Goal: Task Accomplishment & Management: Complete application form

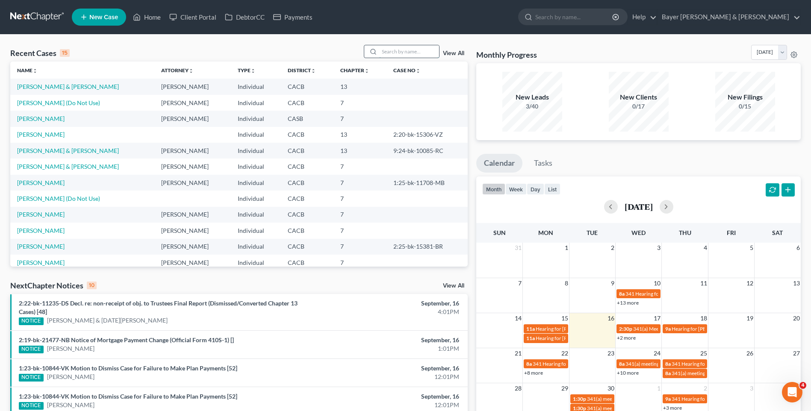
click at [395, 49] on input "search" at bounding box center [409, 51] width 60 height 12
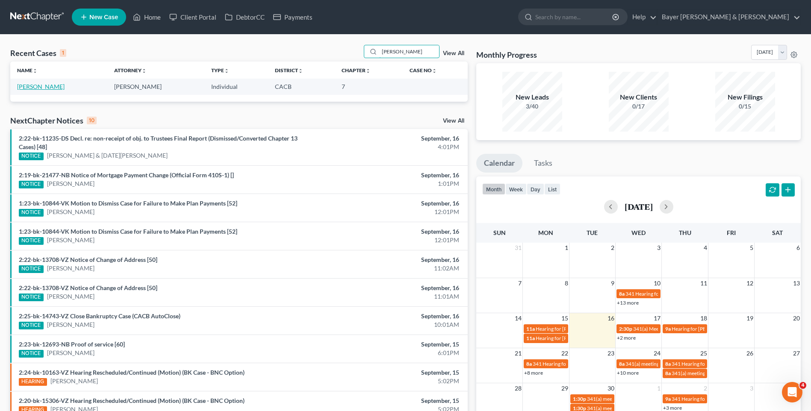
type input "[PERSON_NAME]"
click at [44, 85] on link "[PERSON_NAME]" at bounding box center [40, 86] width 47 height 7
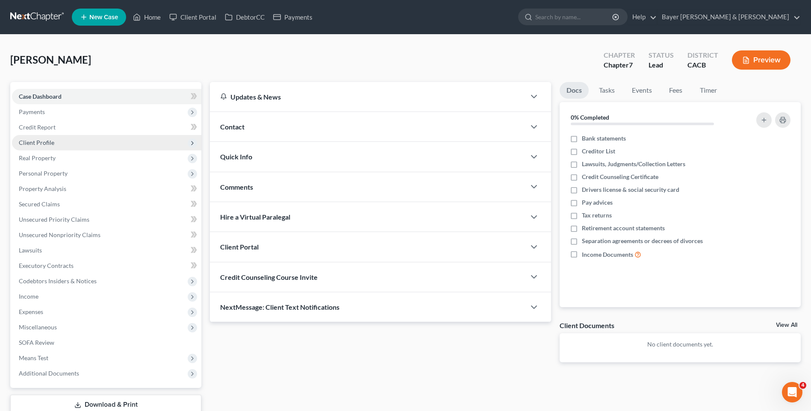
click at [55, 142] on span "Client Profile" at bounding box center [106, 142] width 189 height 15
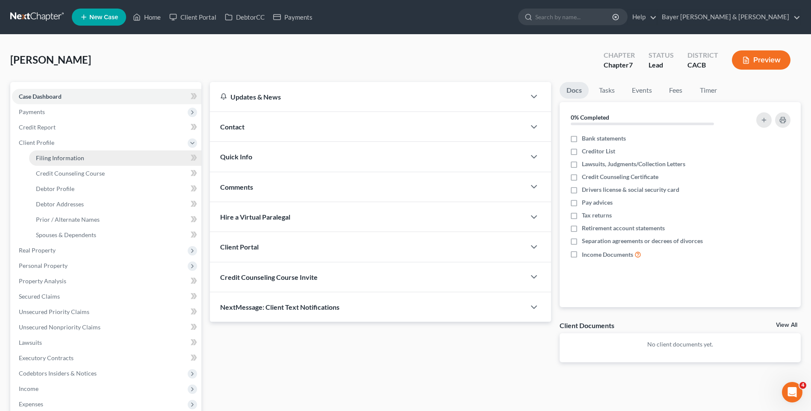
click at [81, 156] on span "Filing Information" at bounding box center [60, 157] width 48 height 7
select select "1"
select select "0"
select select "4"
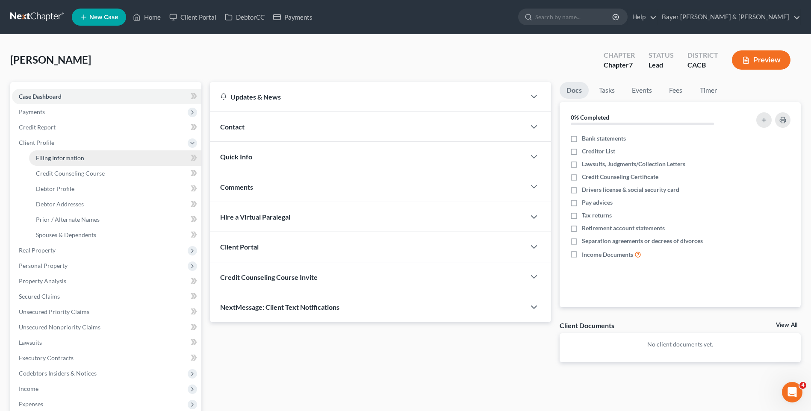
select select "0"
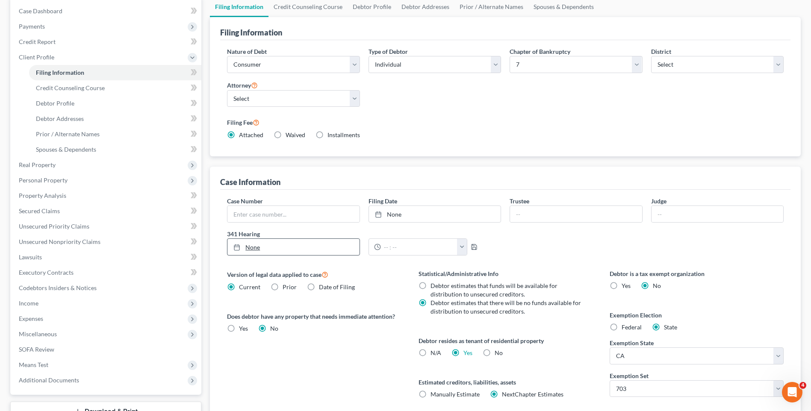
scroll to position [154, 0]
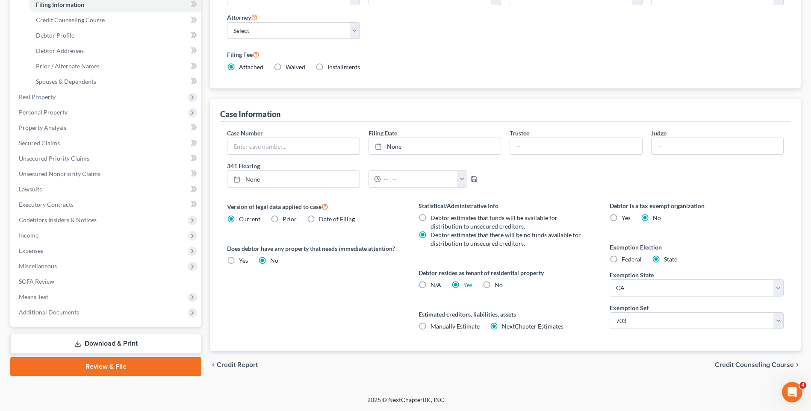
click at [751, 365] on span "Credit Counseling Course" at bounding box center [754, 365] width 79 height 7
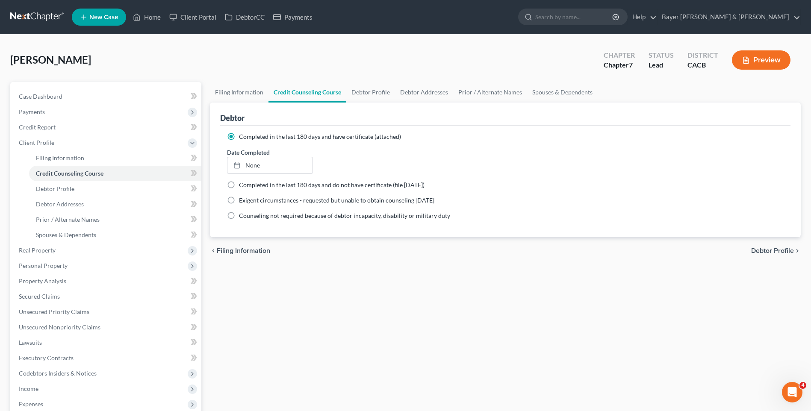
click at [756, 252] on span "Debtor Profile" at bounding box center [772, 251] width 43 height 7
select select "0"
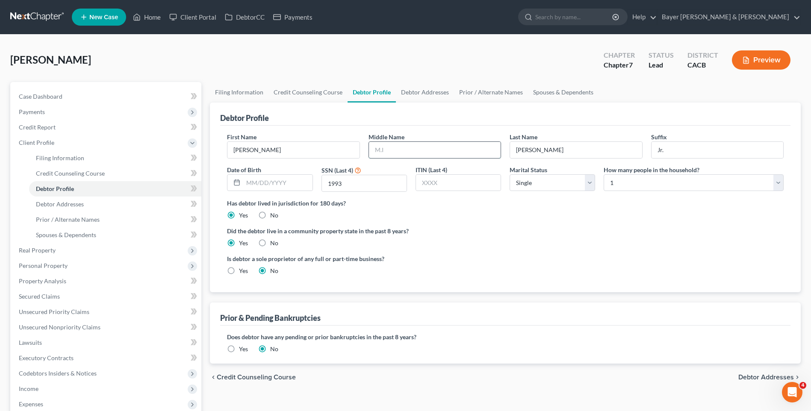
click at [399, 151] on input "text" at bounding box center [435, 150] width 132 height 16
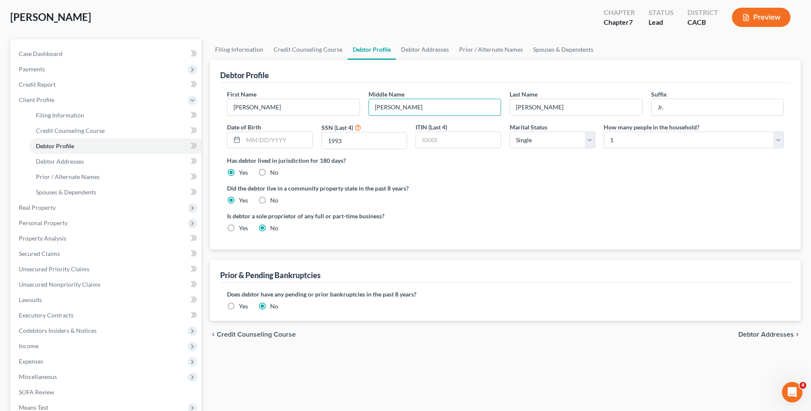
type input "[PERSON_NAME]"
click at [776, 332] on span "Debtor Addresses" at bounding box center [767, 334] width 56 height 7
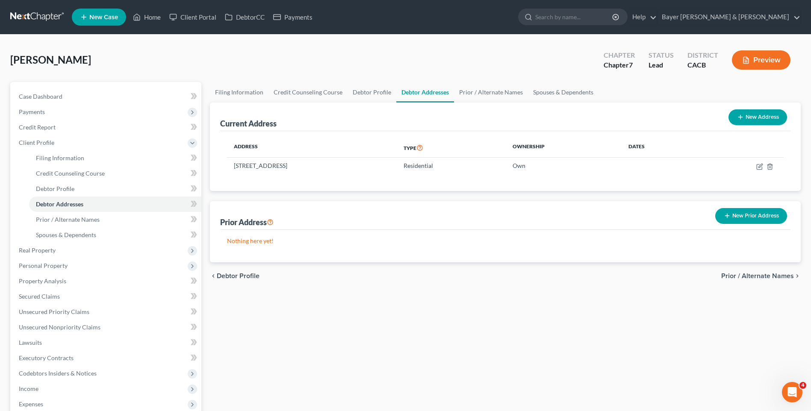
click at [754, 276] on span "Prior / Alternate Names" at bounding box center [757, 276] width 73 height 7
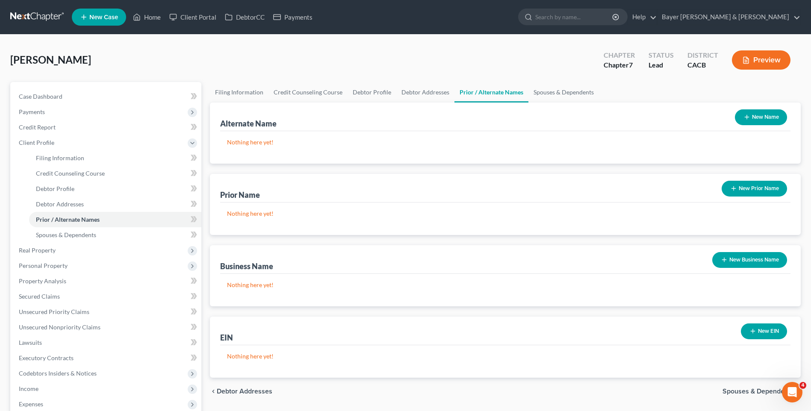
click at [737, 393] on span "Spouses & Dependents" at bounding box center [758, 391] width 71 height 7
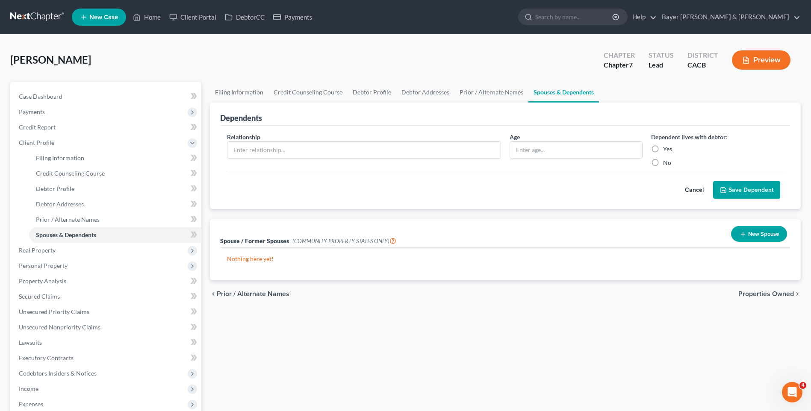
click at [760, 294] on span "Properties Owned" at bounding box center [767, 294] width 56 height 7
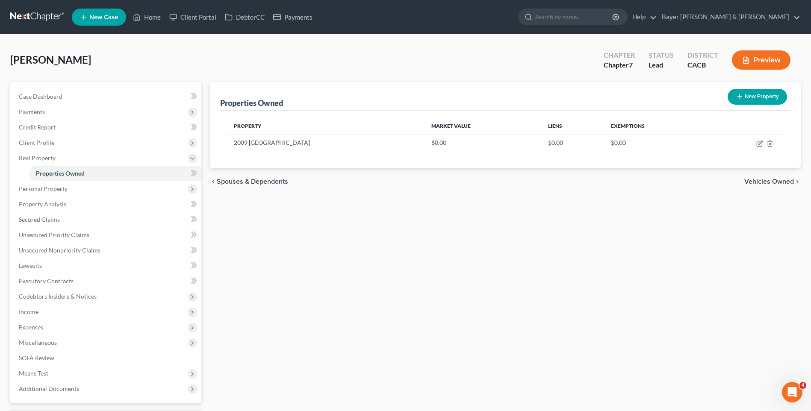
click at [755, 182] on span "Vehicles Owned" at bounding box center [769, 181] width 50 height 7
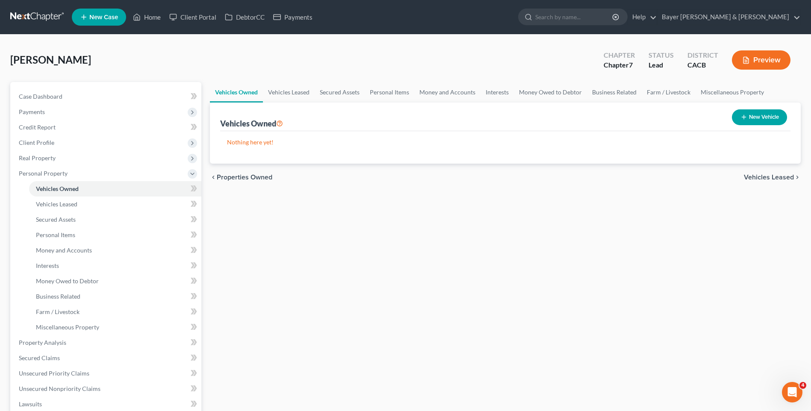
click at [753, 176] on span "Vehicles Leased" at bounding box center [769, 177] width 50 height 7
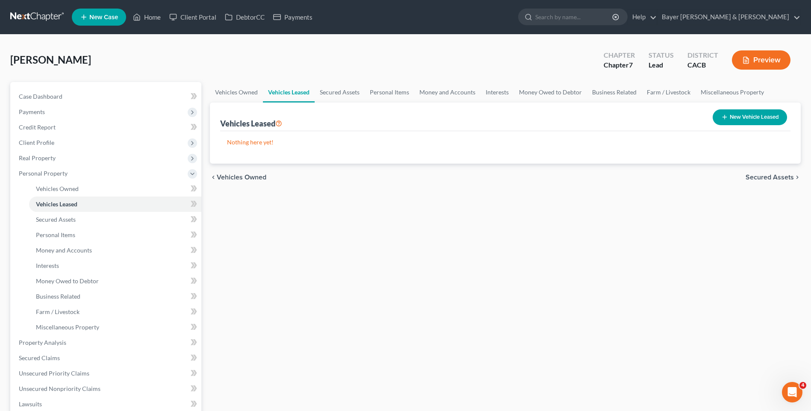
click at [762, 115] on button "New Vehicle Leased" at bounding box center [750, 117] width 74 height 16
select select "0"
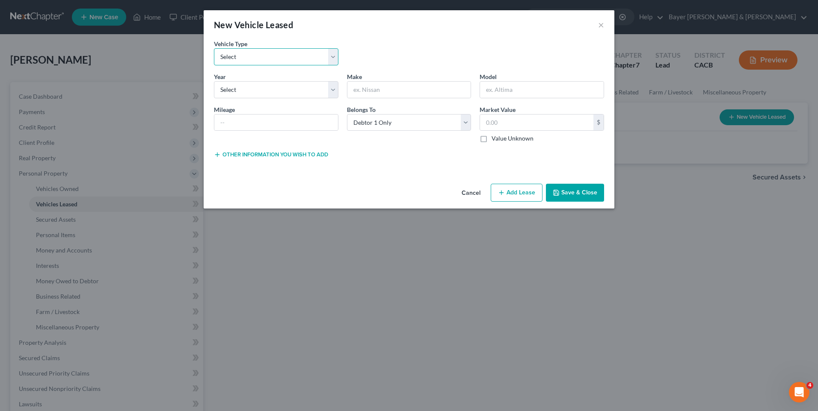
click at [255, 57] on select "Select Automobile Truck Trailer Watercraft Aircraft Motor Home Atv Other Vehicle" at bounding box center [276, 56] width 124 height 17
select select "0"
click at [214, 48] on select "Select Automobile Truck Trailer Watercraft Aircraft Motor Home Atv Other Vehicle" at bounding box center [276, 56] width 124 height 17
click at [250, 94] on select "Select 2026 2025 2024 2023 2022 2021 2020 2019 2018 2017 2016 2015 2014 2013 20…" at bounding box center [276, 89] width 124 height 17
select select "2"
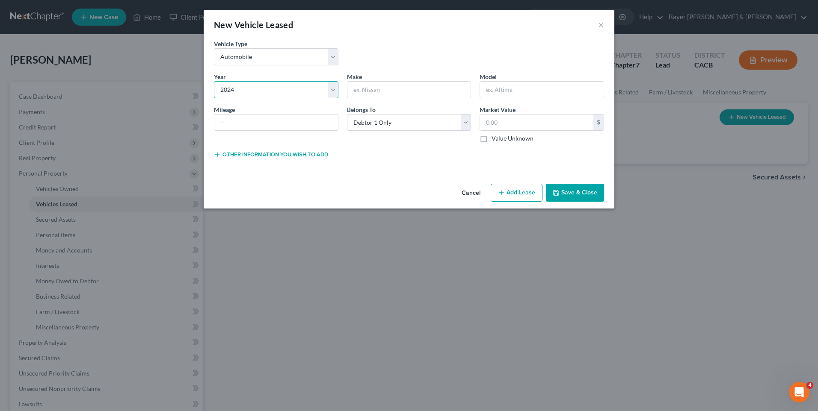
click at [214, 81] on select "Select 2026 2025 2024 2023 2022 2021 2020 2019 2018 2017 2016 2015 2014 2013 20…" at bounding box center [276, 89] width 124 height 17
click at [352, 91] on input "text" at bounding box center [409, 90] width 124 height 16
type input "Hyundai"
drag, startPoint x: 503, startPoint y: 91, endPoint x: 496, endPoint y: 88, distance: 7.9
click at [503, 91] on input "text" at bounding box center [542, 90] width 124 height 16
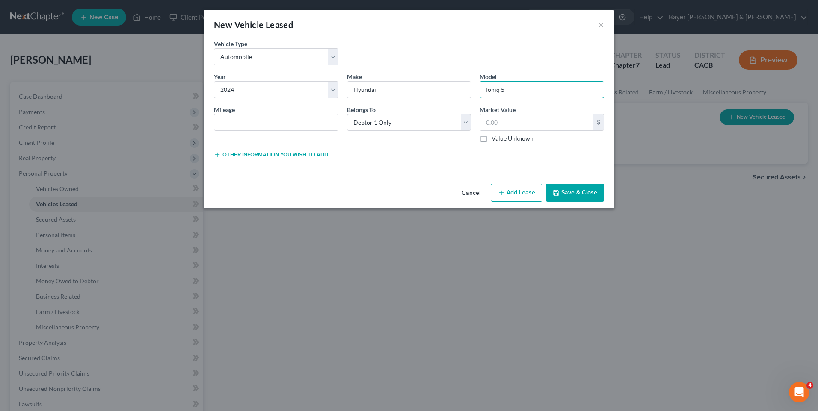
type input "Ioniq 5"
click at [510, 195] on button "Add Lease" at bounding box center [516, 193] width 52 height 18
select select "0"
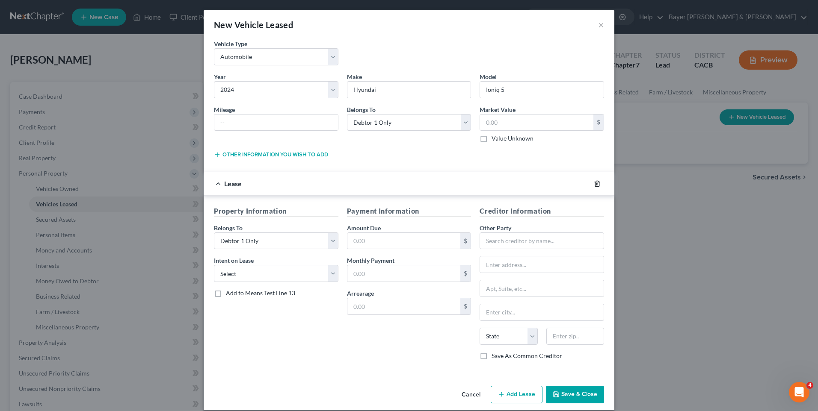
click at [594, 185] on icon "button" at bounding box center [597, 183] width 7 height 7
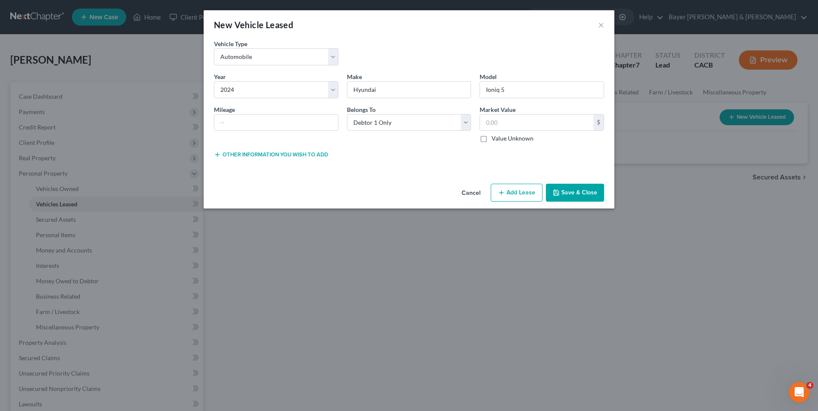
click at [575, 192] on button "Save & Close" at bounding box center [575, 193] width 58 height 18
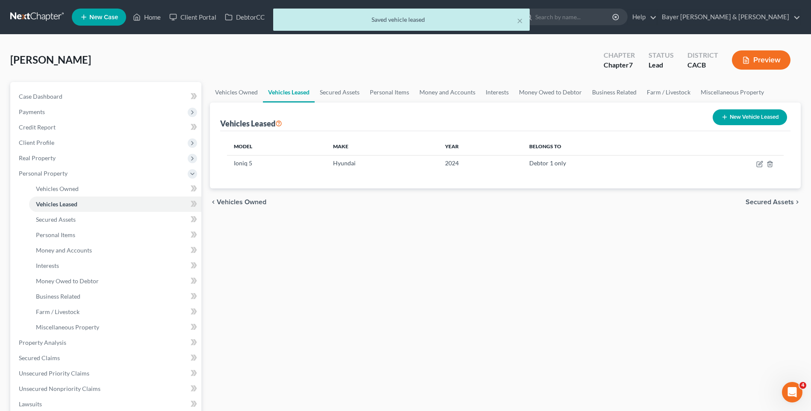
click at [766, 201] on span "Secured Assets" at bounding box center [770, 202] width 48 height 7
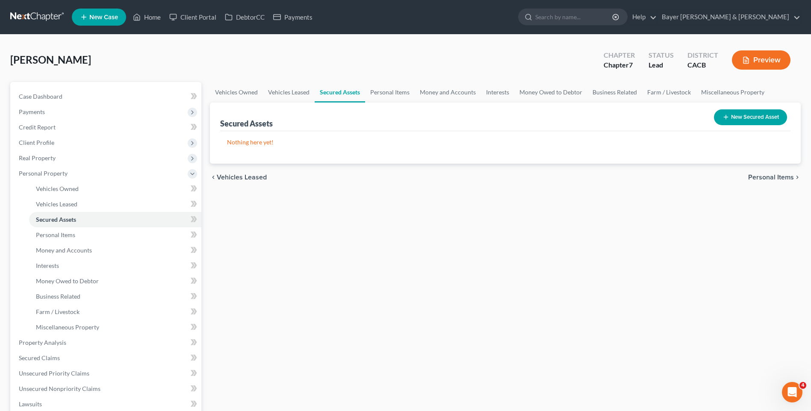
click at [756, 178] on span "Personal Items" at bounding box center [771, 177] width 46 height 7
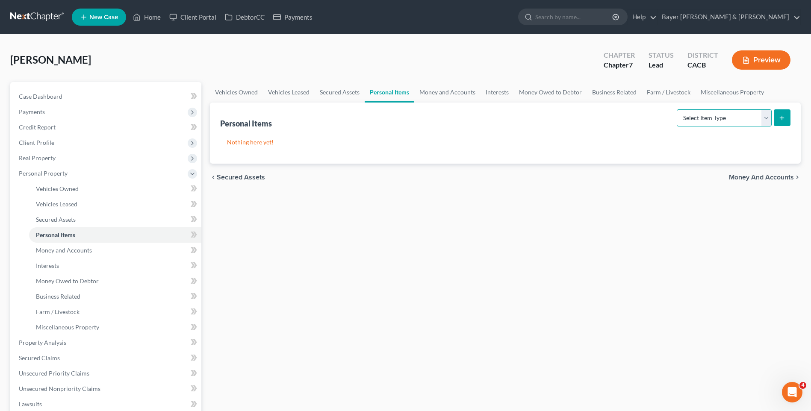
click at [769, 118] on select "Select Item Type Clothing Collectibles Of Value Electronics Firearms Household …" at bounding box center [724, 117] width 95 height 17
select select "clothing"
click at [678, 109] on select "Select Item Type Clothing Collectibles Of Value Electronics Firearms Household …" at bounding box center [724, 117] width 95 height 17
click at [777, 117] on button "submit" at bounding box center [782, 117] width 17 height 17
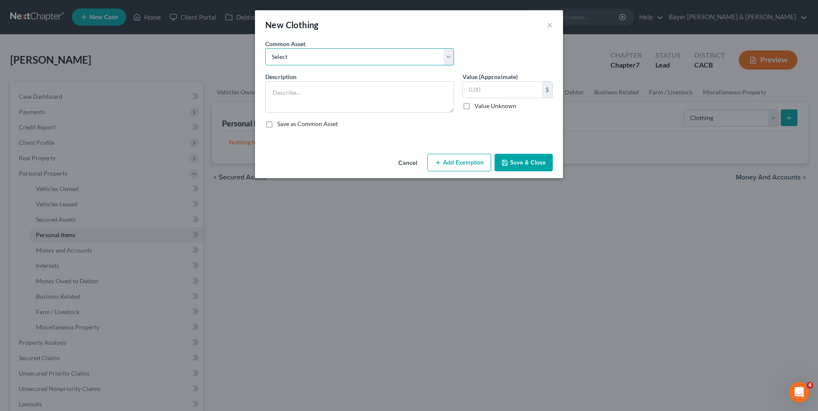
click at [280, 59] on select "Select Clothing" at bounding box center [359, 56] width 189 height 17
select select "0"
click at [265, 48] on select "Select Clothing" at bounding box center [359, 56] width 189 height 17
type textarea "Clothing"
type input "1,200"
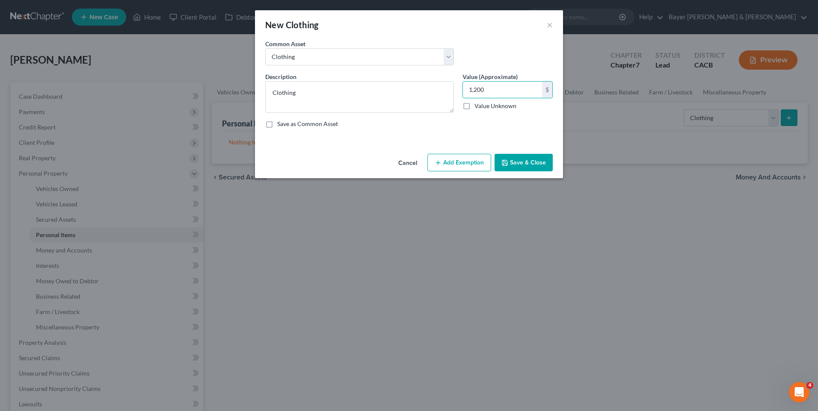
click at [461, 166] on button "Add Exemption" at bounding box center [459, 163] width 64 height 18
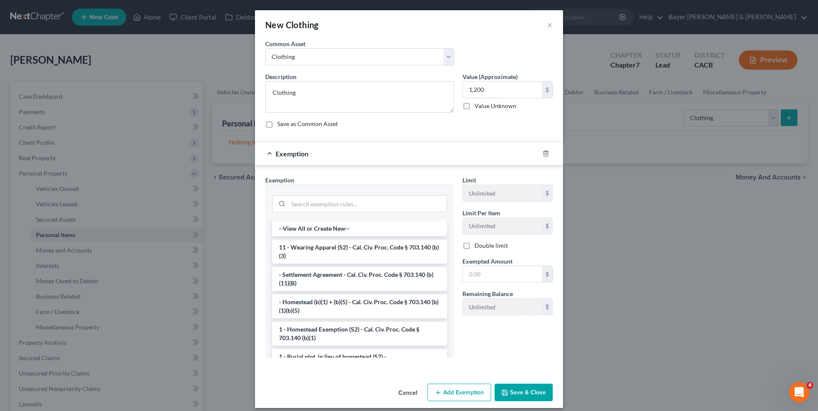
drag, startPoint x: 332, startPoint y: 248, endPoint x: 389, endPoint y: 253, distance: 57.1
click at [333, 248] on li "11 - Wearing Apparel (S2) - Cal. Civ. Proc. Code § 703.140 (b)(3)" at bounding box center [359, 252] width 175 height 24
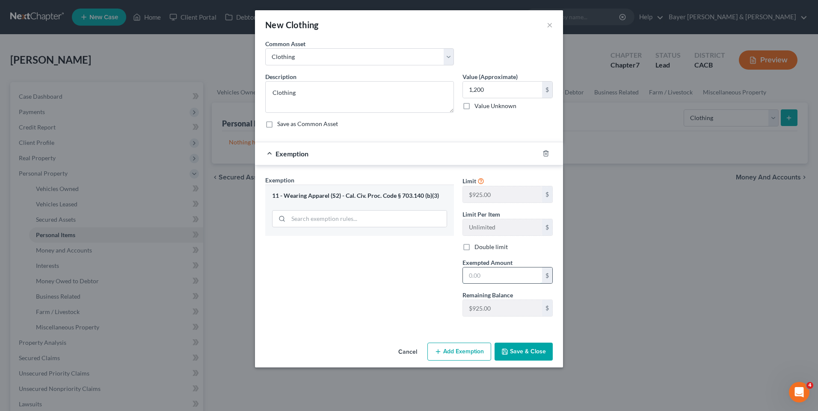
click at [510, 274] on input "text" at bounding box center [502, 276] width 79 height 16
type input "1,200"
drag, startPoint x: 510, startPoint y: 348, endPoint x: 517, endPoint y: 295, distance: 52.6
click at [510, 346] on button "Save & Close" at bounding box center [523, 352] width 58 height 18
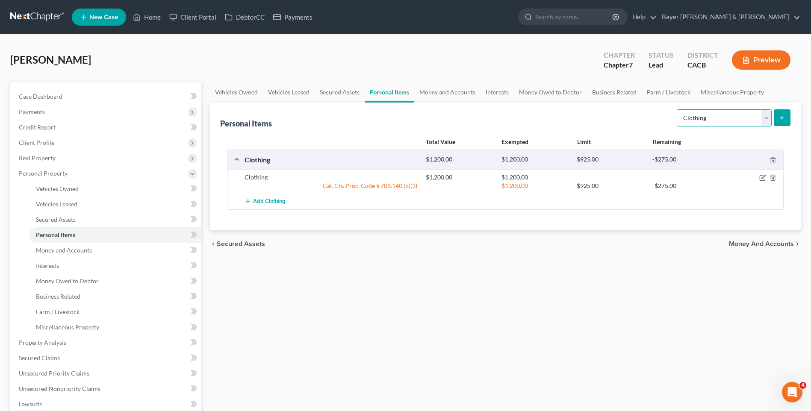
click at [767, 124] on select "Select Item Type Clothing Collectibles Of Value Electronics Firearms Household …" at bounding box center [724, 117] width 95 height 17
select select "household_goods"
click at [678, 109] on select "Select Item Type Clothing Collectibles Of Value Electronics Firearms Household …" at bounding box center [724, 117] width 95 height 17
click at [779, 118] on icon "submit" at bounding box center [782, 118] width 7 height 7
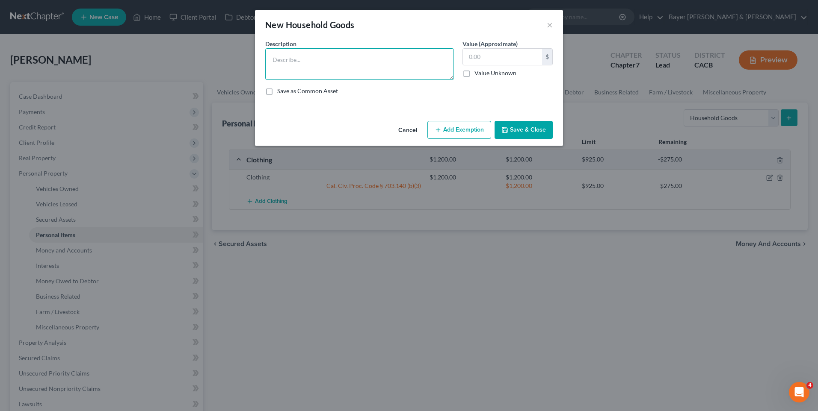
click at [299, 59] on textarea at bounding box center [359, 64] width 189 height 32
type textarea "Household goods and furnishings"
click at [476, 53] on input "text" at bounding box center [502, 57] width 79 height 16
type input "2,000"
click at [475, 130] on button "Add Exemption" at bounding box center [459, 130] width 64 height 18
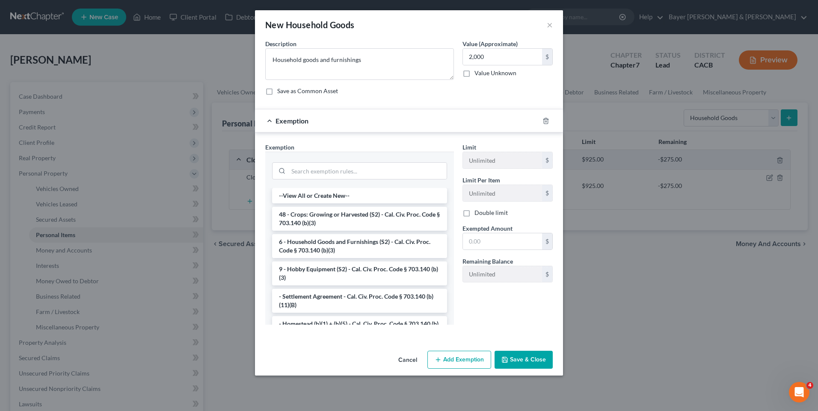
click at [329, 243] on li "6 - Household Goods and Furnishings (S2) - Cal. Civ. Proc. Code § 703.140 (b)(3)" at bounding box center [359, 246] width 175 height 24
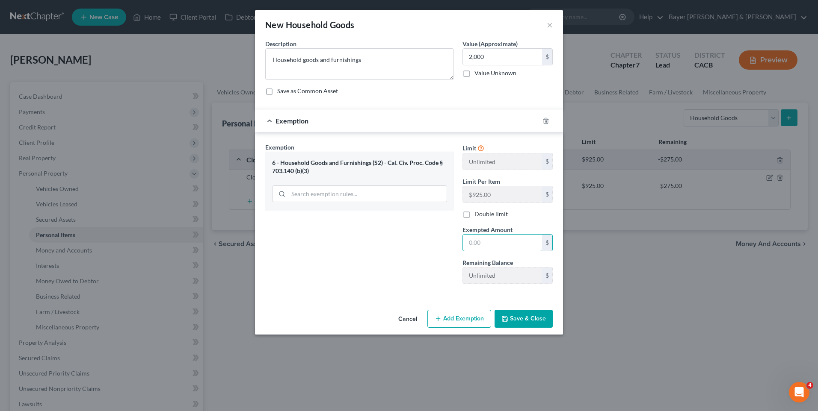
drag, startPoint x: 481, startPoint y: 245, endPoint x: 460, endPoint y: 219, distance: 33.4
click at [482, 244] on input "text" at bounding box center [502, 243] width 79 height 16
type input "2,000"
click at [521, 316] on button "Save & Close" at bounding box center [523, 319] width 58 height 18
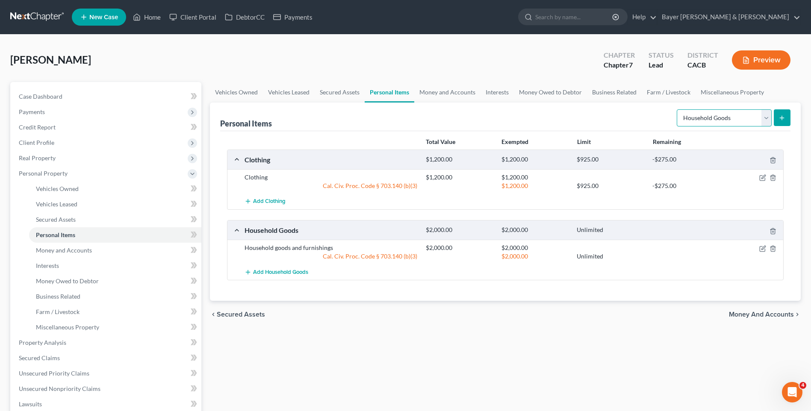
click at [768, 118] on select "Select Item Type Clothing Collectibles Of Value Electronics Firearms Household …" at bounding box center [724, 117] width 95 height 17
select select "electronics"
click at [678, 109] on select "Select Item Type Clothing Collectibles Of Value Electronics Firearms Household …" at bounding box center [724, 117] width 95 height 17
click at [780, 121] on icon "submit" at bounding box center [782, 118] width 7 height 7
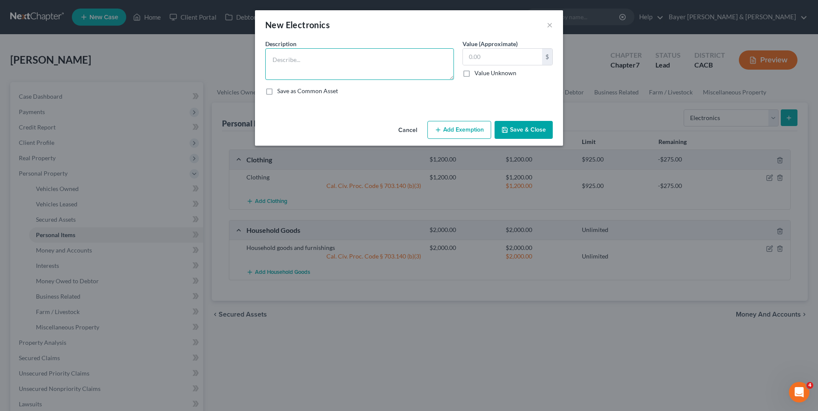
click at [393, 59] on textarea at bounding box center [359, 64] width 189 height 32
type textarea "TV $400 I Phone $800"
click at [511, 57] on input "text" at bounding box center [502, 57] width 79 height 16
type input "1,200"
click at [472, 135] on button "Add Exemption" at bounding box center [459, 130] width 64 height 18
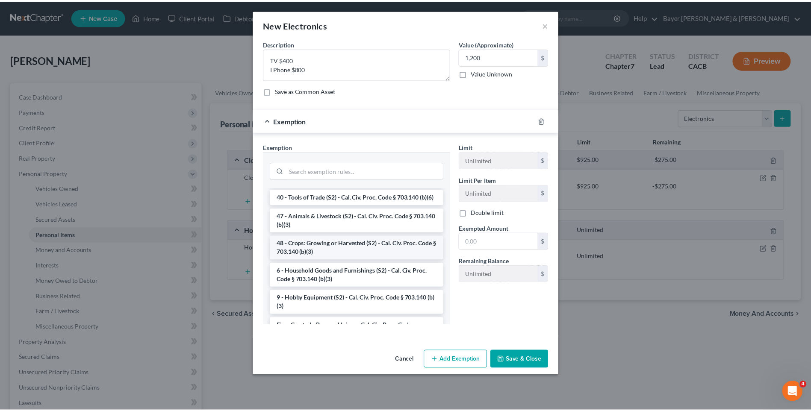
scroll to position [725, 0]
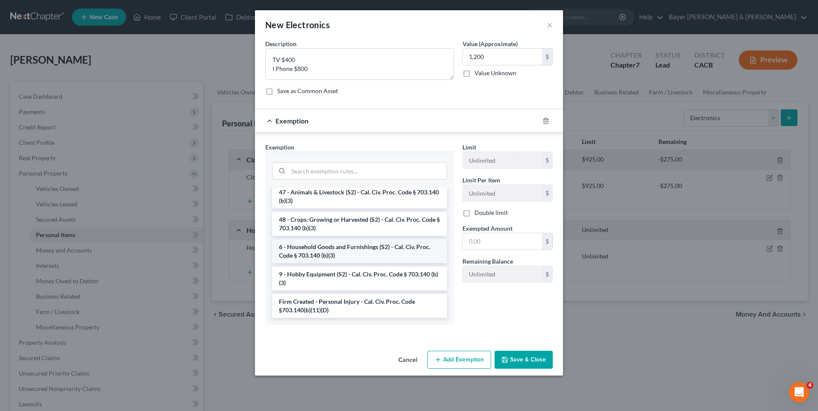
click at [337, 247] on li "6 - Household Goods and Furnishings (S2) - Cal. Civ. Proc. Code § 703.140 (b)(3)" at bounding box center [359, 251] width 175 height 24
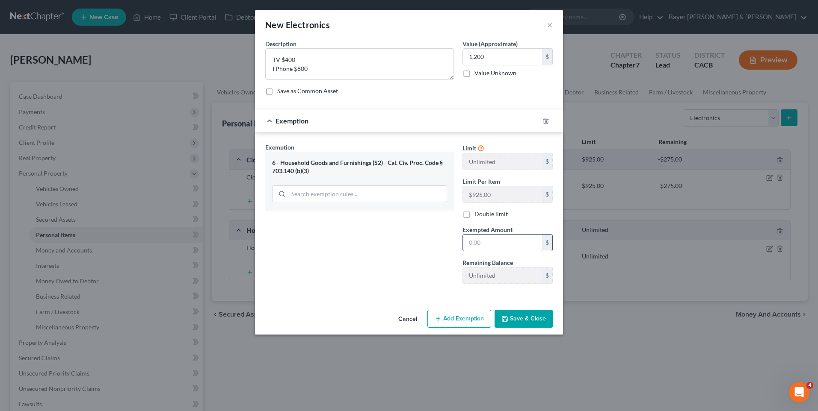
click at [480, 240] on input "text" at bounding box center [502, 243] width 79 height 16
type input "1,200"
drag, startPoint x: 510, startPoint y: 321, endPoint x: 505, endPoint y: 317, distance: 6.4
click at [508, 318] on button "Save & Close" at bounding box center [523, 319] width 58 height 18
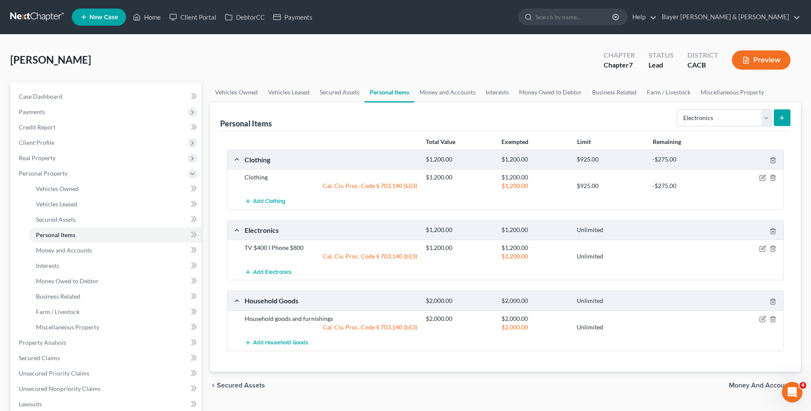
scroll to position [86, 0]
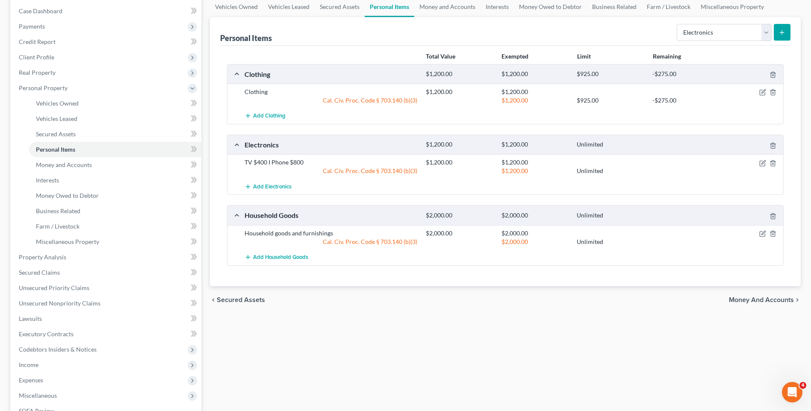
click at [747, 297] on span "Money and Accounts" at bounding box center [761, 300] width 65 height 7
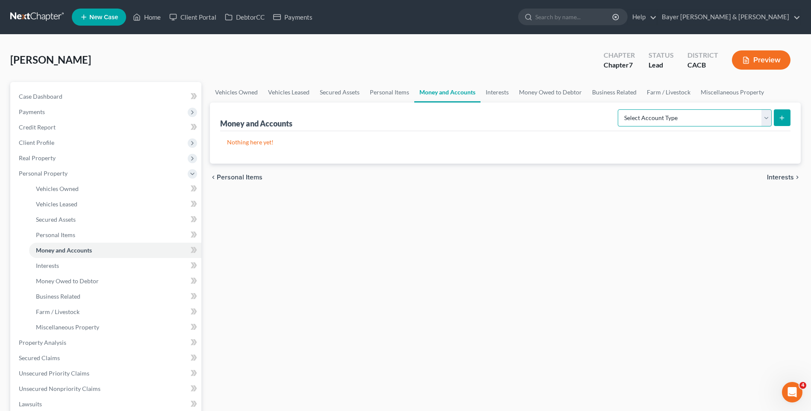
click at [765, 117] on select "Select Account Type Brokerage Cash on Hand Certificates of Deposit Checking Acc…" at bounding box center [695, 117] width 154 height 17
select select "checking"
click at [620, 109] on select "Select Account Type Brokerage Cash on Hand Certificates of Deposit Checking Acc…" at bounding box center [695, 117] width 154 height 17
click at [782, 119] on line "submit" at bounding box center [782, 118] width 0 height 4
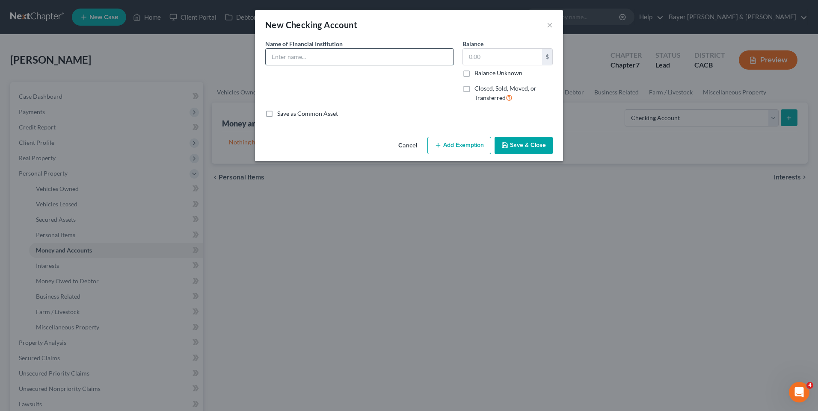
click at [366, 56] on input "text" at bounding box center [360, 57] width 188 height 16
type input "Bank of America"
click at [480, 59] on input "text" at bounding box center [502, 57] width 79 height 16
type input "400"
click at [460, 143] on button "Add Exemption" at bounding box center [459, 146] width 64 height 18
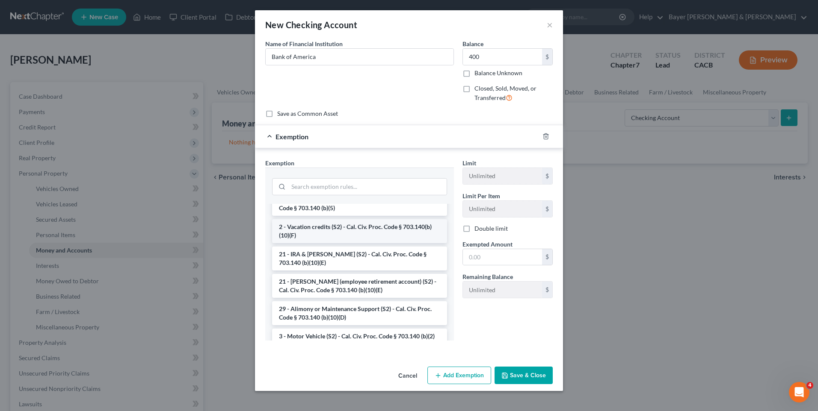
scroll to position [171, 0]
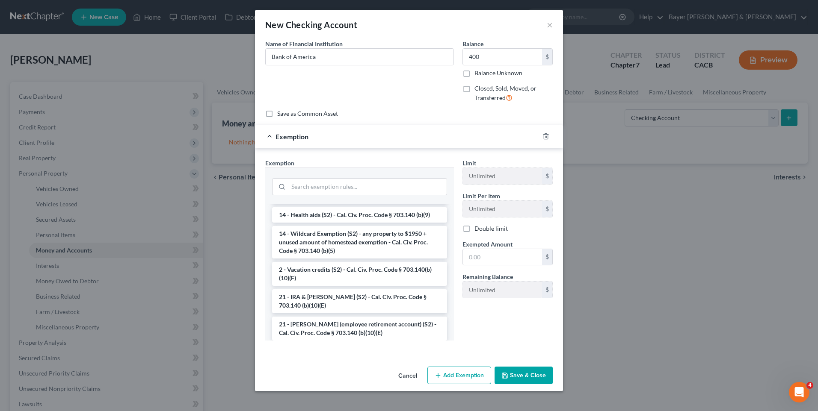
click at [326, 241] on li "14 - Wildcard Exemption (S2) - any property to $1950 + unused amount of homeste…" at bounding box center [359, 242] width 175 height 32
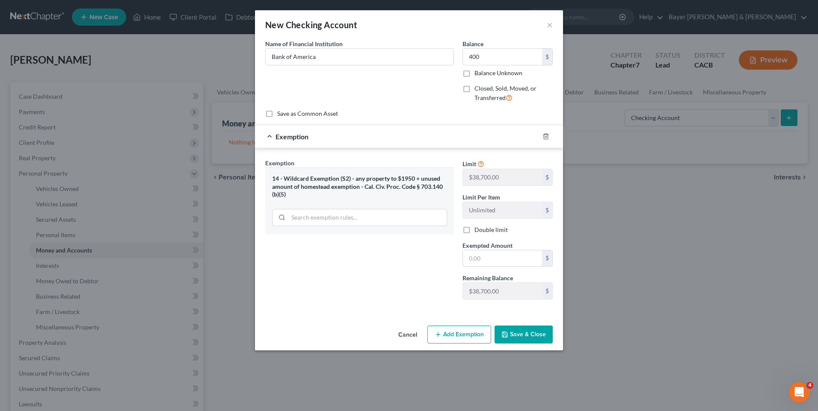
drag, startPoint x: 467, startPoint y: 261, endPoint x: 459, endPoint y: 251, distance: 12.4
click at [468, 261] on input "text" at bounding box center [502, 259] width 79 height 16
type input "400"
drag, startPoint x: 519, startPoint y: 334, endPoint x: 508, endPoint y: 333, distance: 10.3
click at [518, 334] on button "Save & Close" at bounding box center [523, 335] width 58 height 18
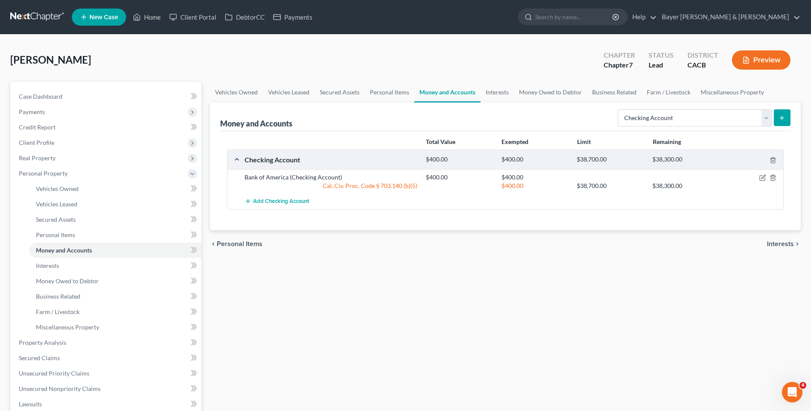
click at [778, 115] on button "submit" at bounding box center [782, 117] width 17 height 17
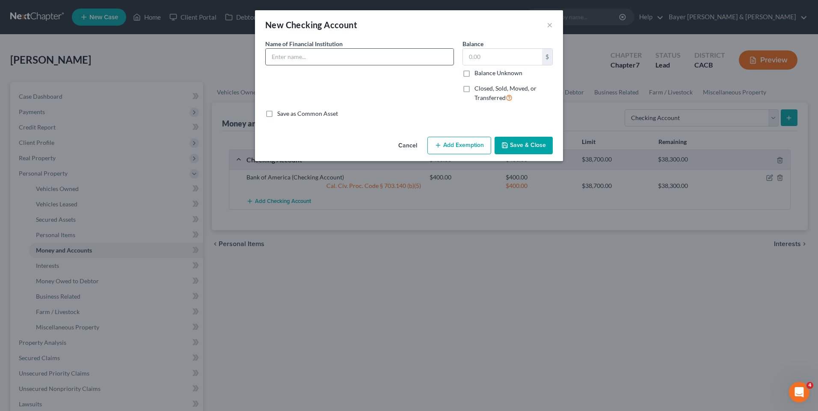
click at [361, 53] on input "text" at bounding box center [360, 57] width 188 height 16
type input "Chase"
click at [487, 61] on input "text" at bounding box center [502, 57] width 79 height 16
type input "300"
click at [455, 145] on button "Add Exemption" at bounding box center [459, 146] width 64 height 18
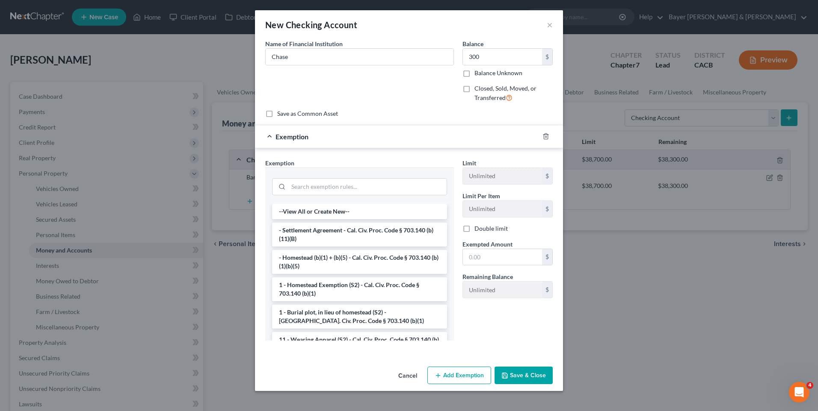
scroll to position [128, 0]
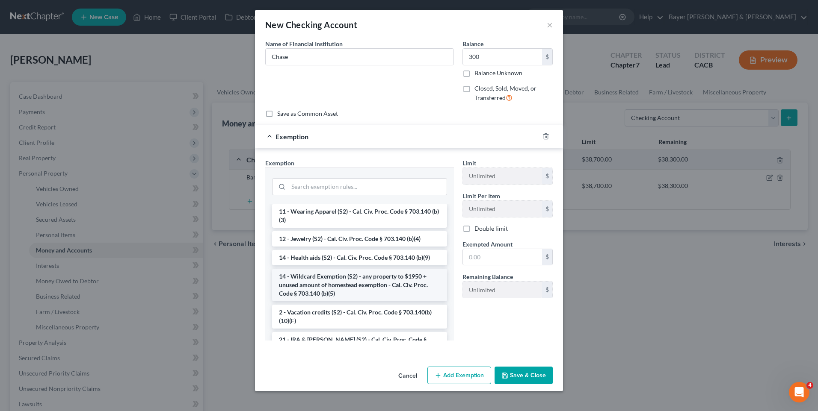
click at [347, 285] on li "14 - Wildcard Exemption (S2) - any property to $1950 + unused amount of homeste…" at bounding box center [359, 285] width 175 height 32
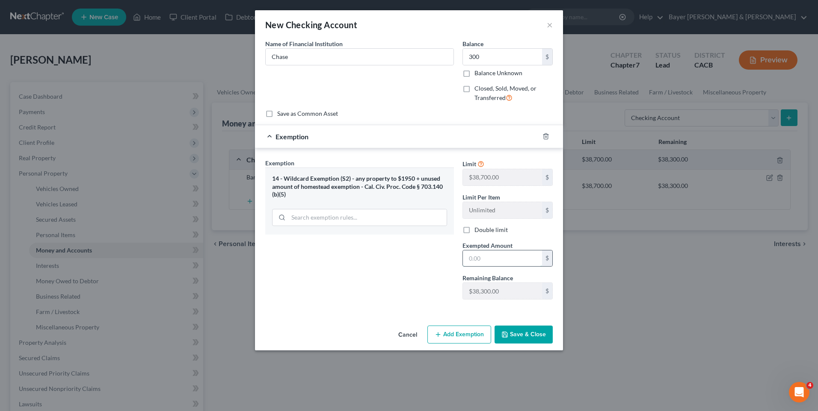
click at [471, 259] on input "text" at bounding box center [502, 259] width 79 height 16
type input "300"
click at [507, 334] on icon "button" at bounding box center [504, 334] width 5 height 5
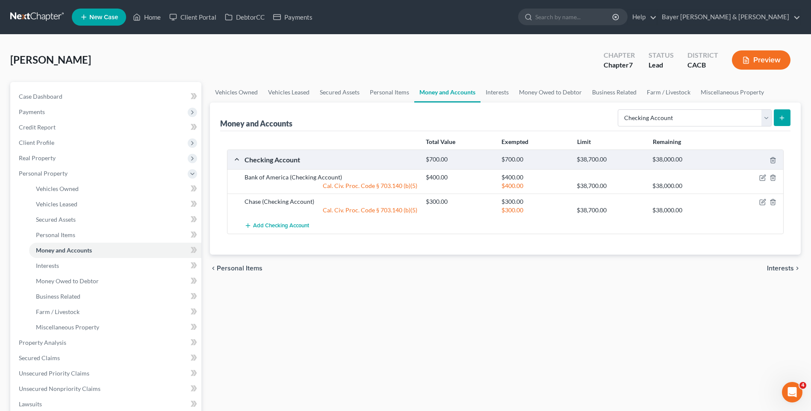
click at [779, 118] on icon "submit" at bounding box center [782, 118] width 7 height 7
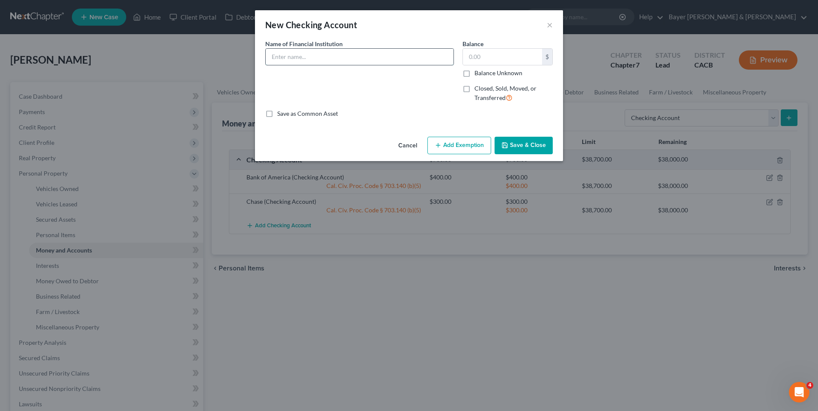
click at [283, 55] on input "text" at bounding box center [360, 57] width 188 height 16
type input "US Bank"
click at [482, 62] on input "text" at bounding box center [502, 57] width 79 height 16
type input "250"
click at [467, 148] on button "Add Exemption" at bounding box center [459, 146] width 64 height 18
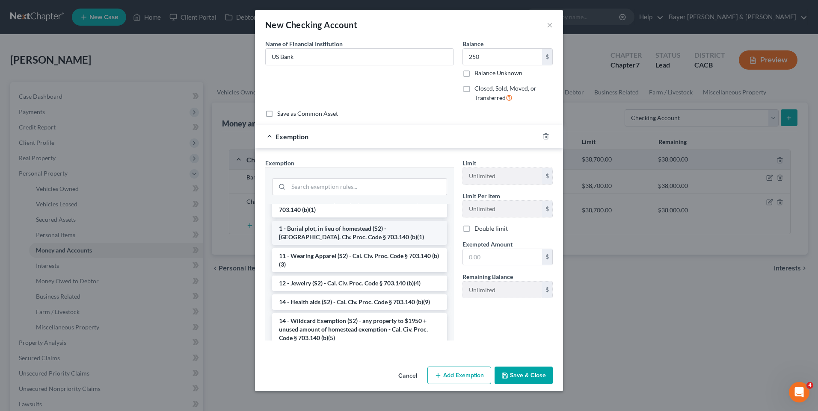
scroll to position [127, 0]
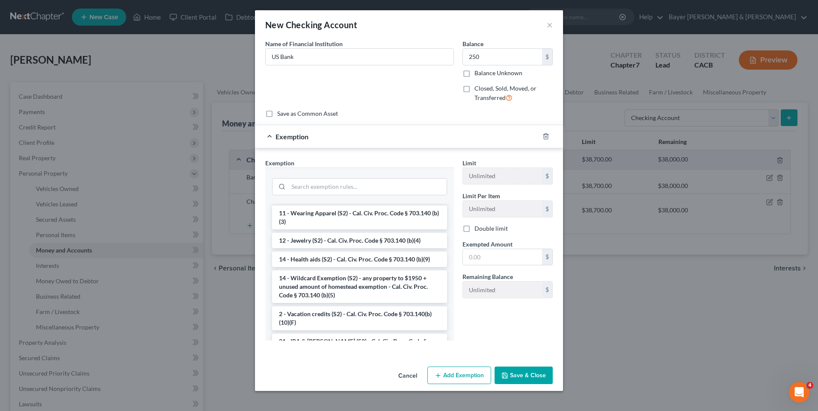
drag, startPoint x: 310, startPoint y: 278, endPoint x: 325, endPoint y: 278, distance: 15.0
click at [310, 278] on li "14 - Wildcard Exemption (S2) - any property to $1950 + unused amount of homeste…" at bounding box center [359, 287] width 175 height 32
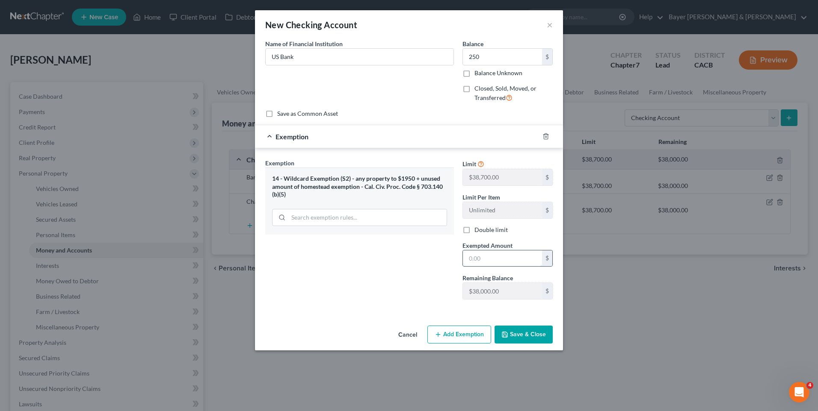
click at [490, 260] on input "text" at bounding box center [502, 259] width 79 height 16
type input "250"
drag, startPoint x: 410, startPoint y: 275, endPoint x: 430, endPoint y: 284, distance: 22.2
click at [411, 275] on div "Exemption Set must be selected for CA. Exemption * 14 - Wildcard Exemption (S2)…" at bounding box center [359, 233] width 197 height 148
click at [516, 337] on button "Save & Close" at bounding box center [523, 335] width 58 height 18
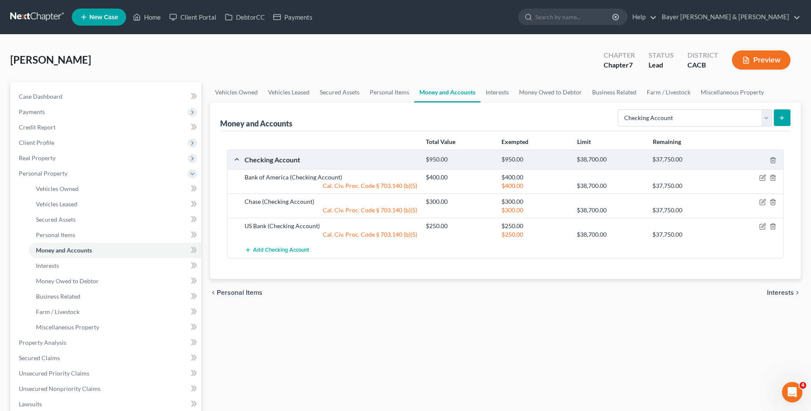
click at [785, 292] on span "Interests" at bounding box center [780, 293] width 27 height 7
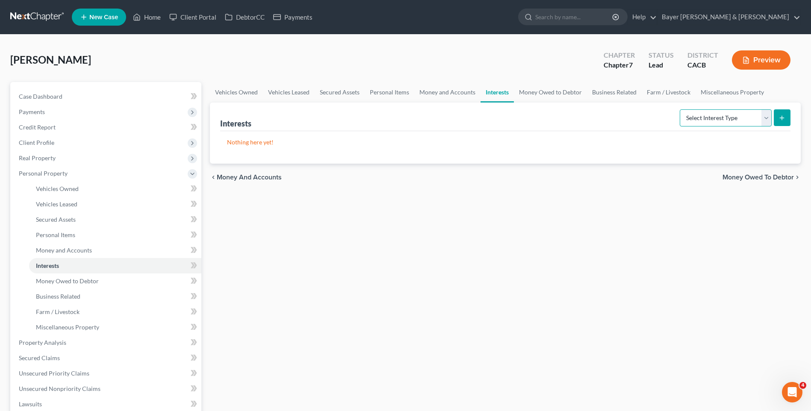
click at [765, 121] on select "Select Interest Type 401K Annuity Bond Education IRA Government Bond Government…" at bounding box center [726, 117] width 92 height 17
click at [638, 228] on div "Vehicles Owned Vehicles Leased Secured Assets Personal Items Money and Accounts…" at bounding box center [506, 336] width 600 height 509
click at [248, 179] on span "Money and Accounts" at bounding box center [249, 177] width 65 height 7
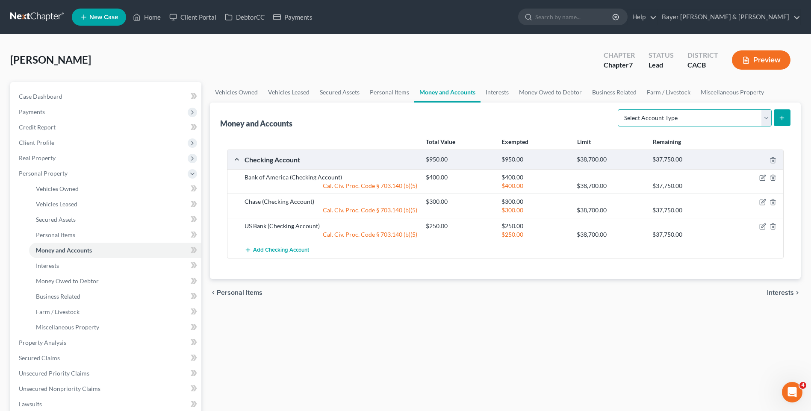
click at [767, 115] on select "Select Account Type Brokerage Cash on Hand Certificates of Deposit Checking Acc…" at bounding box center [695, 117] width 154 height 17
select select "other"
click at [620, 109] on select "Select Account Type Brokerage Cash on Hand Certificates of Deposit Checking Acc…" at bounding box center [695, 117] width 154 height 17
click at [783, 118] on icon "submit" at bounding box center [782, 118] width 7 height 7
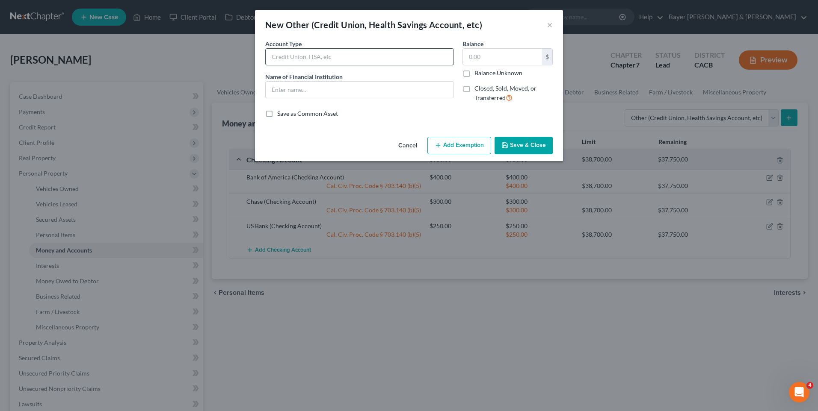
click at [334, 57] on input "text" at bounding box center [360, 57] width 188 height 16
type input "Cryptocurrency"
click at [484, 56] on input "text" at bounding box center [502, 57] width 79 height 16
type input "500"
click at [455, 144] on button "Add Exemption" at bounding box center [459, 146] width 64 height 18
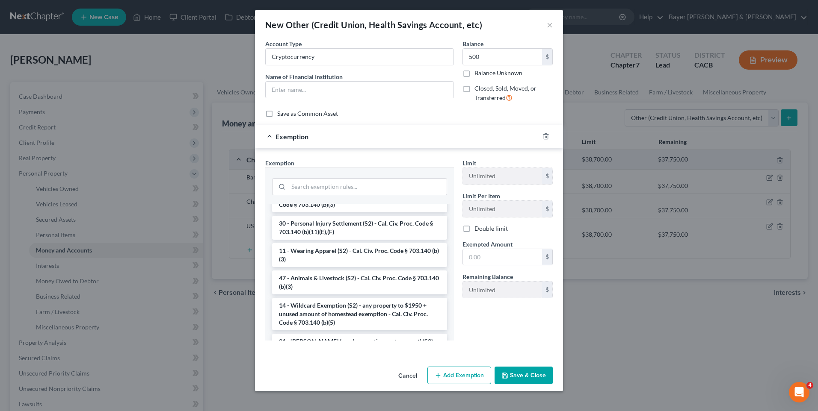
scroll to position [470, 0]
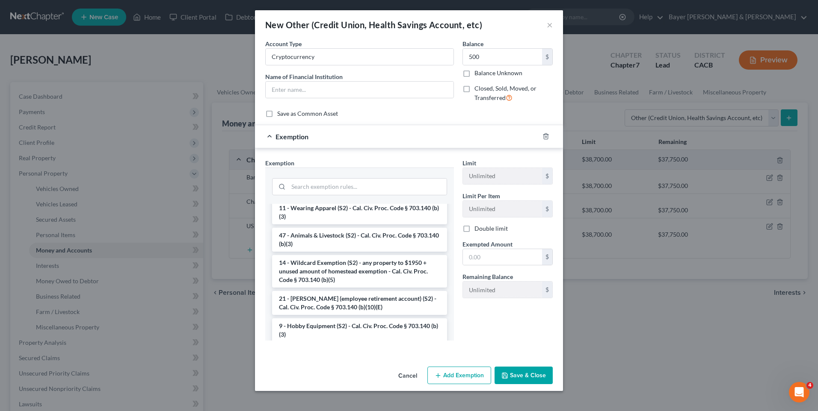
drag, startPoint x: 335, startPoint y: 287, endPoint x: 400, endPoint y: 280, distance: 65.0
click at [335, 287] on li "14 - Wildcard Exemption (S2) - any property to $1950 + unused amount of homeste…" at bounding box center [359, 271] width 175 height 32
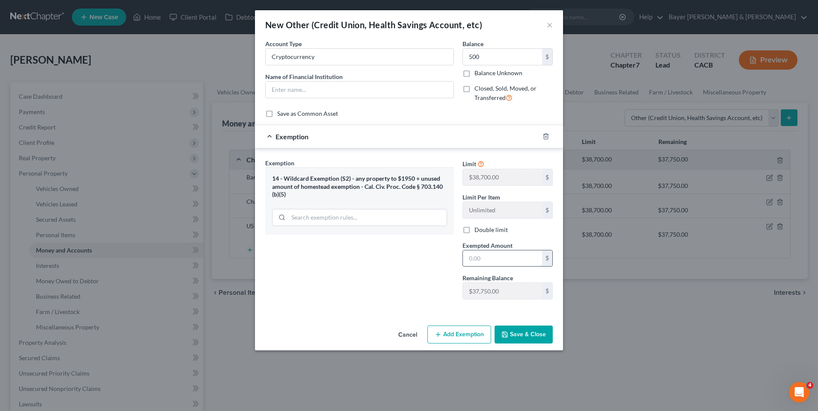
drag, startPoint x: 476, startPoint y: 257, endPoint x: 465, endPoint y: 257, distance: 10.3
click at [475, 259] on input "text" at bounding box center [502, 259] width 79 height 16
type input "500"
click at [516, 336] on button "Save & Close" at bounding box center [523, 335] width 58 height 18
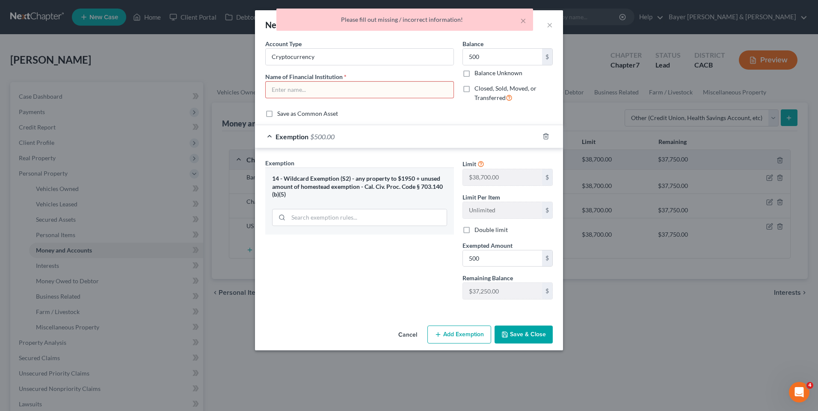
click at [293, 91] on input "text" at bounding box center [360, 90] width 188 height 16
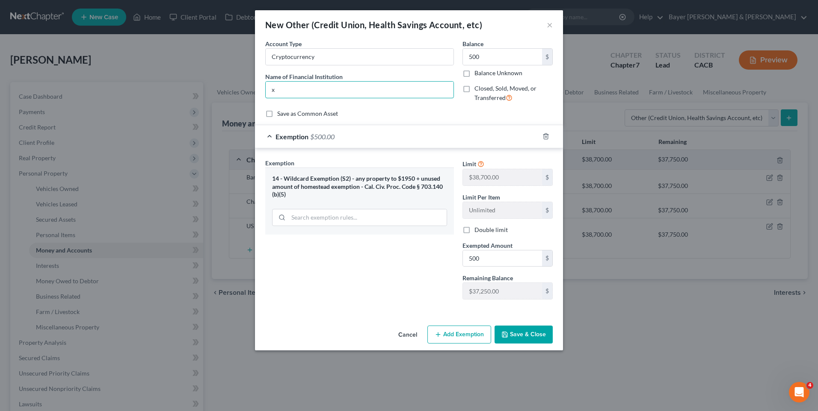
type input "x"
click at [540, 334] on button "Save & Close" at bounding box center [523, 335] width 58 height 18
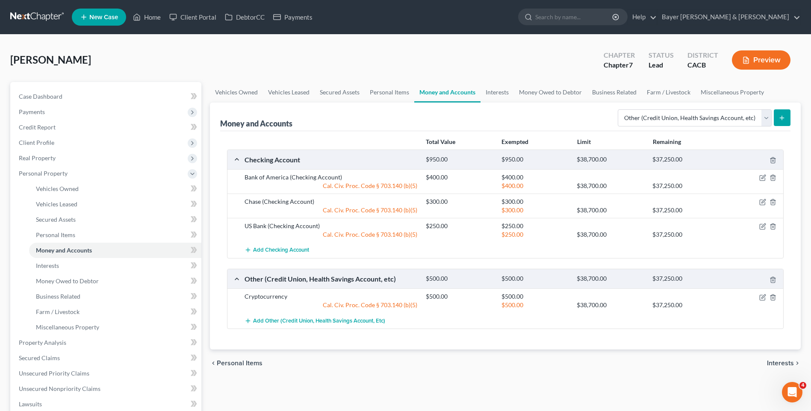
click at [768, 363] on span "Interests" at bounding box center [780, 363] width 27 height 7
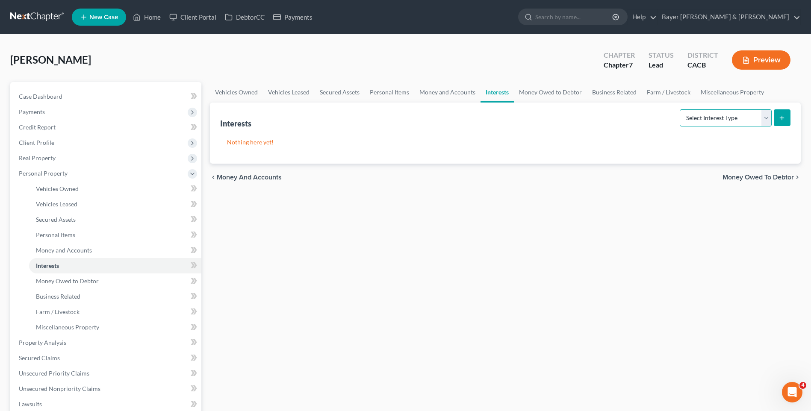
click at [770, 119] on select "Select Interest Type 401K Annuity Bond Education IRA Government Bond Government…" at bounding box center [726, 117] width 92 height 17
click at [802, 226] on div "Vehicles Owned Vehicles Leased Secured Assets Personal Items Money and Accounts…" at bounding box center [506, 336] width 600 height 509
click at [759, 179] on span "Money Owed to Debtor" at bounding box center [758, 177] width 71 height 7
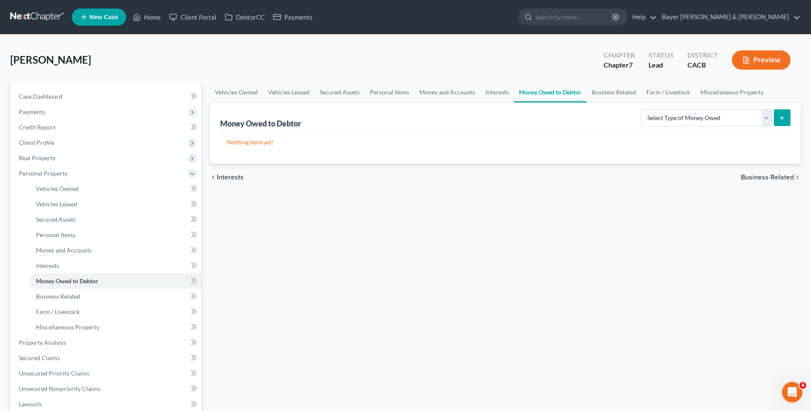
click at [756, 177] on span "Business Related" at bounding box center [767, 177] width 53 height 7
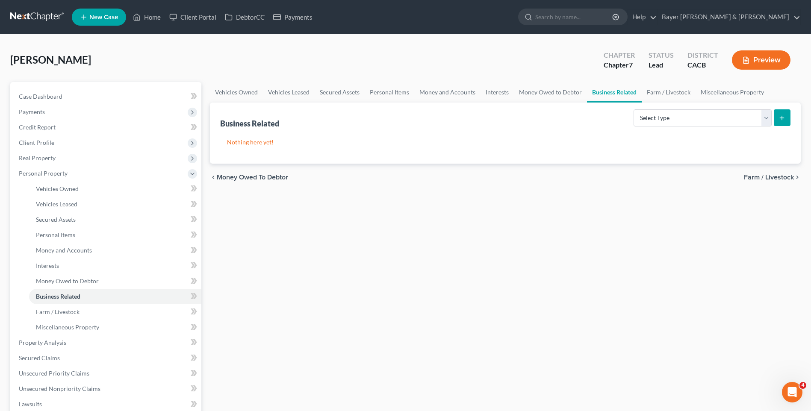
click at [769, 177] on span "Farm / Livestock" at bounding box center [769, 177] width 50 height 7
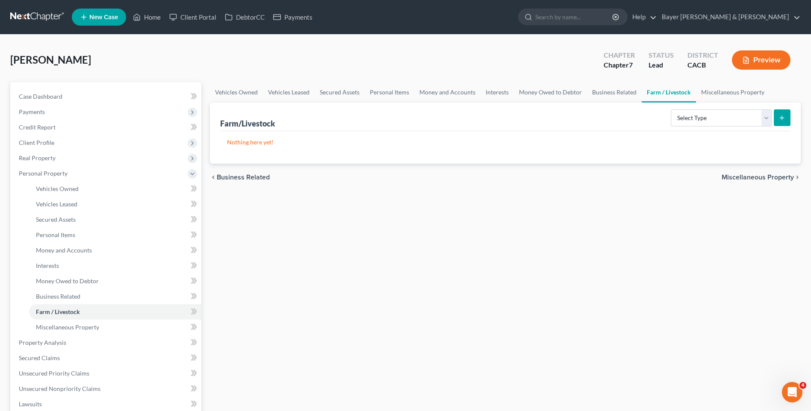
click at [755, 179] on span "Miscellaneous Property" at bounding box center [758, 177] width 72 height 7
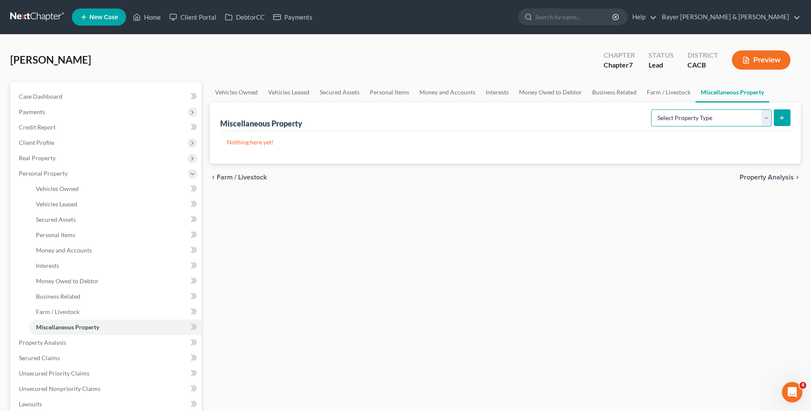
click at [768, 116] on select "Select Property Type Assigned for Creditor Benefit [DATE] Holding for Another N…" at bounding box center [711, 117] width 121 height 17
drag, startPoint x: 588, startPoint y: 311, endPoint x: 596, endPoint y: 307, distance: 8.8
click at [589, 310] on div "Vehicles Owned Vehicles Leased Secured Assets Personal Items Money and Accounts…" at bounding box center [506, 336] width 600 height 509
click at [245, 177] on span "Farm / Livestock" at bounding box center [242, 177] width 50 height 7
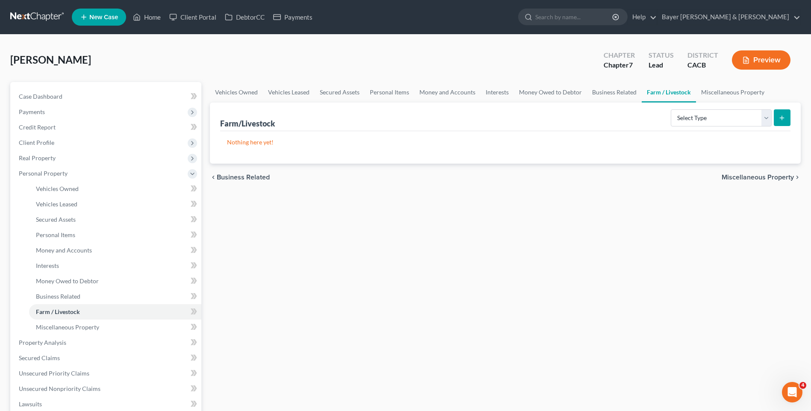
click at [242, 175] on span "Business Related" at bounding box center [243, 177] width 53 height 7
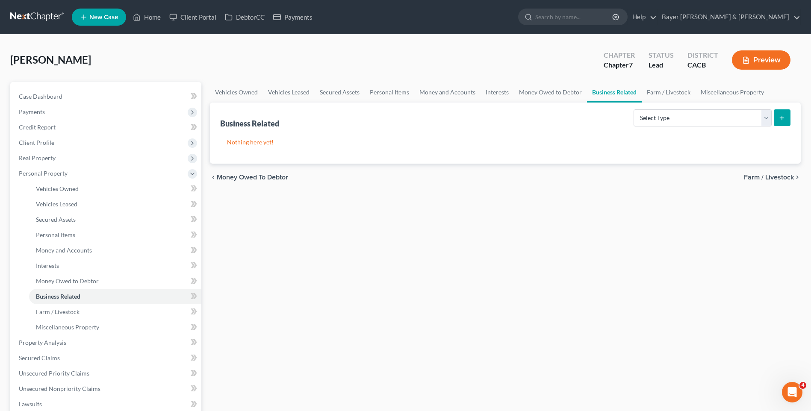
click at [242, 175] on span "Money Owed to Debtor" at bounding box center [252, 177] width 71 height 7
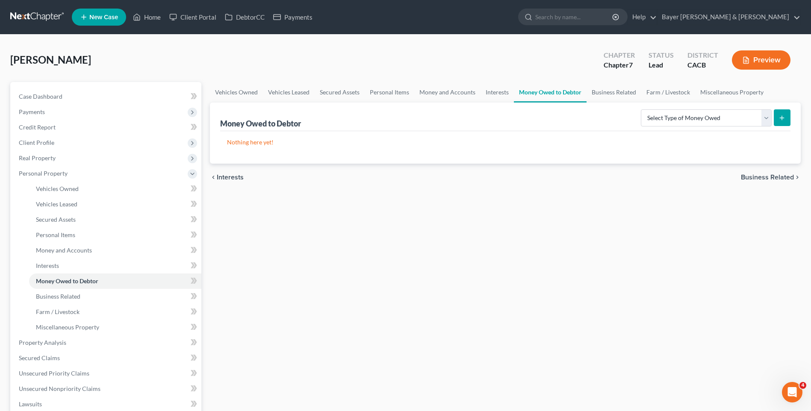
click at [236, 178] on span "Interests" at bounding box center [230, 177] width 27 height 7
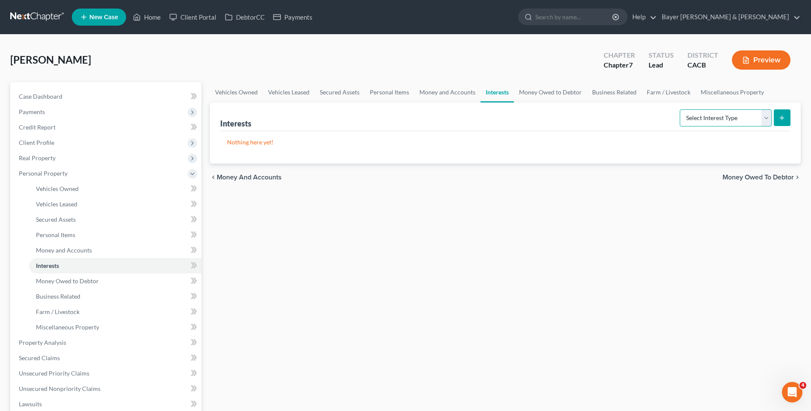
click at [767, 122] on select "Select Interest Type 401K Annuity Bond Education IRA Government Bond Government…" at bounding box center [726, 117] width 92 height 17
select select "pension_plan"
click at [681, 109] on select "Select Interest Type 401K Annuity Bond Education IRA Government Bond Government…" at bounding box center [726, 117] width 92 height 17
click at [785, 120] on icon "submit" at bounding box center [782, 118] width 7 height 7
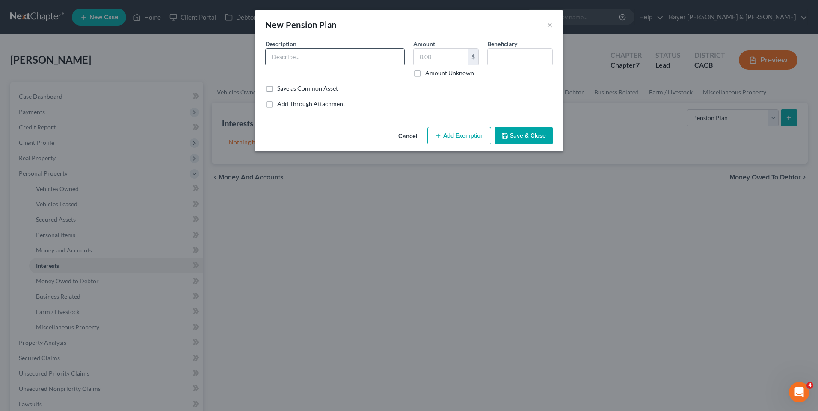
click at [291, 55] on input "text" at bounding box center [335, 57] width 139 height 16
type input "Pension plan"
click at [462, 55] on input "text" at bounding box center [441, 57] width 54 height 16
type input "6,000"
click at [473, 133] on button "Add Exemption" at bounding box center [459, 136] width 64 height 18
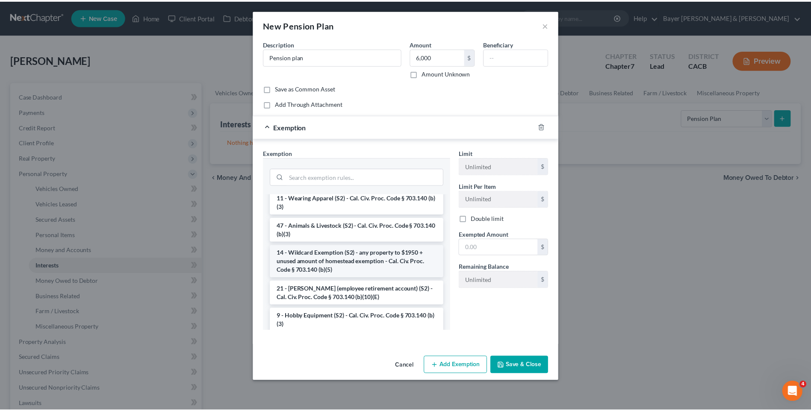
scroll to position [513, 0]
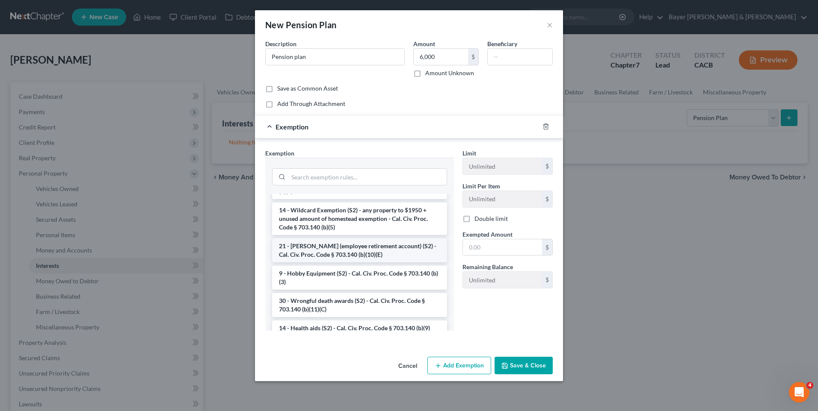
click at [357, 263] on li "21 - [PERSON_NAME] (employee retirement account) (S2) - Cal. Civ. Proc. Code § …" at bounding box center [359, 251] width 175 height 24
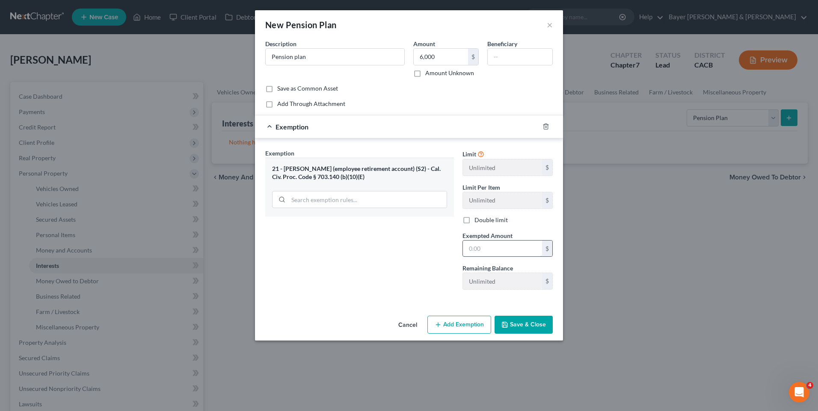
click at [474, 250] on input "text" at bounding box center [502, 249] width 79 height 16
type input "6,000"
drag, startPoint x: 514, startPoint y: 322, endPoint x: 515, endPoint y: 307, distance: 15.0
click at [514, 321] on button "Save & Close" at bounding box center [523, 325] width 58 height 18
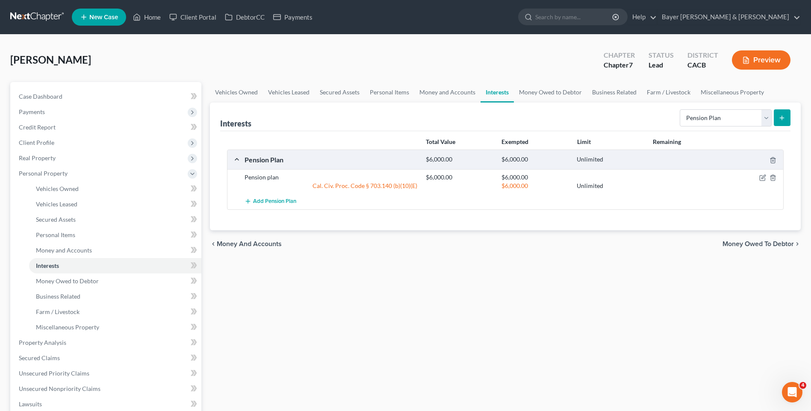
click at [277, 242] on span "Money and Accounts" at bounding box center [249, 244] width 65 height 7
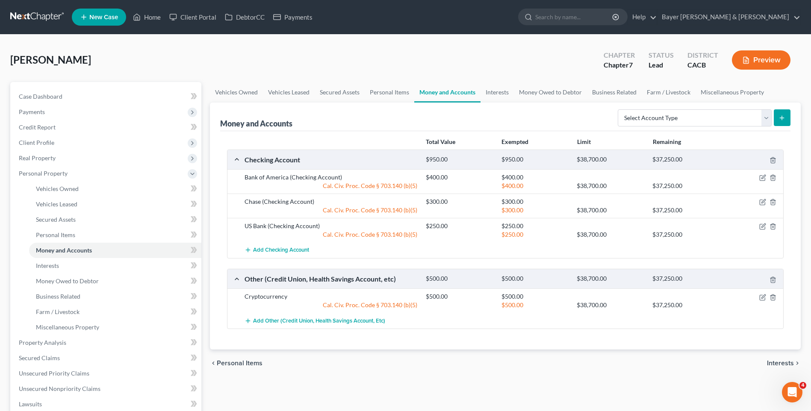
click at [253, 362] on span "Personal Items" at bounding box center [240, 363] width 46 height 7
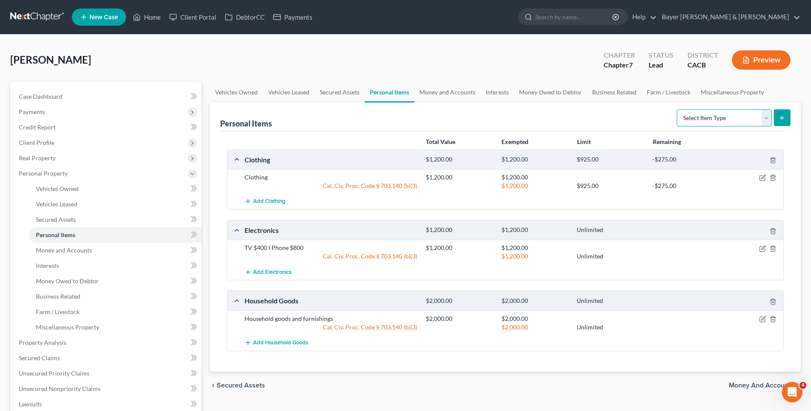
click at [766, 116] on select "Select Item Type Clothing Collectibles Of Value Electronics Firearms Household …" at bounding box center [724, 117] width 95 height 17
select select "jewelry"
click at [678, 109] on select "Select Item Type Clothing Collectibles Of Value Electronics Firearms Household …" at bounding box center [724, 117] width 95 height 17
click at [780, 111] on button "submit" at bounding box center [782, 117] width 17 height 17
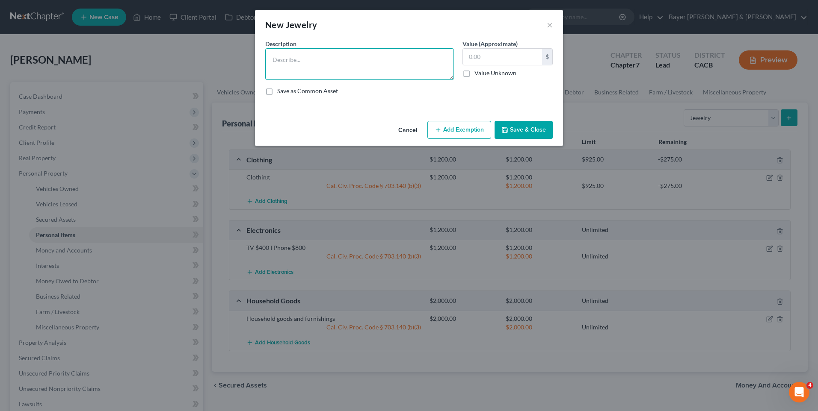
click at [287, 62] on textarea at bounding box center [359, 64] width 189 height 32
type textarea "Jewelry"
click at [495, 55] on input "text" at bounding box center [502, 57] width 79 height 16
type input "300"
click at [458, 130] on button "Add Exemption" at bounding box center [459, 130] width 64 height 18
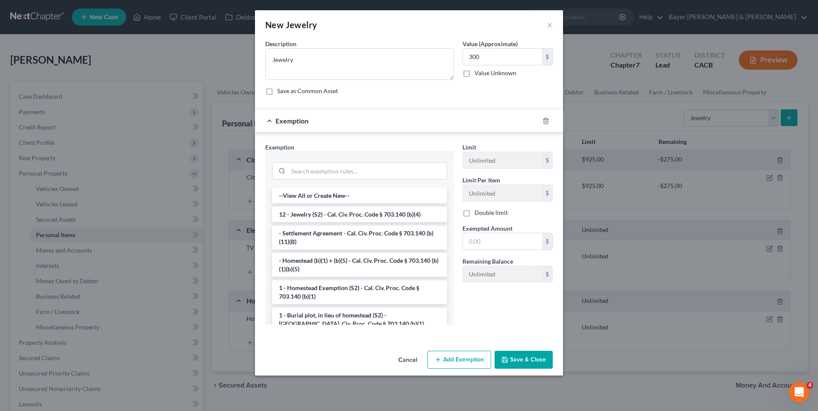
drag, startPoint x: 349, startPoint y: 210, endPoint x: 384, endPoint y: 225, distance: 38.7
click at [348, 210] on li "12 - Jewelry (S2) - Cal. Civ. Proc. Code § 703.140 (b)(4)" at bounding box center [359, 214] width 175 height 15
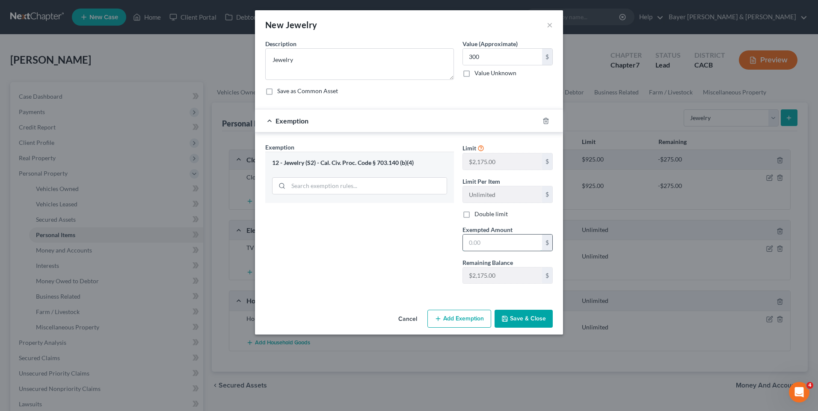
click at [481, 245] on input "text" at bounding box center [502, 243] width 79 height 16
type input "300"
drag, startPoint x: 514, startPoint y: 315, endPoint x: 505, endPoint y: 294, distance: 23.2
click at [515, 309] on div "Cancel Add Exemption Save & Close" at bounding box center [409, 321] width 308 height 28
drag, startPoint x: 539, startPoint y: 314, endPoint x: 533, endPoint y: 309, distance: 7.9
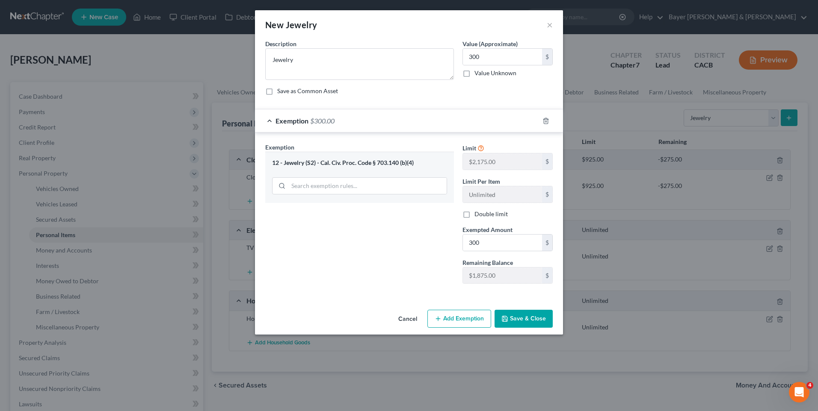
click at [538, 313] on button "Save & Close" at bounding box center [523, 319] width 58 height 18
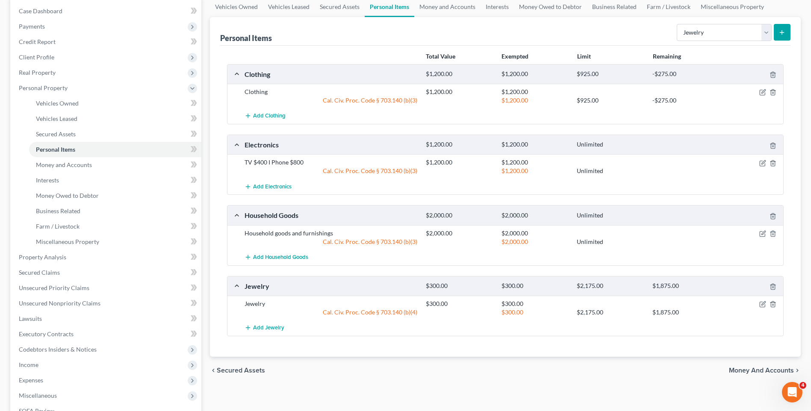
scroll to position [128, 0]
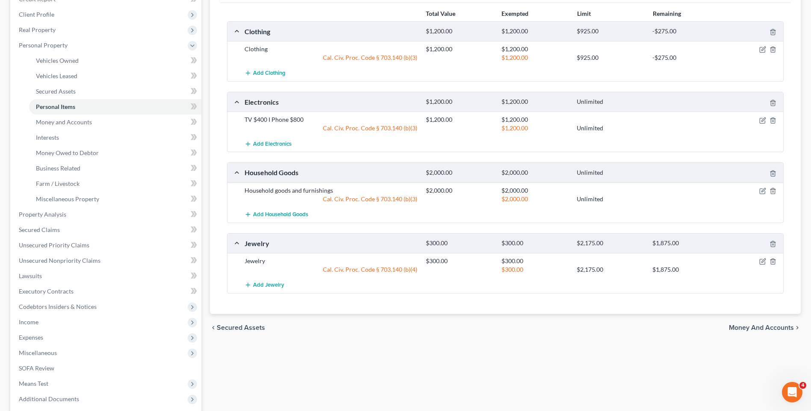
click at [763, 329] on span "Money and Accounts" at bounding box center [761, 328] width 65 height 7
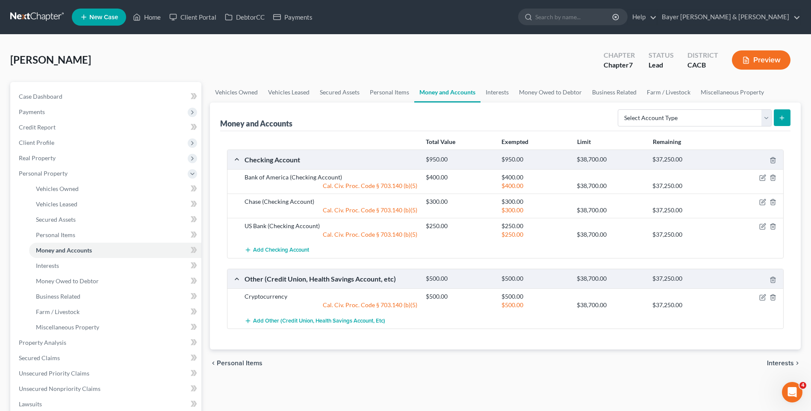
click at [786, 360] on span "Interests" at bounding box center [780, 363] width 27 height 7
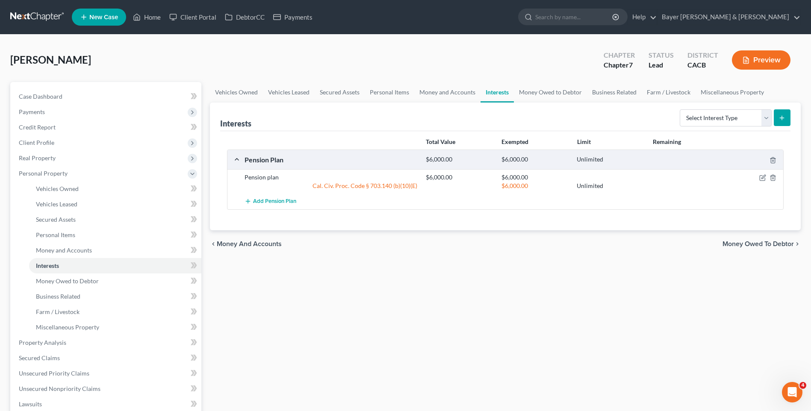
click at [760, 241] on span "Money Owed to Debtor" at bounding box center [758, 244] width 71 height 7
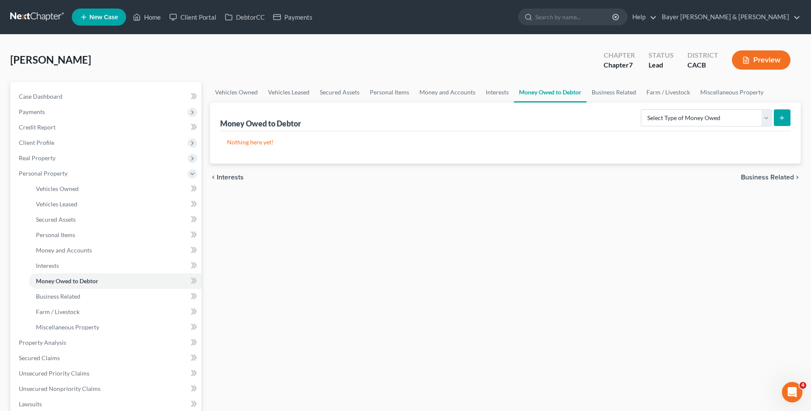
click at [756, 175] on span "Business Related" at bounding box center [767, 177] width 53 height 7
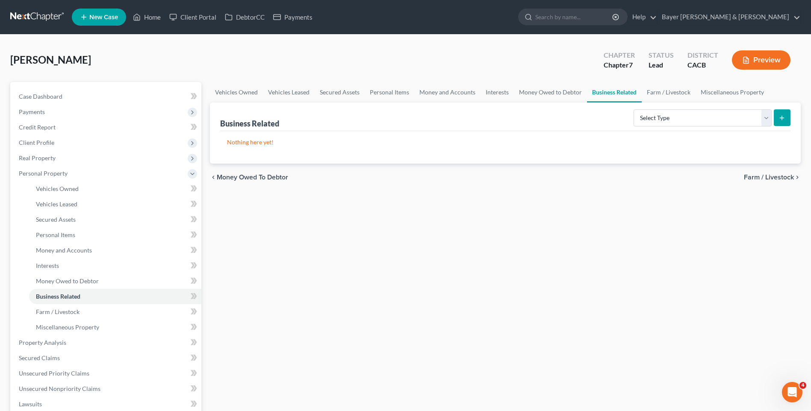
click at [764, 177] on span "Farm / Livestock" at bounding box center [769, 177] width 50 height 7
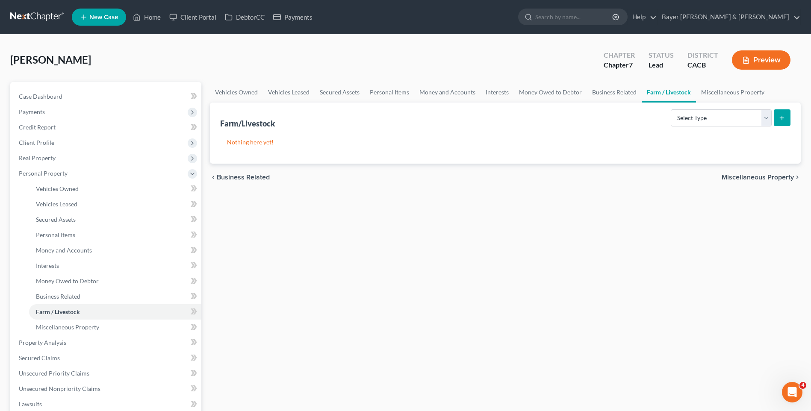
click at [762, 177] on span "Miscellaneous Property" at bounding box center [758, 177] width 72 height 7
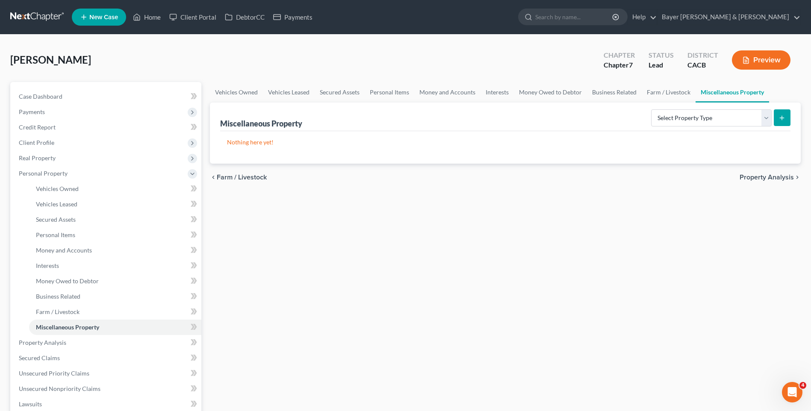
click at [762, 178] on span "Property Analysis" at bounding box center [767, 177] width 54 height 7
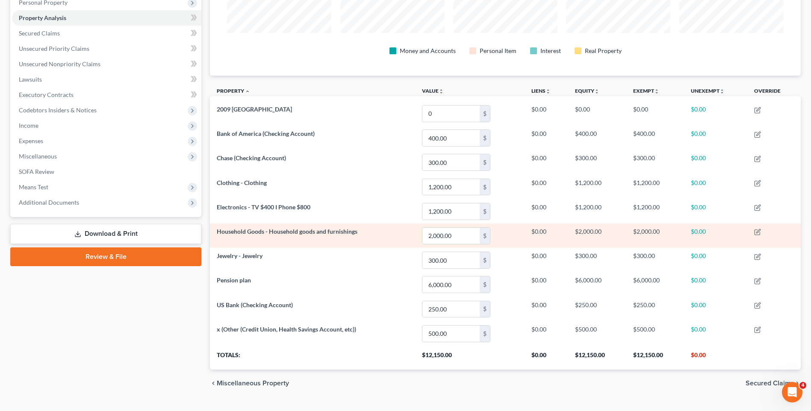
scroll to position [189, 0]
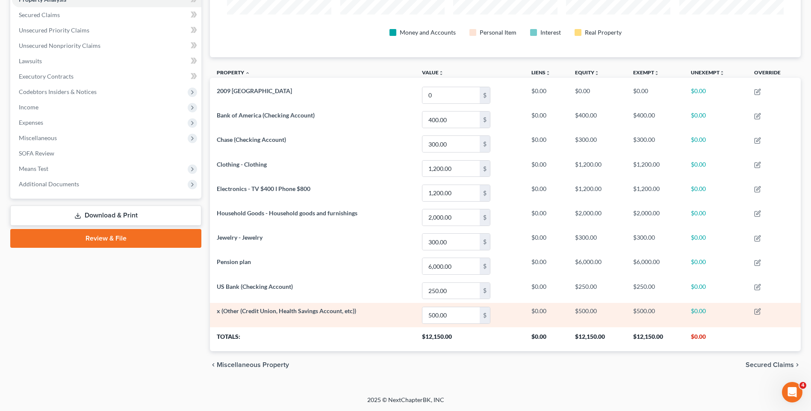
click at [351, 312] on span "x (Other (Credit Union, Health Savings Account, etc))" at bounding box center [286, 310] width 139 height 7
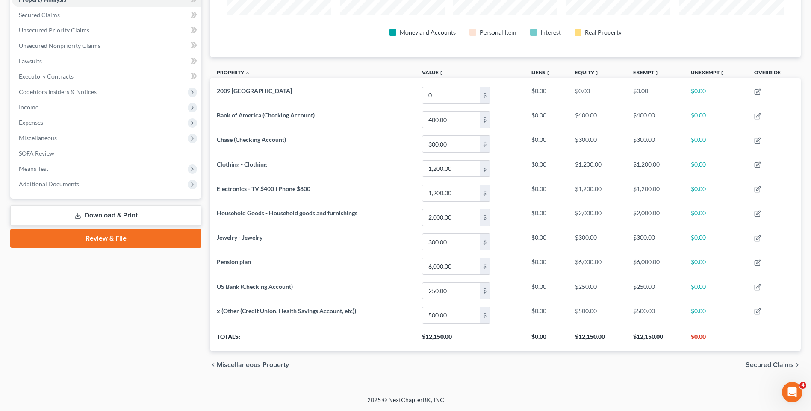
click at [268, 366] on span "Miscellaneous Property" at bounding box center [253, 365] width 72 height 7
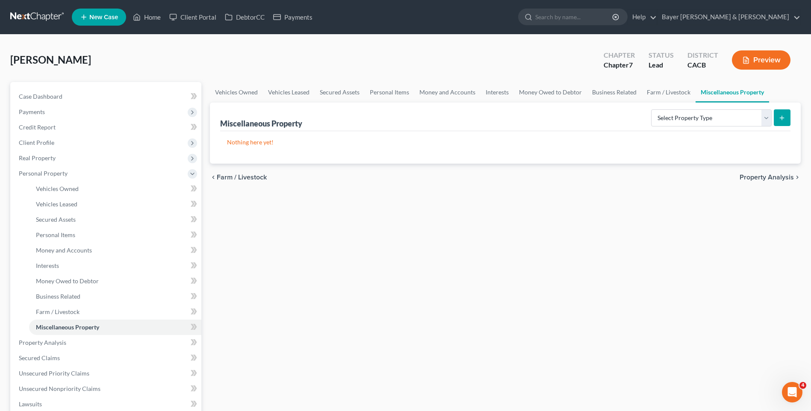
click at [251, 176] on span "Farm / Livestock" at bounding box center [242, 177] width 50 height 7
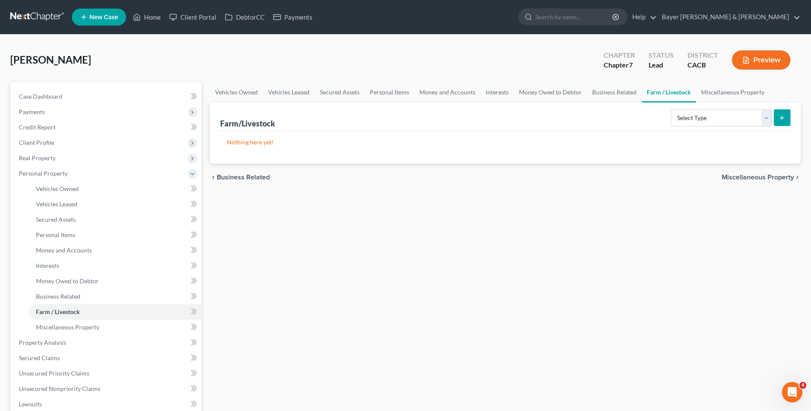
click at [251, 179] on span "Business Related" at bounding box center [243, 177] width 53 height 7
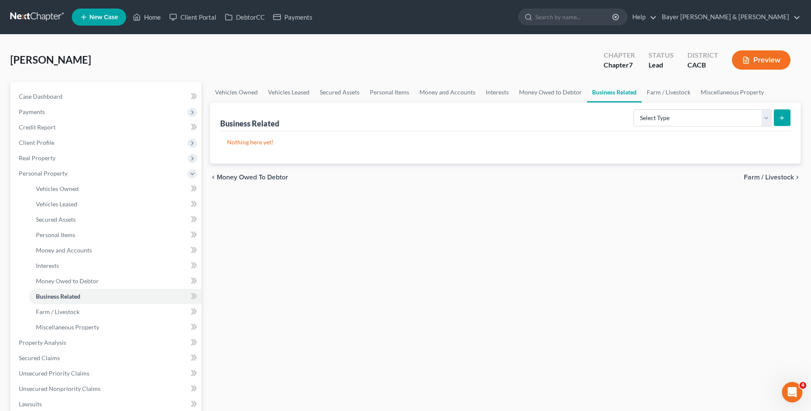
click at [252, 178] on span "Money Owed to Debtor" at bounding box center [252, 177] width 71 height 7
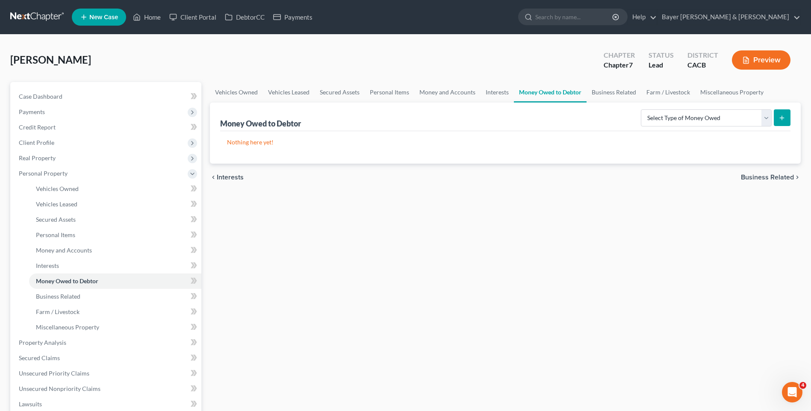
click at [243, 177] on span "Interests" at bounding box center [230, 177] width 27 height 7
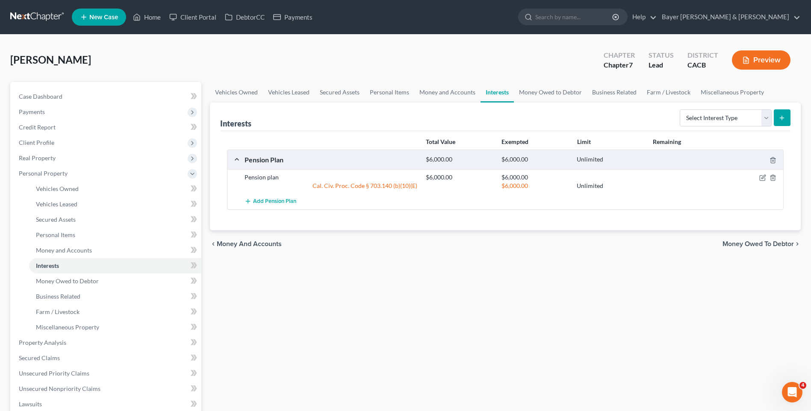
click at [254, 245] on span "Money and Accounts" at bounding box center [249, 244] width 65 height 7
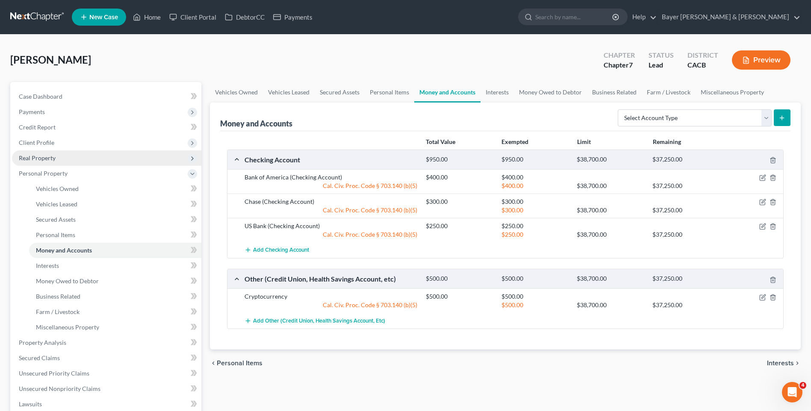
click at [62, 157] on span "Real Property" at bounding box center [106, 158] width 189 height 15
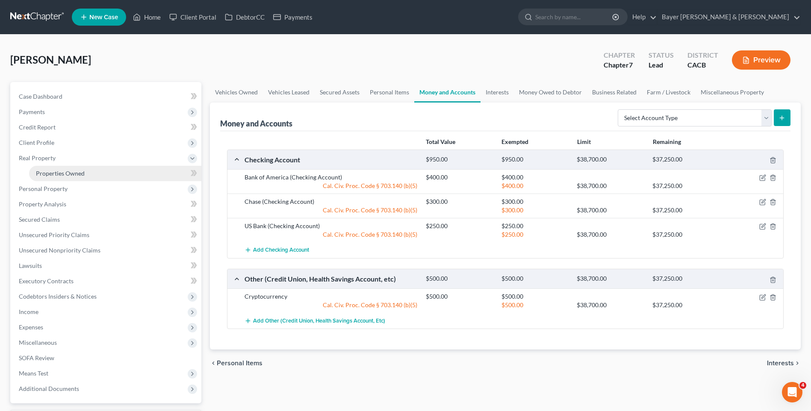
click at [59, 173] on span "Properties Owned" at bounding box center [60, 173] width 49 height 7
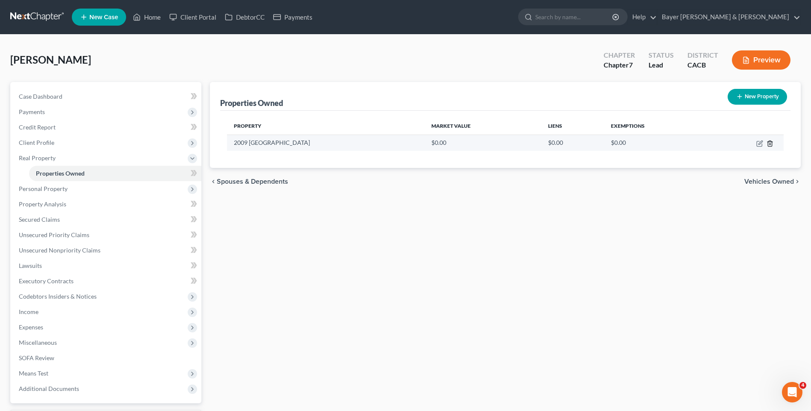
click at [773, 143] on icon "button" at bounding box center [770, 143] width 7 height 7
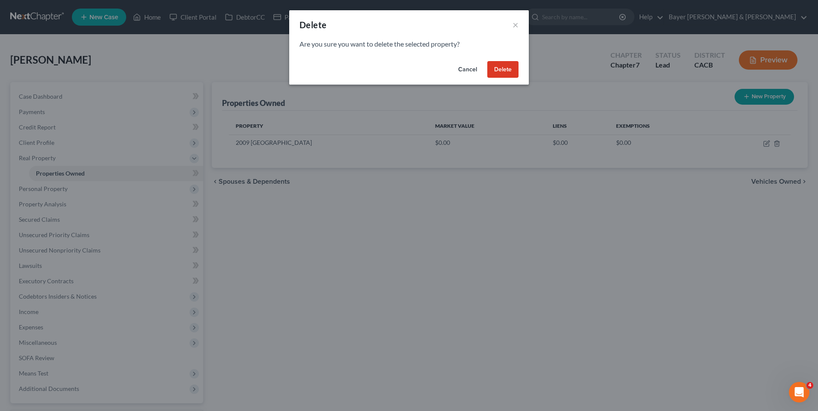
drag, startPoint x: 513, startPoint y: 63, endPoint x: 511, endPoint y: 67, distance: 4.4
click at [512, 63] on button "Delete" at bounding box center [502, 69] width 31 height 17
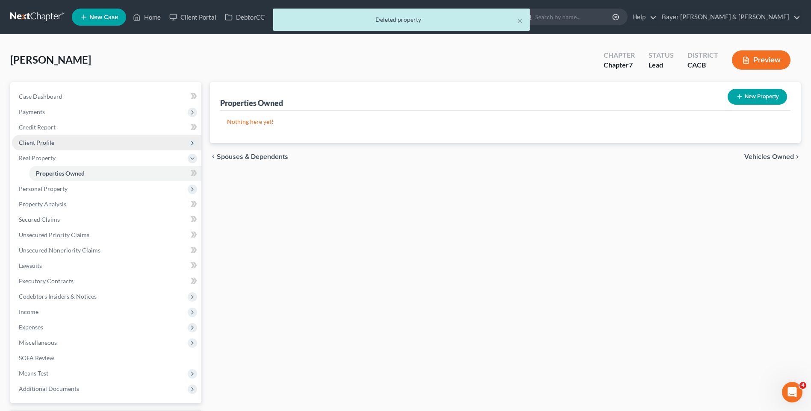
click at [60, 144] on span "Client Profile" at bounding box center [106, 142] width 189 height 15
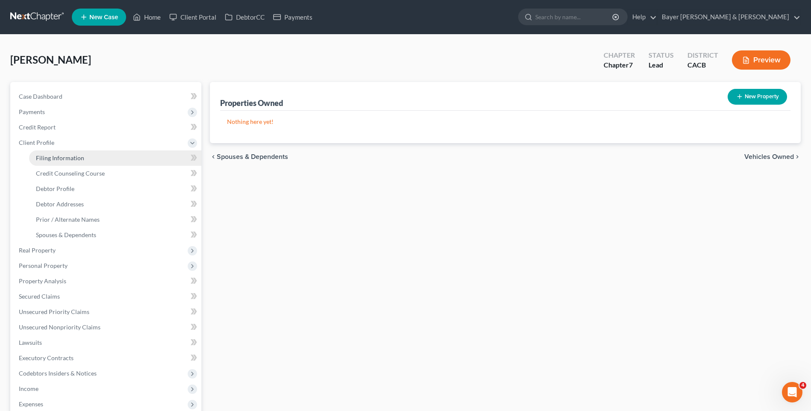
click at [93, 160] on link "Filing Information" at bounding box center [115, 158] width 172 height 15
select select "1"
select select "0"
select select "7"
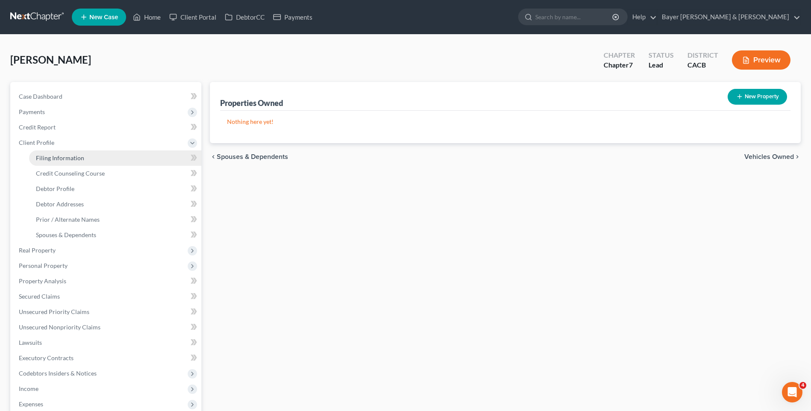
select select "1"
select select "4"
select select "0"
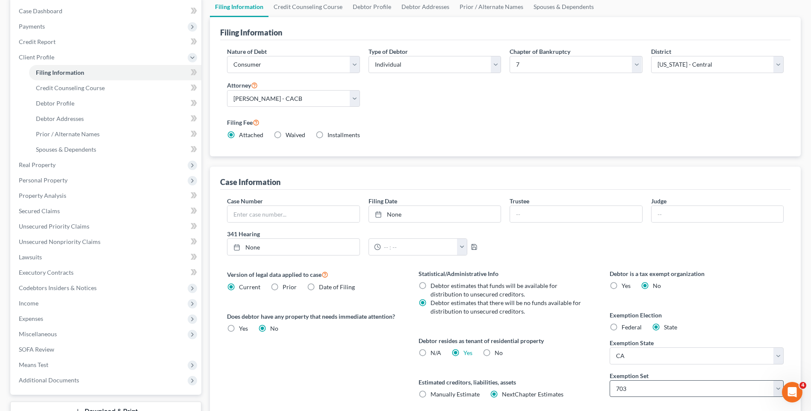
scroll to position [154, 0]
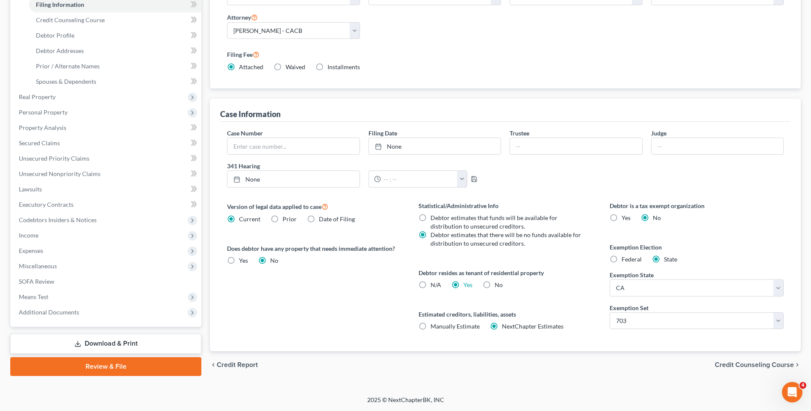
click at [763, 367] on span "Credit Counseling Course" at bounding box center [754, 365] width 79 height 7
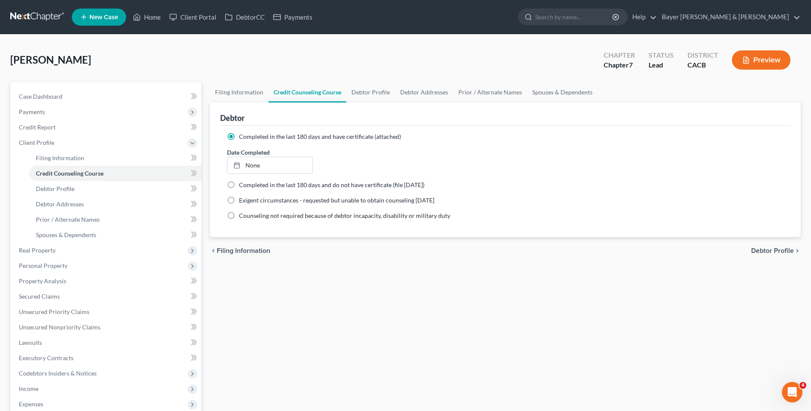
click at [780, 248] on span "Debtor Profile" at bounding box center [772, 251] width 43 height 7
select select "0"
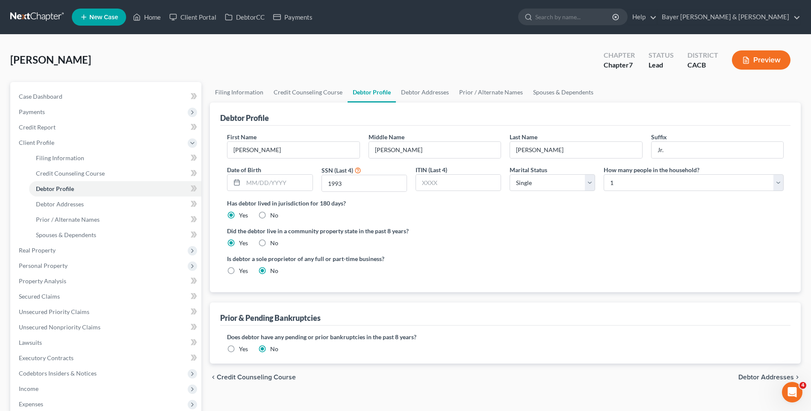
click at [748, 378] on span "Debtor Addresses" at bounding box center [767, 377] width 56 height 7
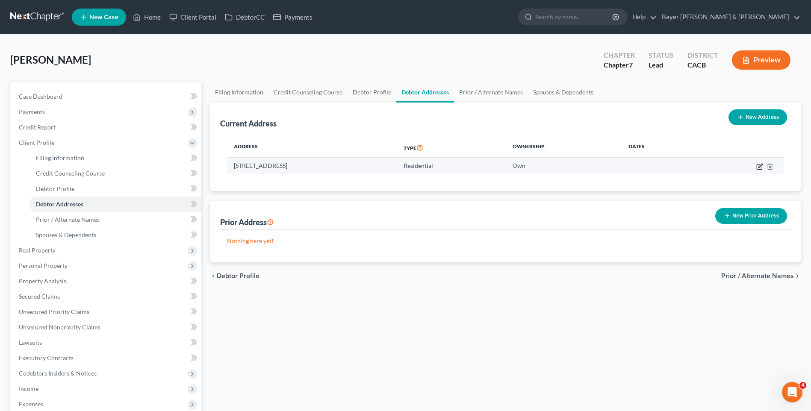
click at [759, 168] on icon "button" at bounding box center [759, 166] width 7 height 7
select select "4"
select select "18"
select select "0"
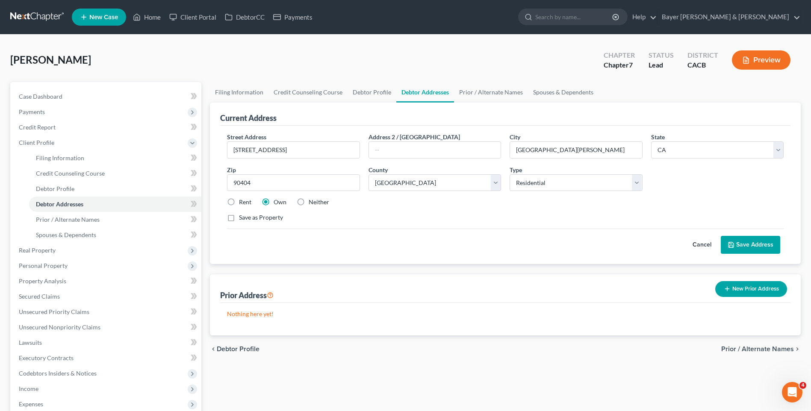
click at [239, 201] on label "Rent" at bounding box center [245, 202] width 12 height 9
click at [242, 201] on input "Rent" at bounding box center [245, 201] width 6 height 6
radio input "true"
drag, startPoint x: 767, startPoint y: 243, endPoint x: 754, endPoint y: 241, distance: 13.0
click at [767, 243] on button "Save Address" at bounding box center [750, 245] width 59 height 18
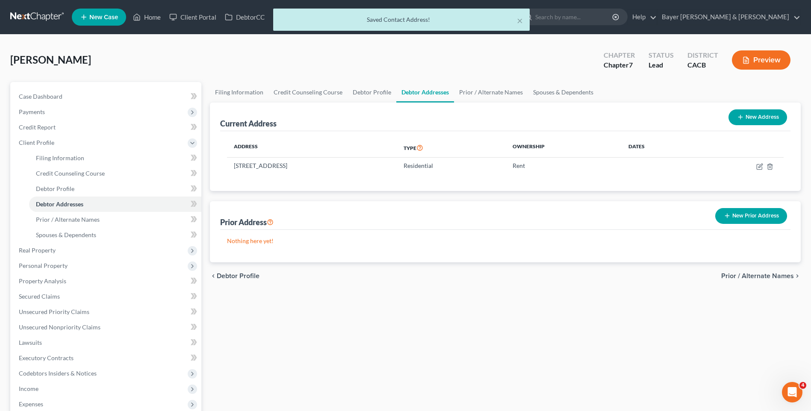
click at [747, 275] on span "Prior / Alternate Names" at bounding box center [757, 276] width 73 height 7
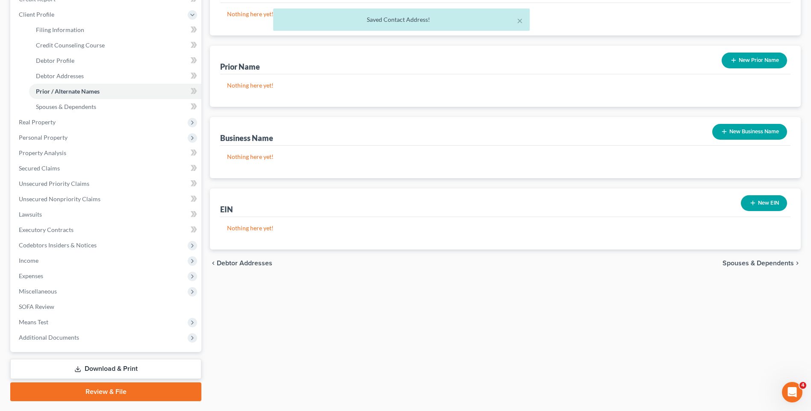
scroll to position [151, 0]
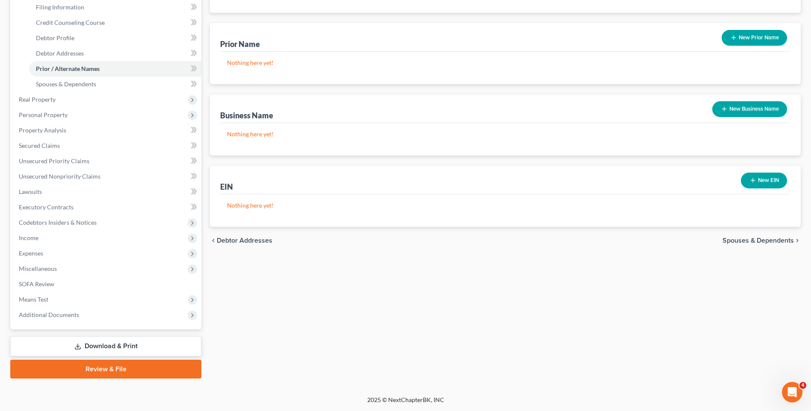
click at [753, 238] on span "Spouses & Dependents" at bounding box center [758, 240] width 71 height 7
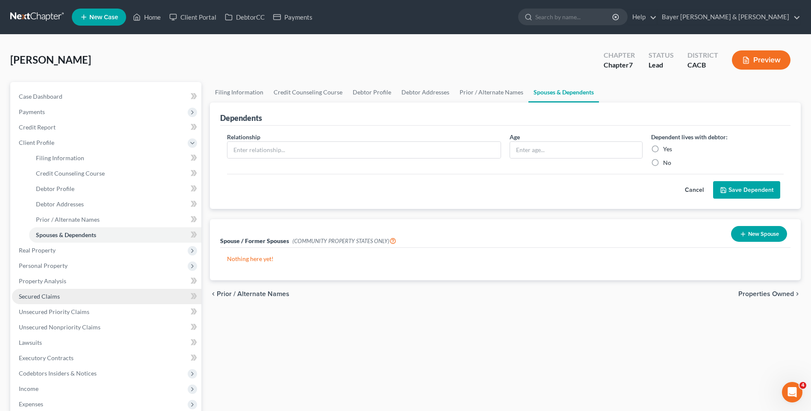
click at [62, 295] on link "Secured Claims" at bounding box center [106, 296] width 189 height 15
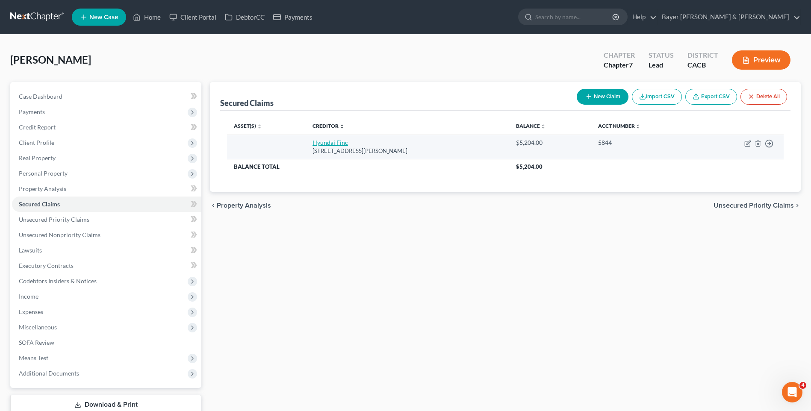
click at [333, 141] on link "Hyundai Finc" at bounding box center [330, 142] width 35 height 7
select select "4"
select select "0"
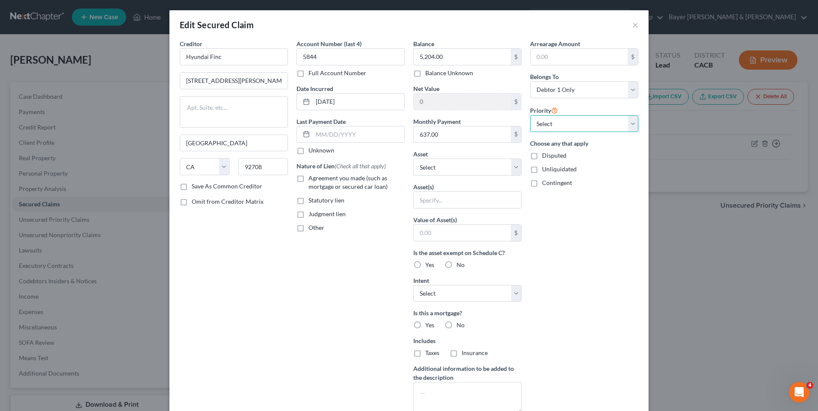
click at [558, 126] on select "Select 1st 2nd 3rd 4th 5th 6th 7th 8th 9th 10th 11th 12th 13th 14th 15th 16th 1…" at bounding box center [584, 123] width 108 height 17
select select "0"
click at [530, 115] on select "Select 1st 2nd 3rd 4th 5th 6th 7th 8th 9th 10th 11th 12th 13th 14th 15th 16th 1…" at bounding box center [584, 123] width 108 height 17
click at [442, 297] on select "Select Surrender Redeem Reaffirm Avoid Other" at bounding box center [467, 293] width 108 height 17
click at [337, 288] on div "Account Number (last 4) 5844 Full Account Number Date Incurred [DATE] Last Paym…" at bounding box center [350, 229] width 117 height 381
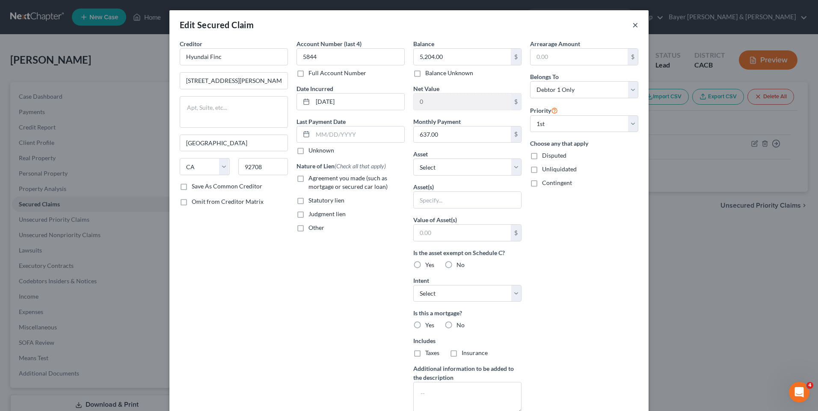
click at [632, 24] on button "×" at bounding box center [635, 25] width 6 height 10
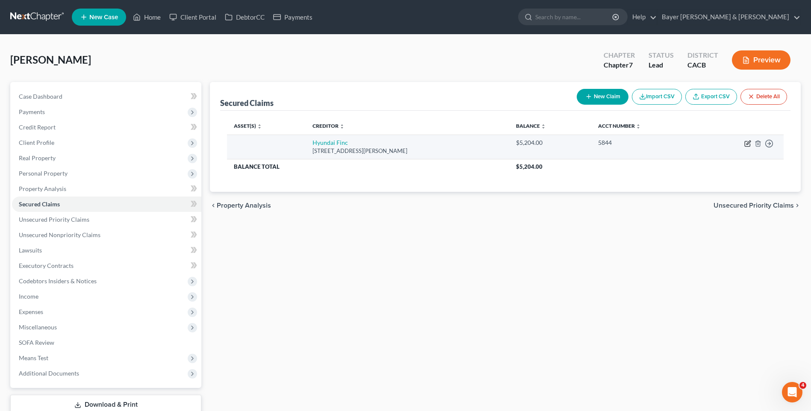
click at [747, 142] on icon "button" at bounding box center [747, 143] width 7 height 7
select select "4"
select select "0"
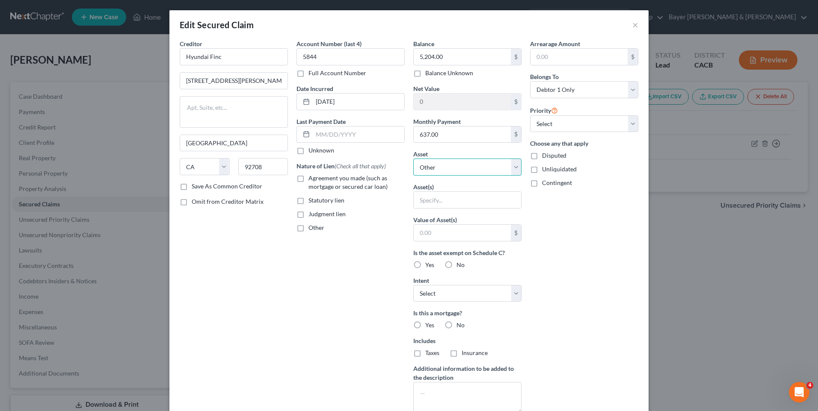
click at [437, 171] on select "Select Other Multiple Assets x (Other (Credit Union, Health Savings Account, et…" at bounding box center [467, 167] width 108 height 17
click at [438, 169] on select "Select Other Multiple Assets x (Other (Credit Union, Health Savings Account, et…" at bounding box center [467, 167] width 108 height 17
click at [423, 204] on input "text" at bounding box center [467, 200] width 107 height 16
type input "Lease"
click at [366, 251] on div "Account Number (last 4) 5844 Full Account Number Date Incurred [DATE] Last Paym…" at bounding box center [350, 229] width 117 height 381
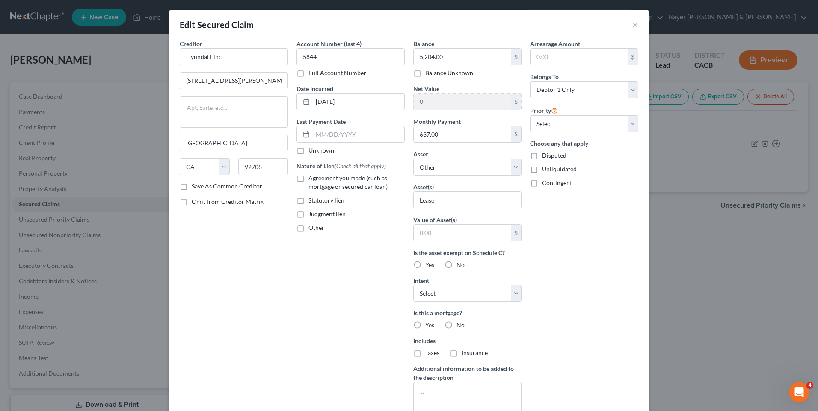
scroll to position [70, 0]
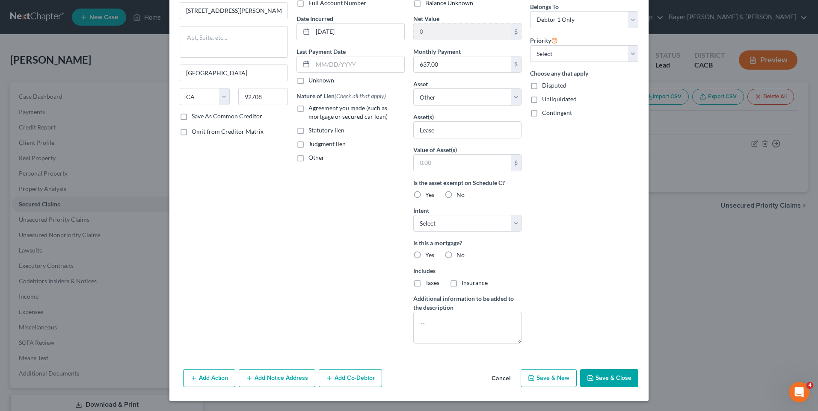
drag, startPoint x: 593, startPoint y: 378, endPoint x: 590, endPoint y: 374, distance: 5.2
click at [592, 376] on button "Save & Close" at bounding box center [609, 378] width 58 height 18
select select
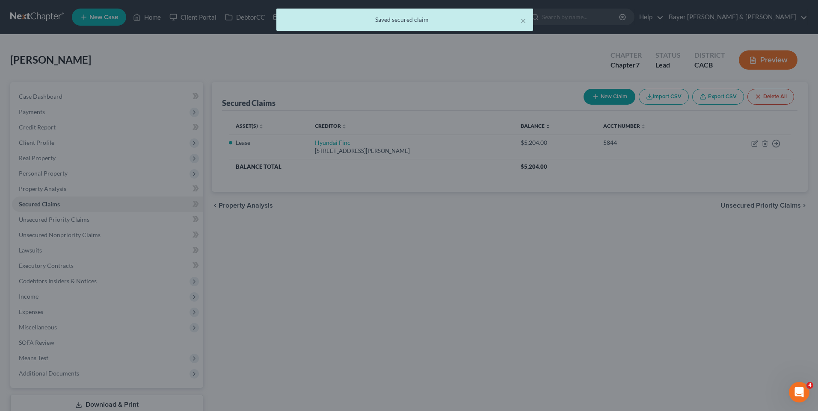
type input "0"
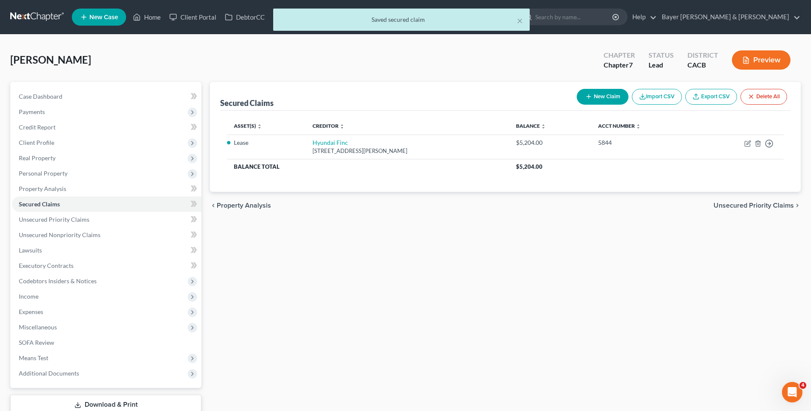
click at [734, 205] on span "Unsecured Priority Claims" at bounding box center [754, 205] width 80 height 7
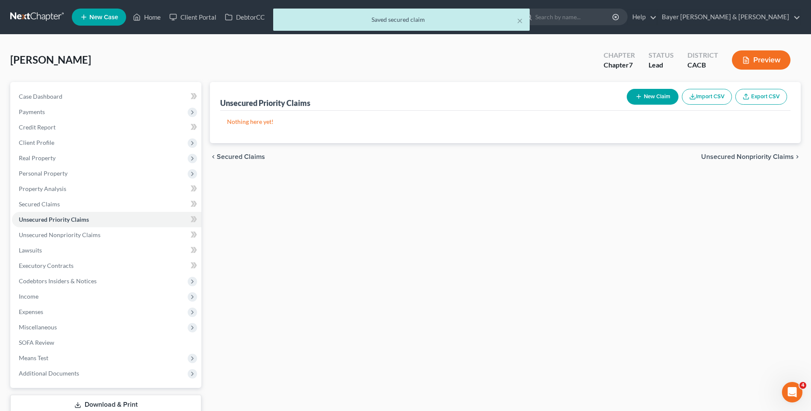
click at [727, 155] on span "Unsecured Nonpriority Claims" at bounding box center [747, 157] width 93 height 7
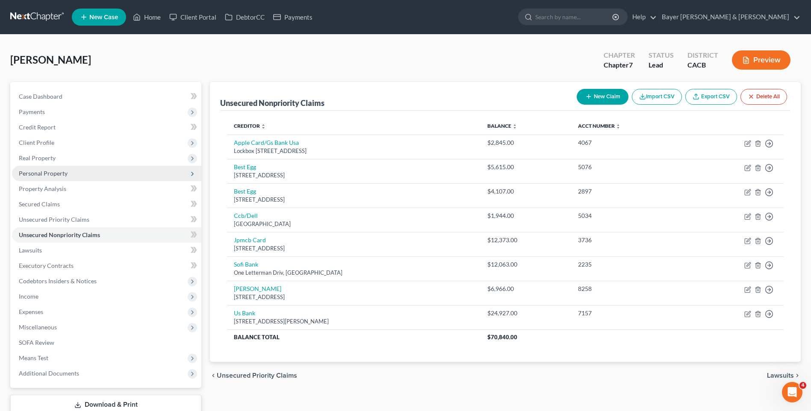
click at [46, 172] on span "Personal Property" at bounding box center [43, 173] width 49 height 7
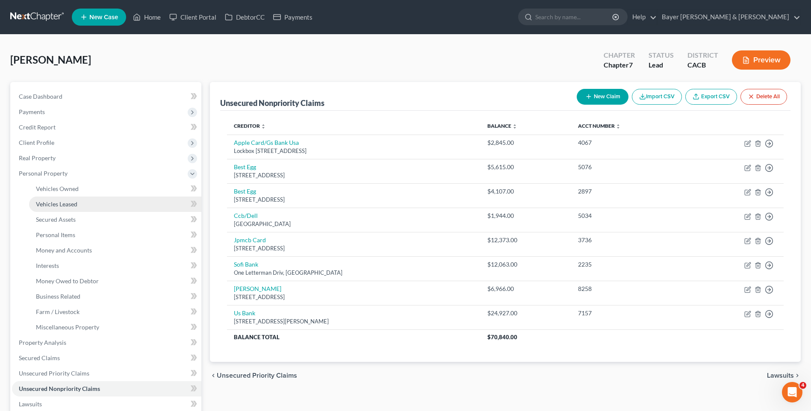
click at [72, 204] on span "Vehicles Leased" at bounding box center [56, 204] width 41 height 7
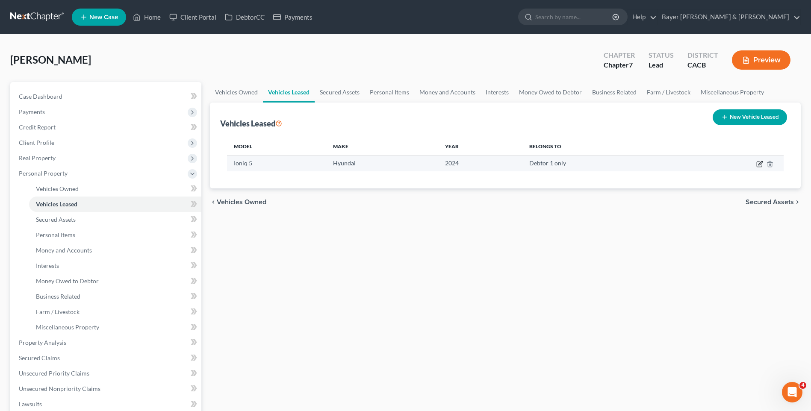
click at [761, 162] on icon "button" at bounding box center [761, 163] width 4 height 4
select select "0"
select select "2"
select select "0"
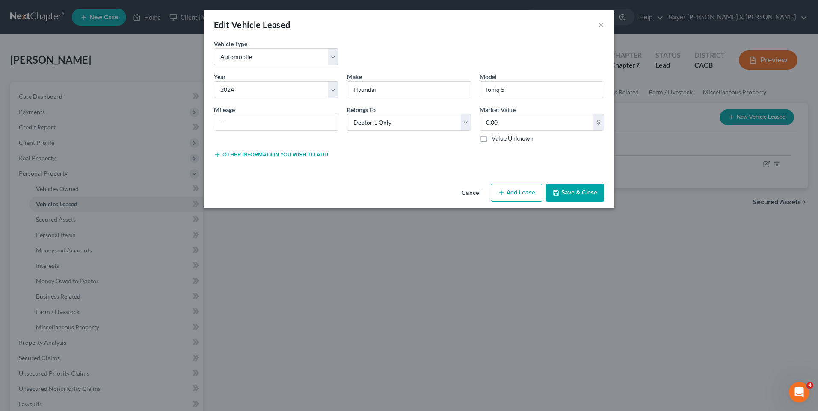
click at [517, 192] on button "Add Lease" at bounding box center [516, 193] width 52 height 18
select select "0"
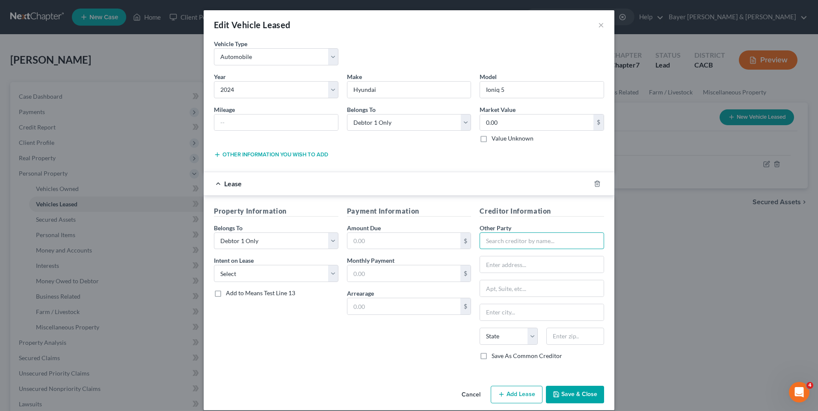
click at [498, 239] on input "text" at bounding box center [541, 241] width 124 height 17
type input "Hyundai Finance"
click at [513, 268] on input "text" at bounding box center [542, 265] width 124 height 16
type input "[STREET_ADDRESS][PERSON_NAME]"
click at [502, 311] on input "text" at bounding box center [542, 312] width 124 height 16
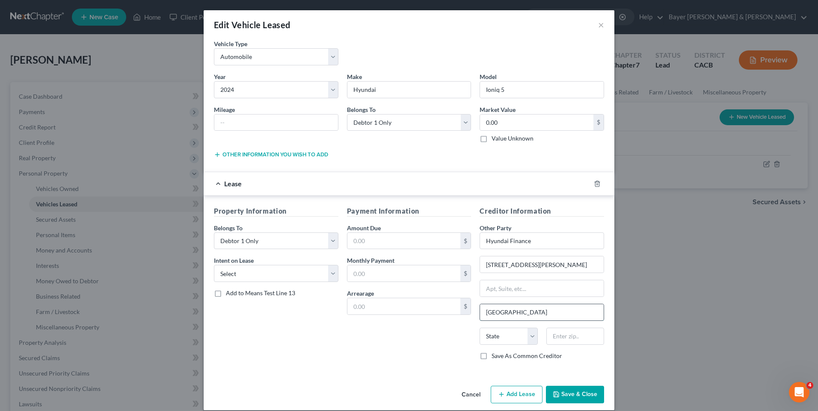
type input "[GEOGRAPHIC_DATA]"
drag, startPoint x: 531, startPoint y: 332, endPoint x: 526, endPoint y: 336, distance: 5.8
click at [531, 332] on select "State [US_STATE] AK AR AZ CA CO CT DE DC [GEOGRAPHIC_DATA] [GEOGRAPHIC_DATA] GU…" at bounding box center [508, 336] width 58 height 17
select select "4"
click at [479, 328] on select "State [US_STATE] AK AR AZ CA CO CT DE DC [GEOGRAPHIC_DATA] [GEOGRAPHIC_DATA] GU…" at bounding box center [508, 336] width 58 height 17
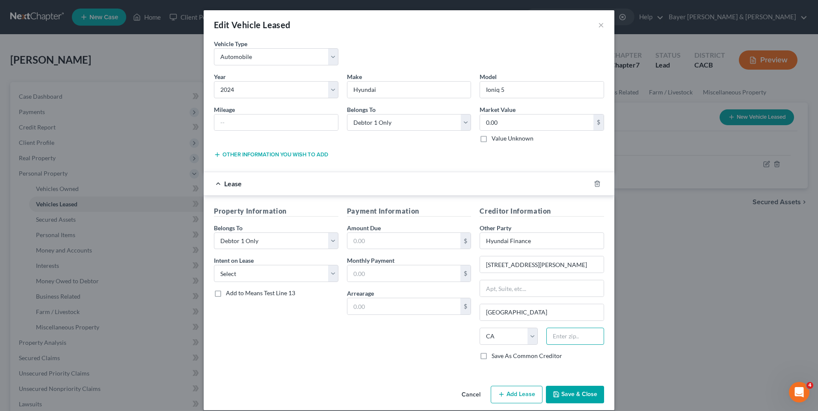
click at [574, 335] on input "text" at bounding box center [575, 336] width 58 height 17
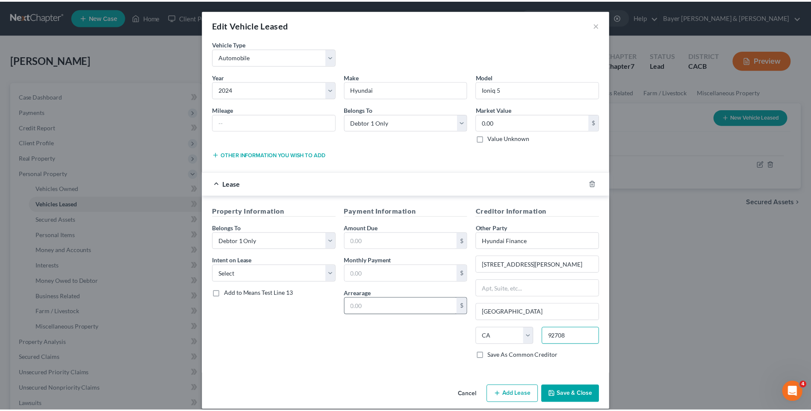
scroll to position [9, 0]
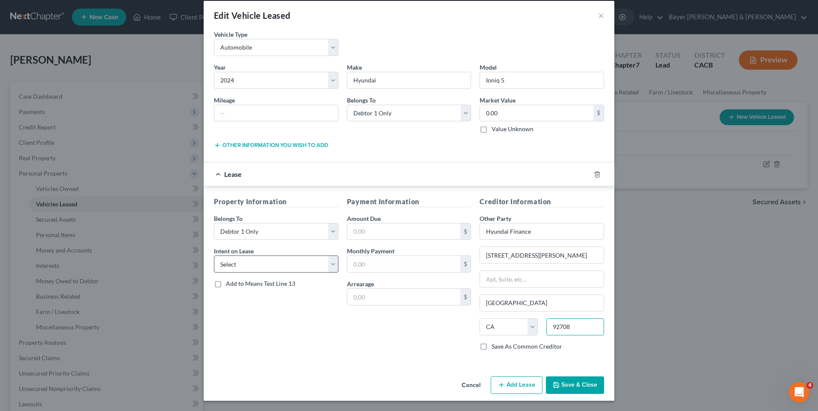
type input "92708"
drag, startPoint x: 331, startPoint y: 264, endPoint x: 304, endPoint y: 267, distance: 26.3
click at [331, 264] on select "Select None Assume Reject" at bounding box center [276, 264] width 124 height 17
select select "1"
click at [214, 256] on select "Select None Assume Reject" at bounding box center [276, 264] width 124 height 17
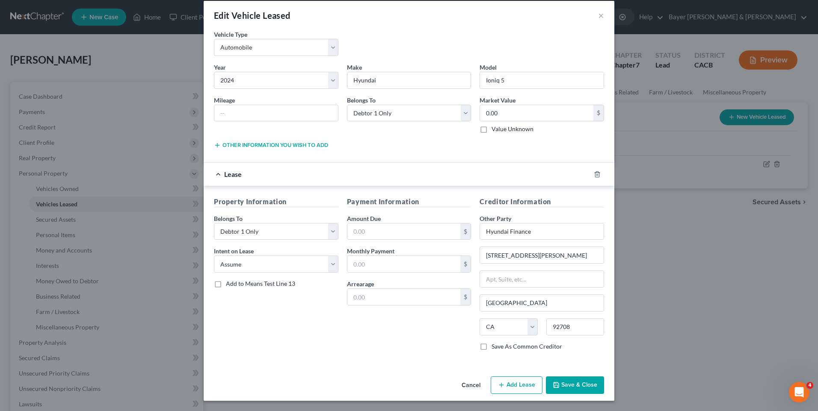
click at [565, 387] on button "Save & Close" at bounding box center [575, 386] width 58 height 18
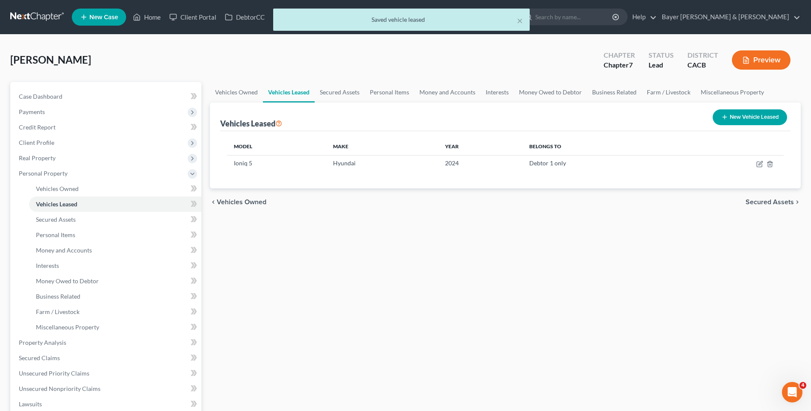
drag, startPoint x: 776, startPoint y: 204, endPoint x: 701, endPoint y: 187, distance: 76.6
click at [775, 204] on span "Secured Assets" at bounding box center [770, 202] width 48 height 7
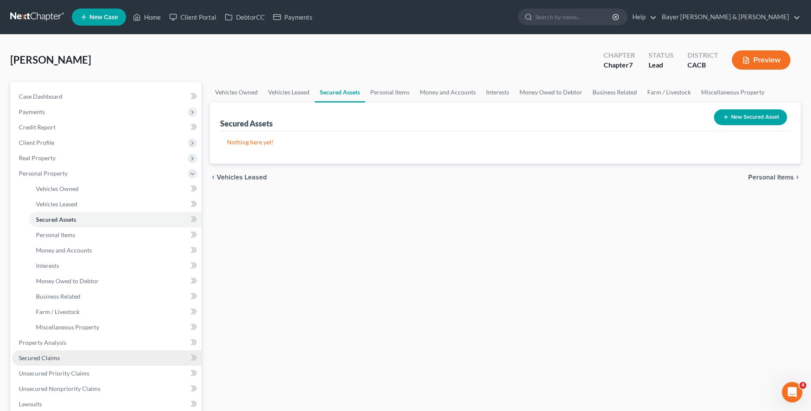
click at [51, 357] on span "Secured Claims" at bounding box center [39, 357] width 41 height 7
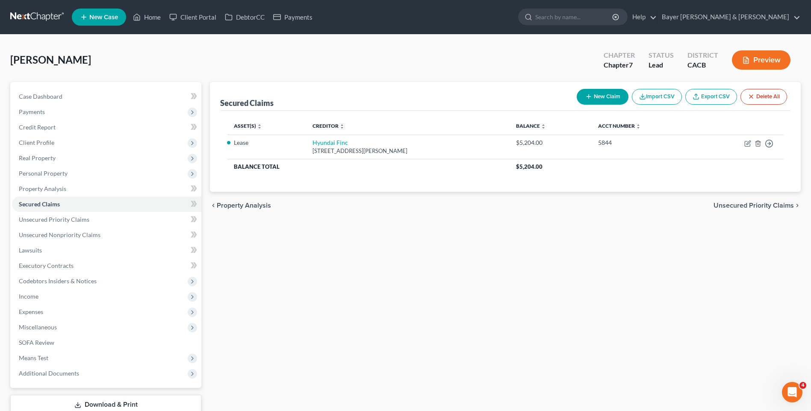
click at [759, 202] on span "Unsecured Priority Claims" at bounding box center [754, 205] width 80 height 7
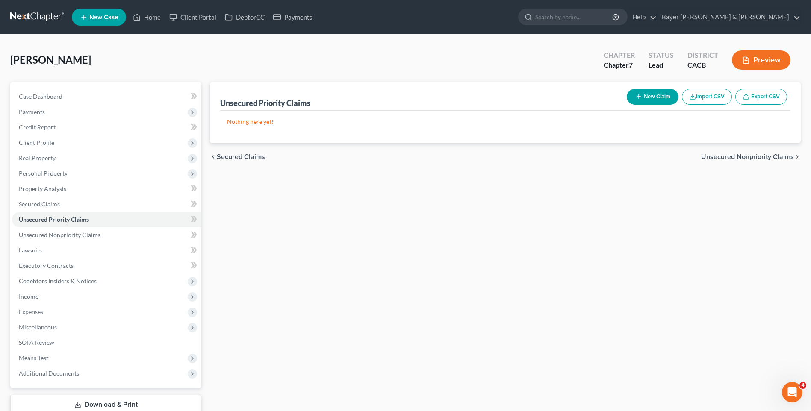
click at [739, 158] on span "Unsecured Nonpriority Claims" at bounding box center [747, 157] width 93 height 7
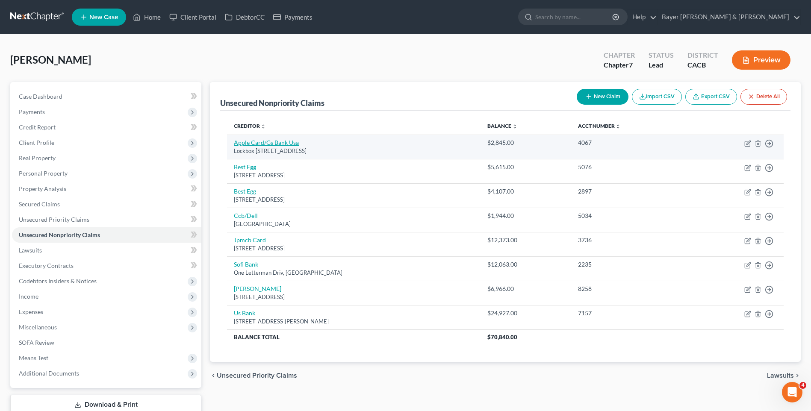
click at [270, 142] on link "Apple Card/Gs Bank Usa" at bounding box center [266, 142] width 65 height 7
select select "39"
select select "2"
select select "0"
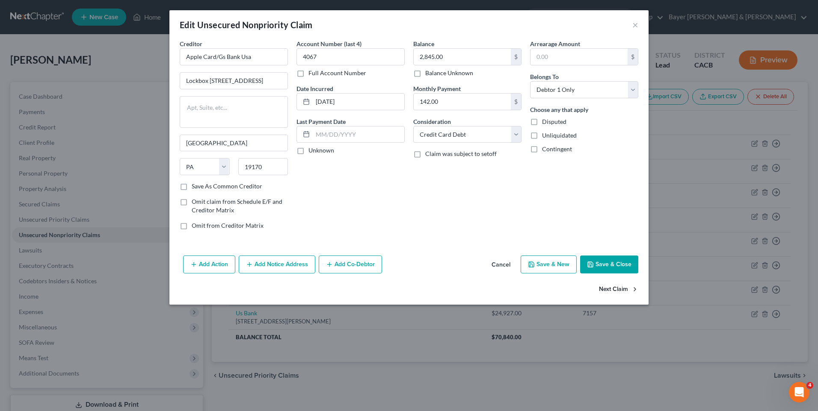
click at [614, 287] on button "Next Claim" at bounding box center [618, 290] width 39 height 18
select select "7"
select select "0"
drag, startPoint x: 514, startPoint y: 139, endPoint x: 508, endPoint y: 144, distance: 7.9
click at [514, 139] on select "Select Cable / Satellite Services Collection Agency Credit Card Debt Debt Couns…" at bounding box center [467, 134] width 108 height 17
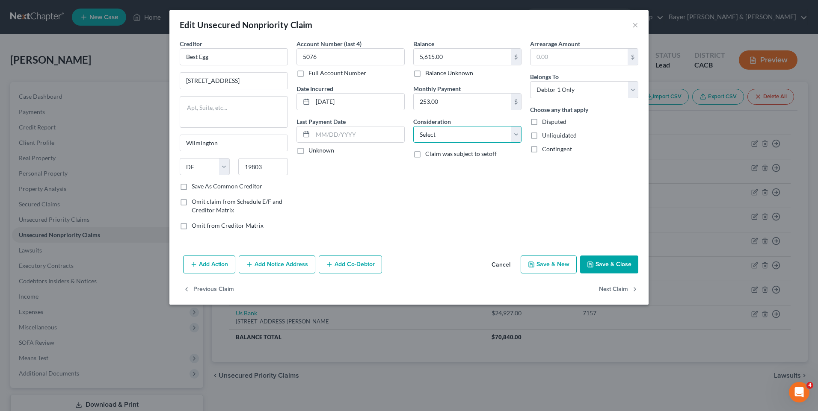
select select "14"
click at [413, 126] on select "Select Cable / Satellite Services Collection Agency Credit Card Debt Debt Couns…" at bounding box center [467, 134] width 108 height 17
click at [438, 164] on input "text" at bounding box center [467, 167] width 107 height 16
type input "Loan"
drag, startPoint x: 620, startPoint y: 268, endPoint x: 635, endPoint y: 252, distance: 21.8
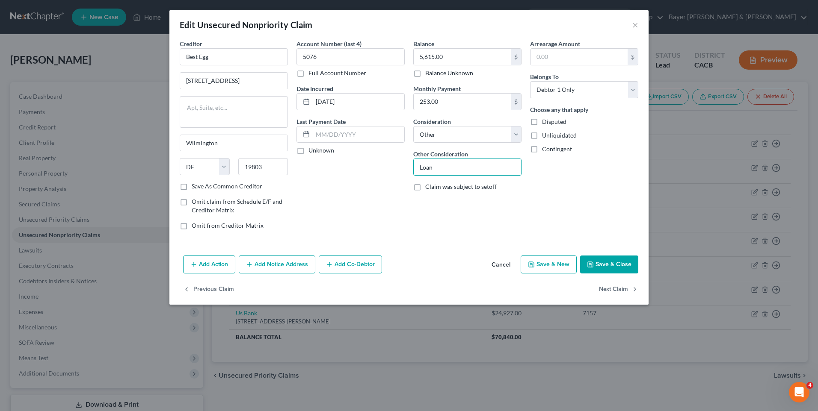
click at [619, 268] on button "Save & Close" at bounding box center [609, 265] width 58 height 18
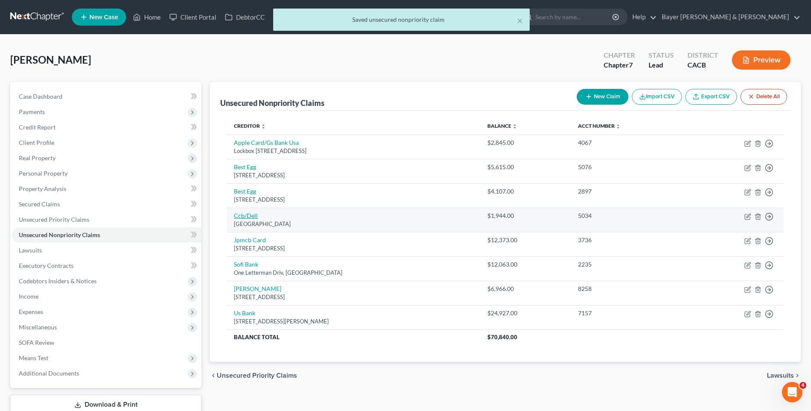
click at [252, 216] on link "Ccb/Dell" at bounding box center [246, 215] width 24 height 7
select select "36"
select select "2"
select select "0"
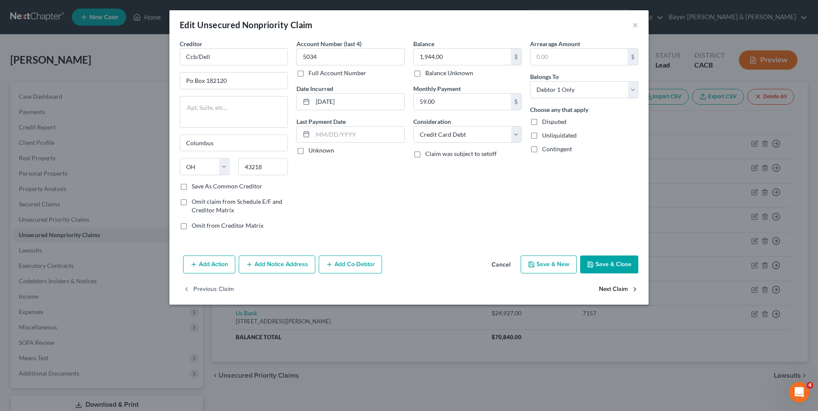
click at [609, 286] on button "Next Claim" at bounding box center [618, 290] width 39 height 18
select select "36"
select select "0"
click at [514, 137] on select "Select Cable / Satellite Services Collection Agency Credit Card Debt Debt Couns…" at bounding box center [467, 134] width 108 height 17
select select "2"
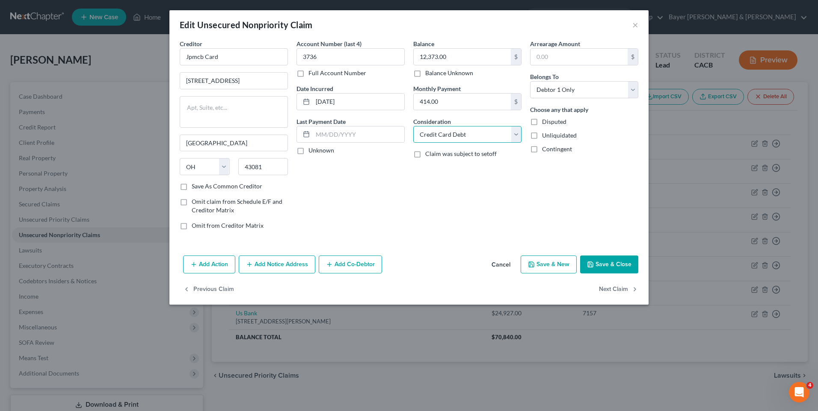
click at [413, 126] on select "Select Cable / Satellite Services Collection Agency Credit Card Debt Debt Couns…" at bounding box center [467, 134] width 108 height 17
click at [615, 267] on button "Save & Close" at bounding box center [609, 265] width 58 height 18
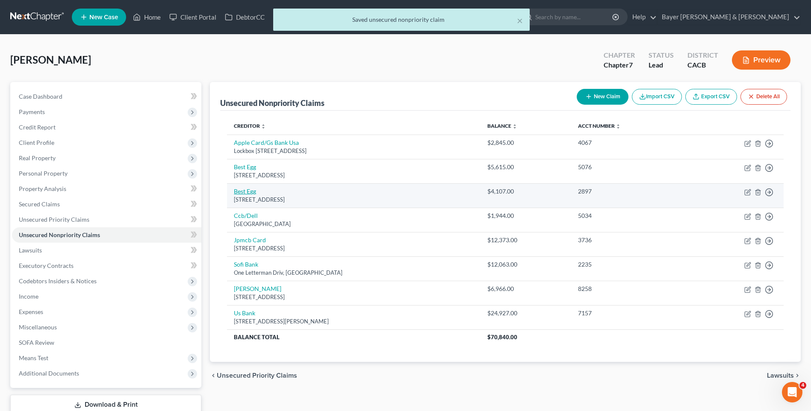
click at [252, 191] on link "Best Egg" at bounding box center [245, 191] width 22 height 7
select select "7"
select select "0"
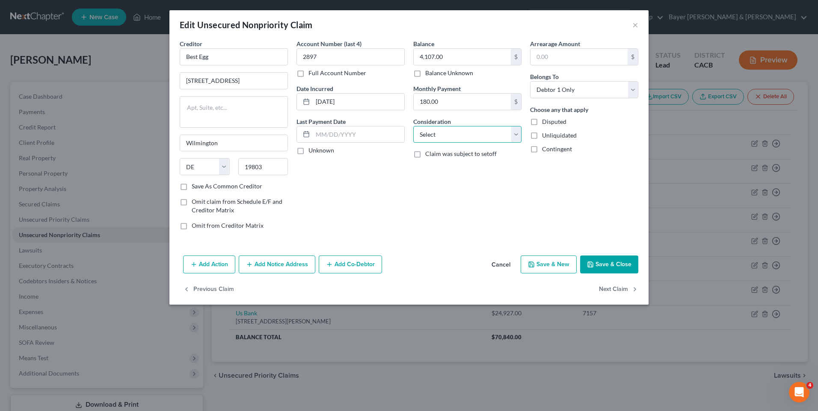
click at [515, 136] on select "Select Cable / Satellite Services Collection Agency Credit Card Debt Debt Couns…" at bounding box center [467, 134] width 108 height 17
select select "14"
click at [413, 126] on select "Select Cable / Satellite Services Collection Agency Credit Card Debt Debt Couns…" at bounding box center [467, 134] width 108 height 17
click at [448, 169] on input "text" at bounding box center [467, 167] width 107 height 16
type input "Loan"
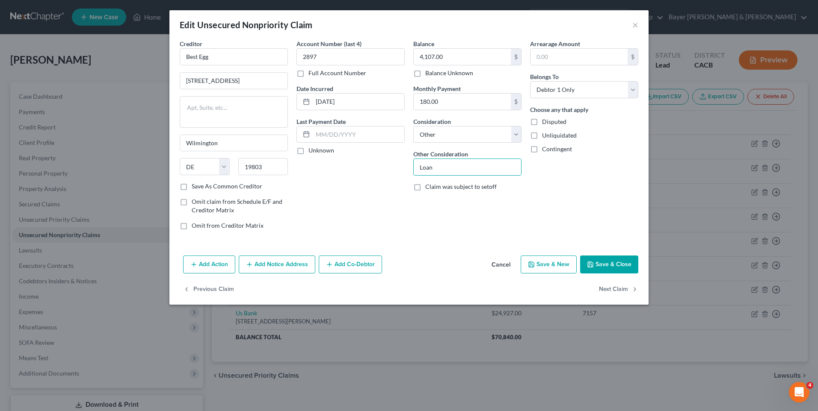
click at [622, 266] on button "Save & Close" at bounding box center [609, 265] width 58 height 18
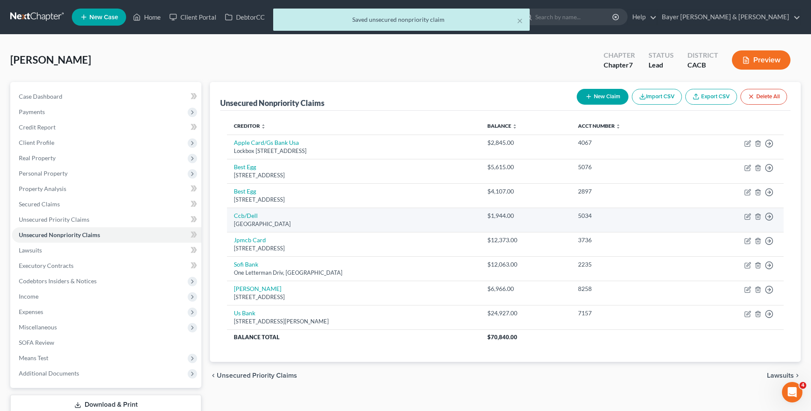
click at [247, 220] on div "[GEOGRAPHIC_DATA]" at bounding box center [354, 224] width 240 height 8
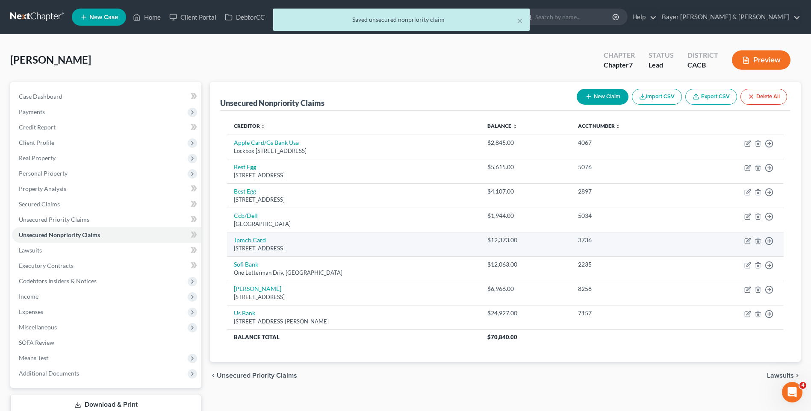
click at [247, 242] on link "Jpmcb Card" at bounding box center [250, 239] width 32 height 7
select select "36"
select select "2"
select select "0"
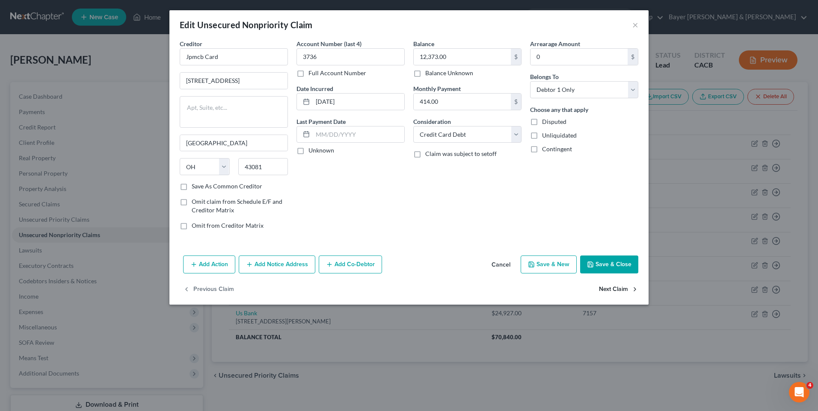
click at [621, 290] on button "Next Claim" at bounding box center [618, 290] width 39 height 18
select select "4"
select select "0"
click at [516, 136] on select "Select Cable / Satellite Services Collection Agency Credit Card Debt Debt Couns…" at bounding box center [467, 134] width 108 height 17
select select "14"
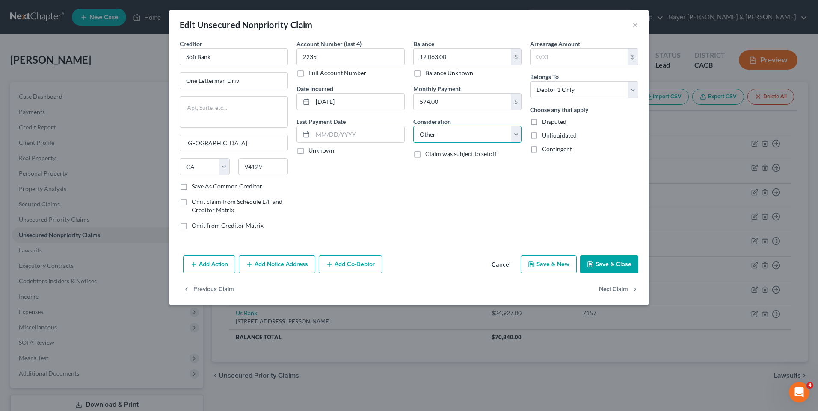
click at [413, 126] on select "Select Cable / Satellite Services Collection Agency Credit Card Debt Debt Couns…" at bounding box center [467, 134] width 108 height 17
click at [441, 165] on input "text" at bounding box center [467, 167] width 107 height 16
type input "Loan"
drag, startPoint x: 603, startPoint y: 265, endPoint x: 598, endPoint y: 248, distance: 17.7
click at [602, 263] on button "Save & Close" at bounding box center [609, 265] width 58 height 18
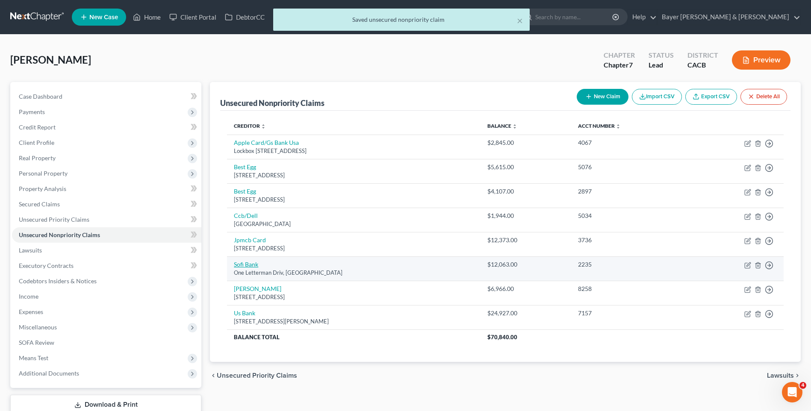
click at [249, 264] on link "Sofi Bank" at bounding box center [246, 264] width 24 height 7
select select "4"
select select "14"
select select "0"
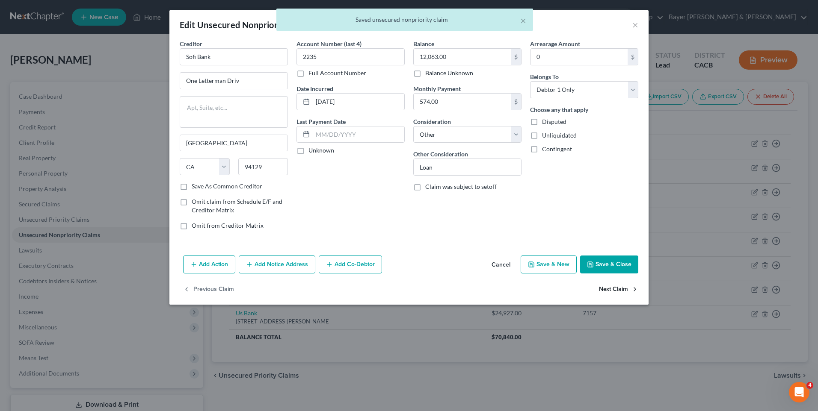
click at [604, 289] on button "Next Claim" at bounding box center [618, 290] width 39 height 18
select select "45"
select select "0"
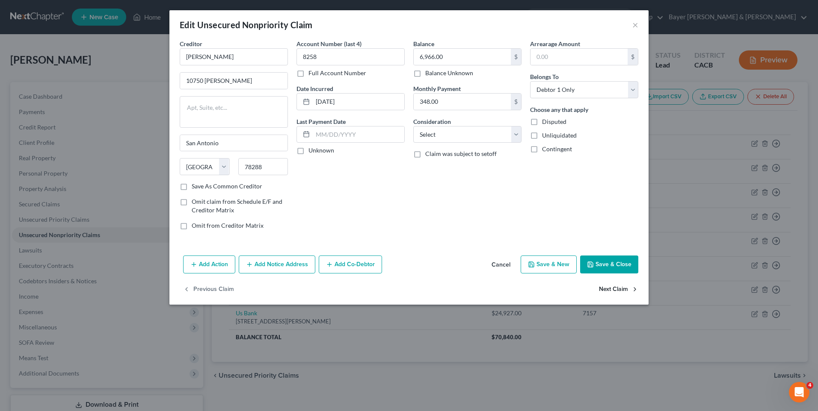
click at [624, 288] on button "Next Claim" at bounding box center [618, 290] width 39 height 18
select select "52"
select select "0"
click at [519, 132] on select "Select Cable / Satellite Services Collection Agency Credit Card Debt Debt Couns…" at bounding box center [467, 134] width 108 height 17
select select "2"
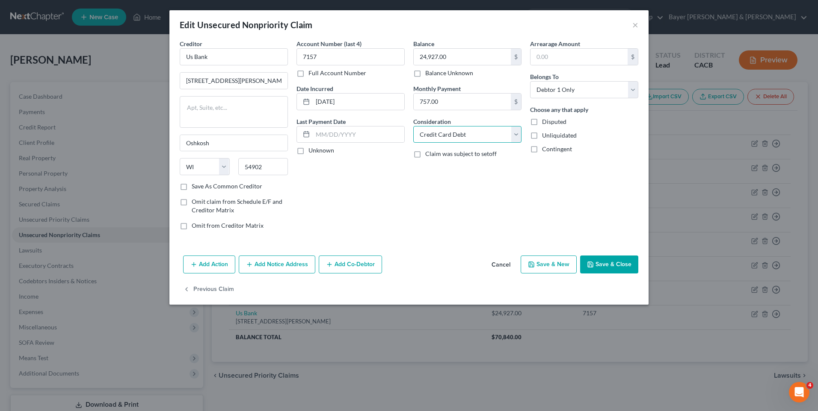
click at [413, 126] on select "Select Cable / Satellite Services Collection Agency Credit Card Debt Debt Couns…" at bounding box center [467, 134] width 108 height 17
click at [614, 266] on button "Save & Close" at bounding box center [609, 265] width 58 height 18
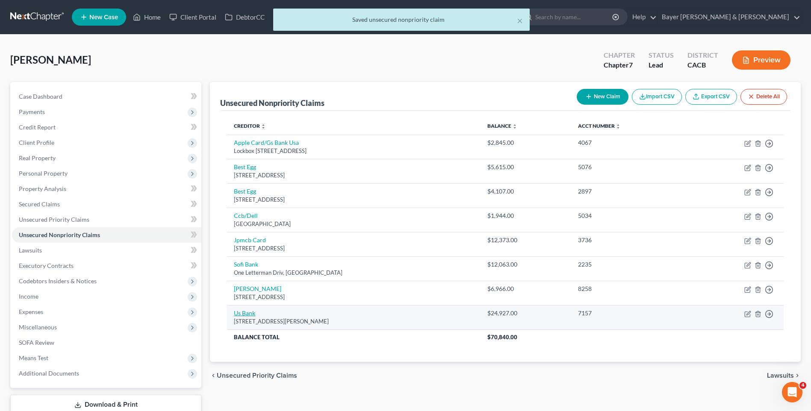
click at [251, 316] on link "Us Bank" at bounding box center [244, 313] width 21 height 7
select select "52"
select select "2"
select select "0"
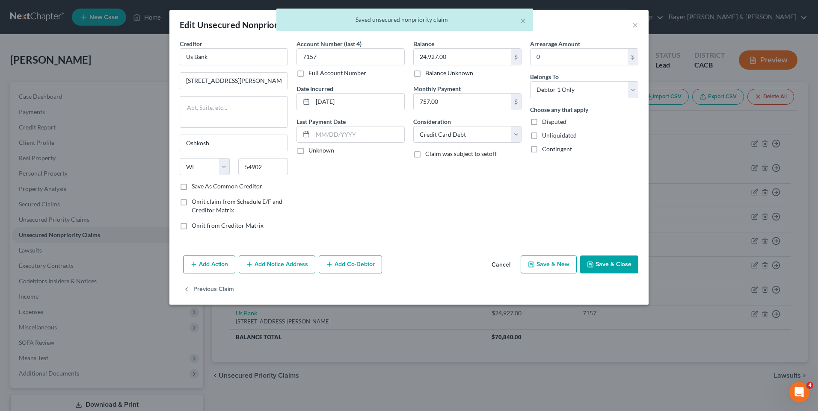
click at [608, 265] on button "Save & Close" at bounding box center [609, 265] width 58 height 18
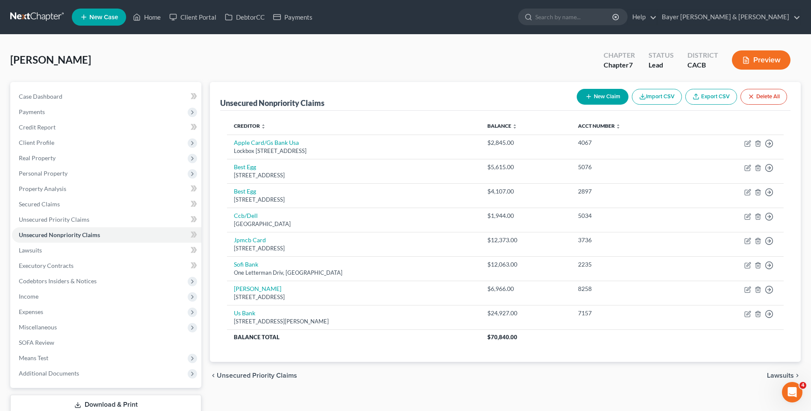
click at [609, 100] on button "New Claim" at bounding box center [603, 97] width 52 height 16
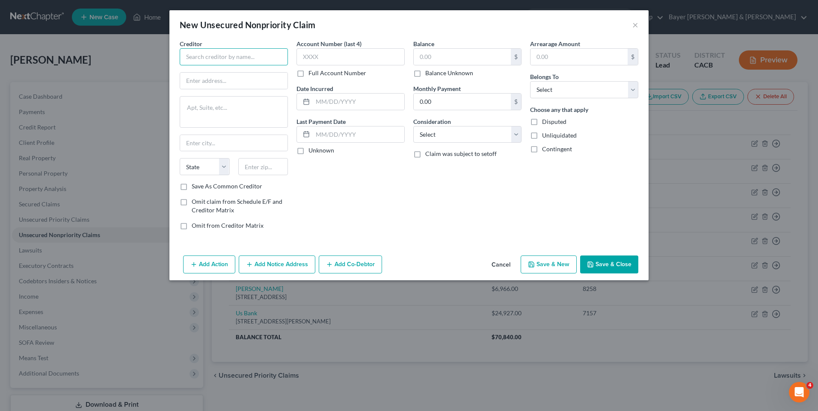
drag, startPoint x: 208, startPoint y: 57, endPoint x: 205, endPoint y: 52, distance: 5.9
click at [208, 56] on input "text" at bounding box center [234, 56] width 108 height 17
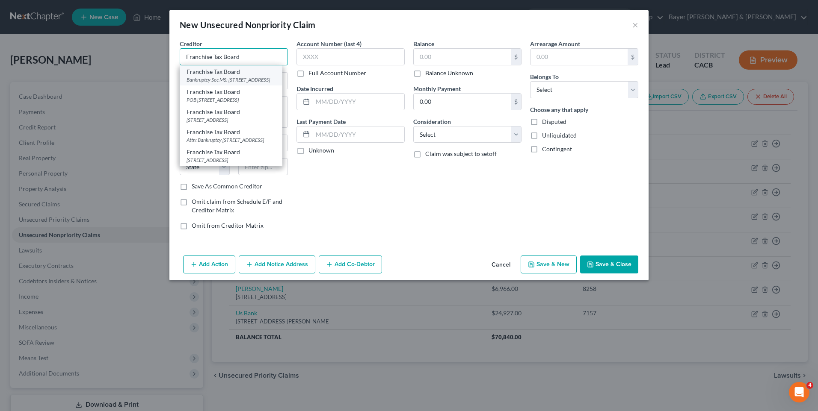
type input "Franchise Tax Board"
drag, startPoint x: 225, startPoint y: 79, endPoint x: 234, endPoint y: 84, distance: 10.6
click at [225, 79] on div "Bankruptcy Sec MS: [STREET_ADDRESS]" at bounding box center [230, 79] width 89 height 7
type input "Bankruptcy Sec MS: A-340"
type textarea "PO Box 2952"
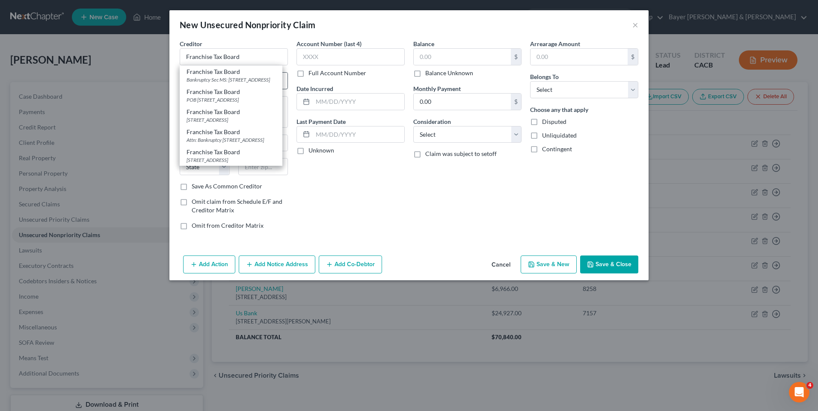
type input "[GEOGRAPHIC_DATA]"
select select "4"
type input "95812-2952"
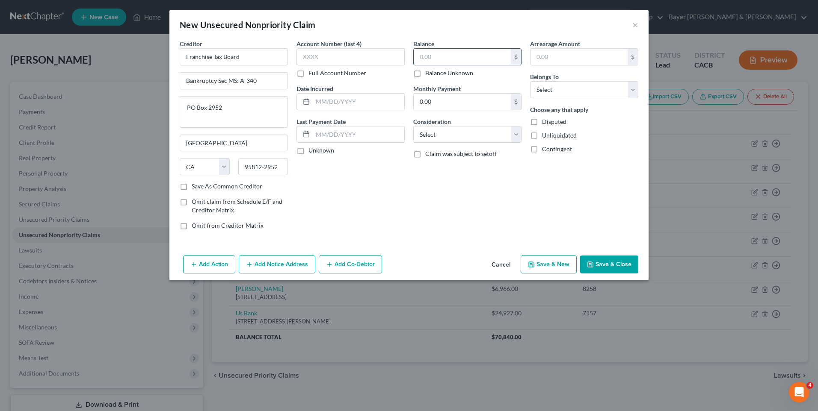
click at [418, 56] on input "text" at bounding box center [462, 57] width 97 height 16
type input "35,000"
click at [444, 134] on select "Select Cable / Satellite Services Collection Agency Credit Card Debt Debt Couns…" at bounding box center [467, 134] width 108 height 17
select select "7"
click at [413, 126] on select "Select Cable / Satellite Services Collection Agency Credit Card Debt Debt Couns…" at bounding box center [467, 134] width 108 height 17
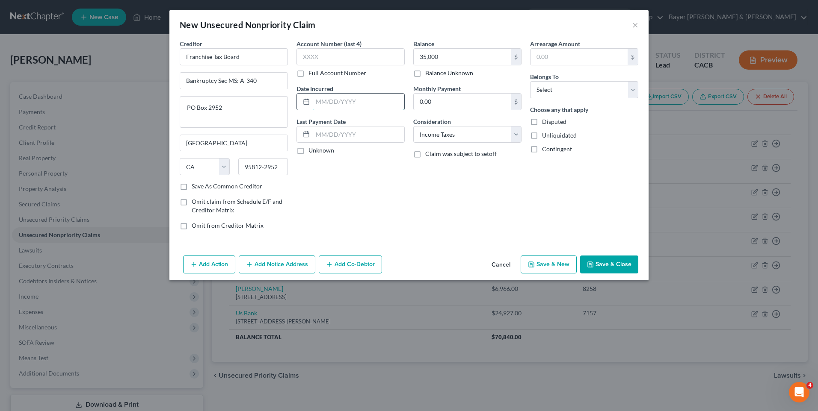
click at [332, 101] on input "text" at bounding box center [359, 102] width 92 height 16
type input "2008/2009"
click at [608, 263] on button "Save & Close" at bounding box center [609, 265] width 58 height 18
click at [613, 266] on button "Save & Close" at bounding box center [609, 265] width 58 height 18
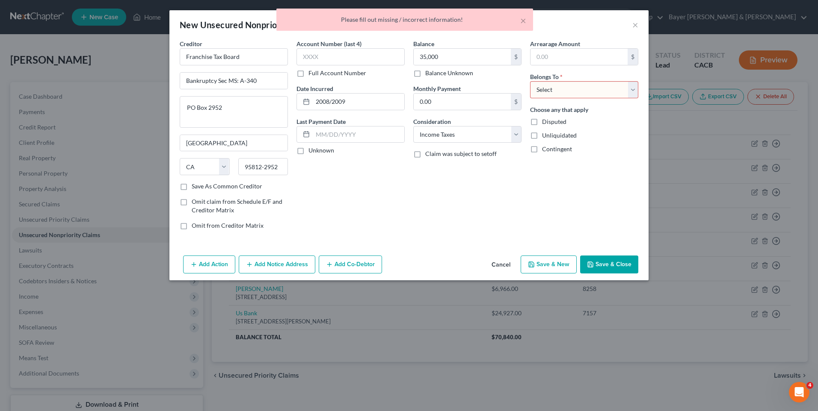
drag, startPoint x: 533, startPoint y: 89, endPoint x: 534, endPoint y: 98, distance: 9.1
click at [533, 89] on select "Select Debtor 1 Only Debtor 2 Only Debtor 1 And Debtor 2 Only At Least One Of T…" at bounding box center [584, 89] width 108 height 17
select select "0"
click at [530, 81] on select "Select Debtor 1 Only Debtor 2 Only Debtor 1 And Debtor 2 Only At Least One Of T…" at bounding box center [584, 89] width 108 height 17
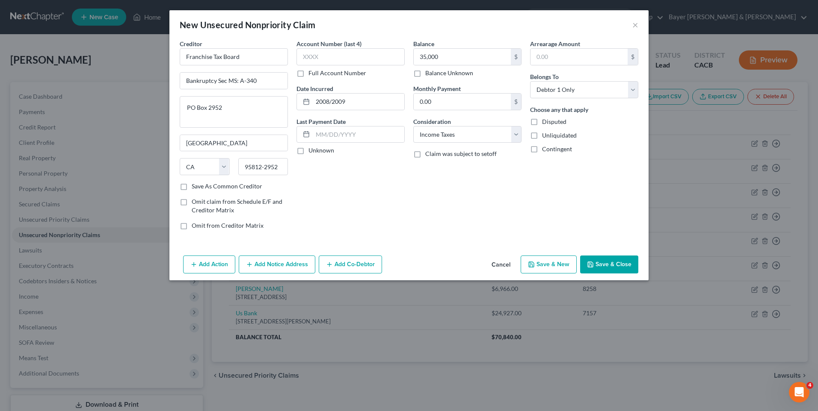
drag, startPoint x: 597, startPoint y: 264, endPoint x: 452, endPoint y: 212, distance: 154.1
click at [597, 263] on button "Save & Close" at bounding box center [609, 265] width 58 height 18
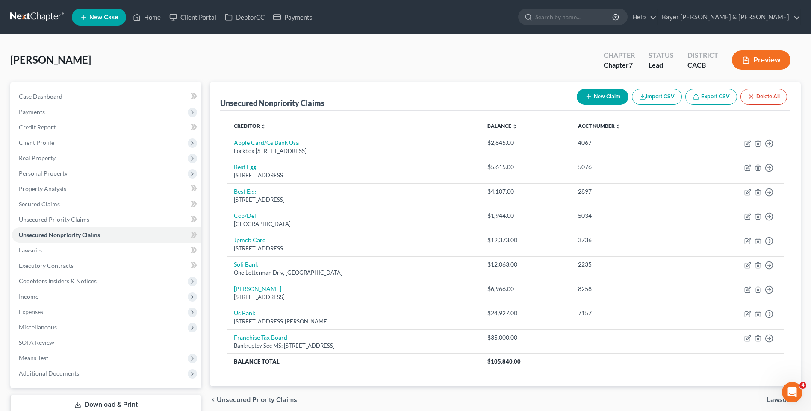
scroll to position [59, 0]
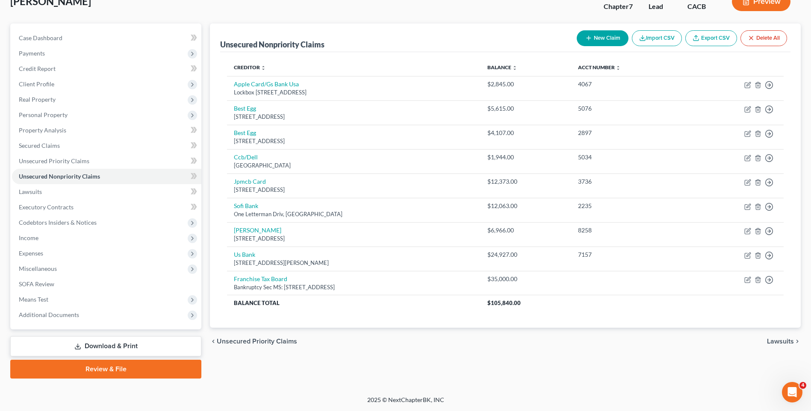
drag, startPoint x: 787, startPoint y: 344, endPoint x: 466, endPoint y: 341, distance: 321.2
click at [485, 356] on div "Unsecured Nonpriority Claims New Claim Import CSV Export CSV Delete All Credito…" at bounding box center [506, 201] width 600 height 355
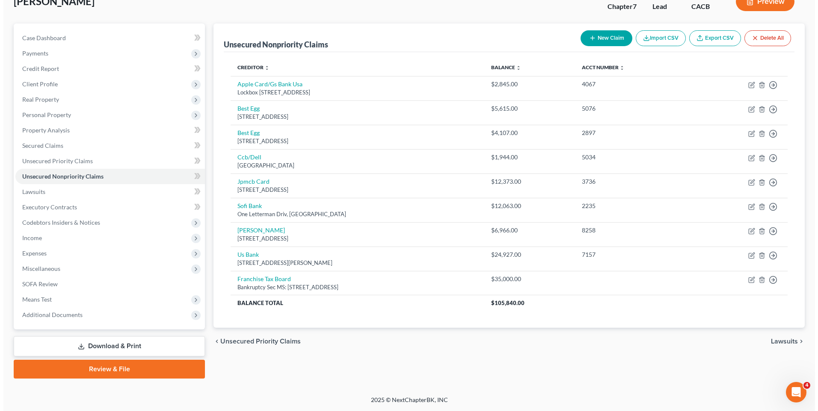
scroll to position [0, 0]
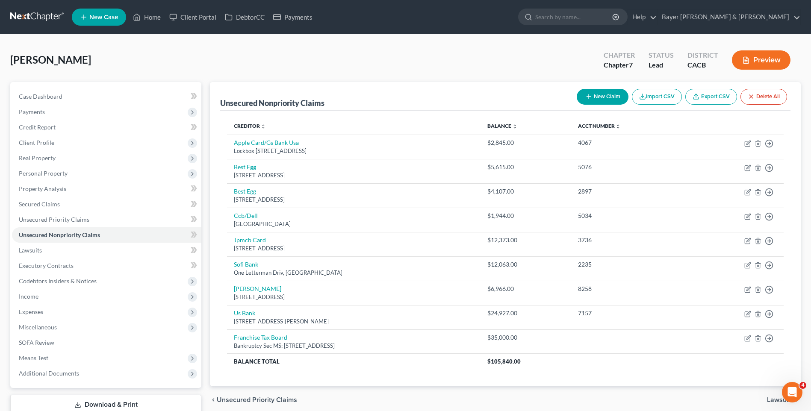
click at [609, 97] on button "New Claim" at bounding box center [603, 97] width 52 height 16
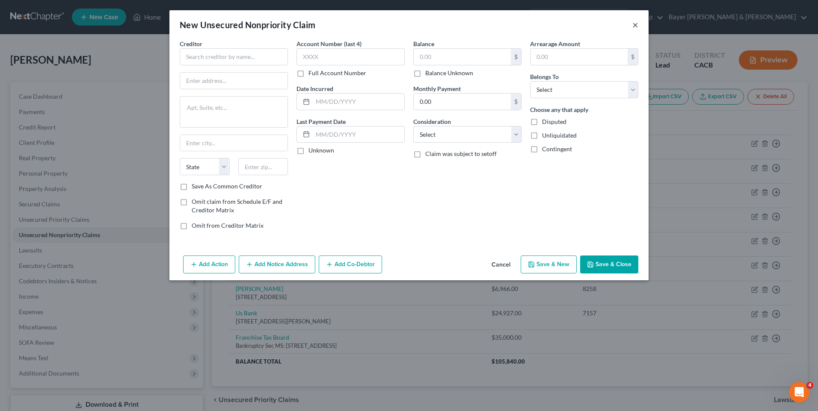
click at [636, 23] on button "×" at bounding box center [635, 25] width 6 height 10
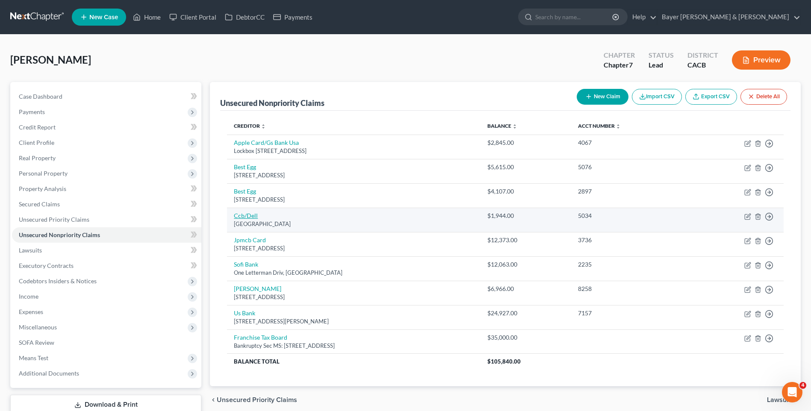
click at [253, 214] on link "Ccb/Dell" at bounding box center [246, 215] width 24 height 7
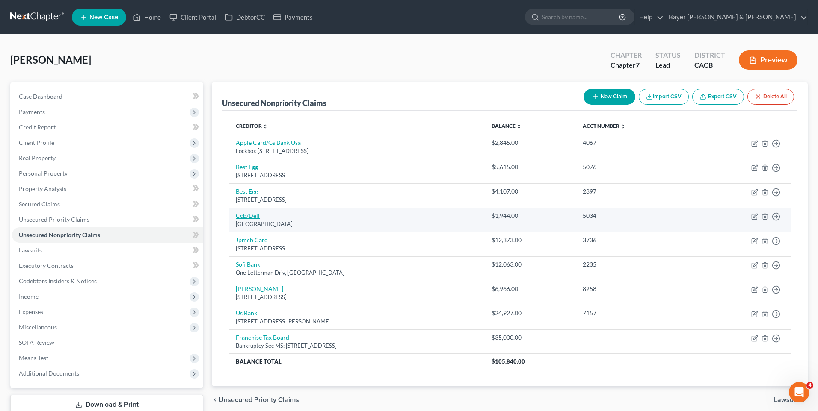
select select "36"
select select "2"
select select "0"
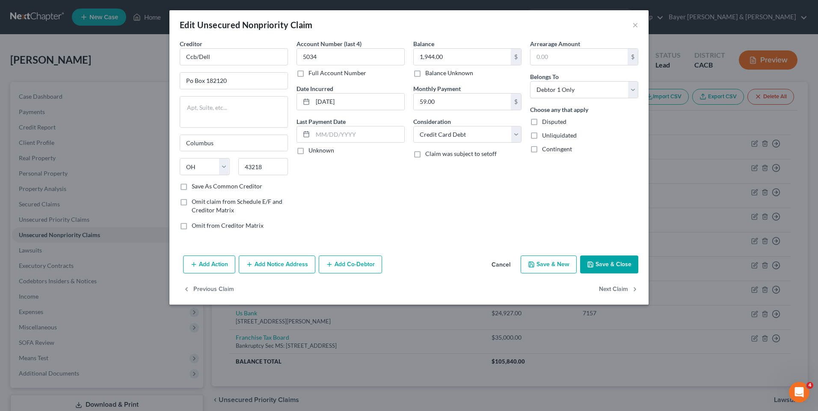
drag, startPoint x: 617, startPoint y: 252, endPoint x: 609, endPoint y: 259, distance: 10.6
click at [616, 253] on div "Edit Unsecured Nonpriority Claim × Creditor * Ccb/Dell Po Box 182120 [GEOGRAPHI…" at bounding box center [408, 157] width 479 height 295
click at [604, 256] on button "Save & Close" at bounding box center [609, 265] width 58 height 18
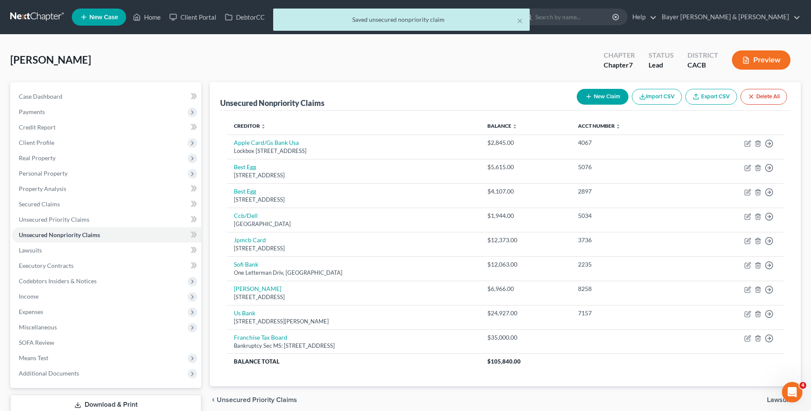
click at [606, 92] on button "New Claim" at bounding box center [603, 97] width 52 height 16
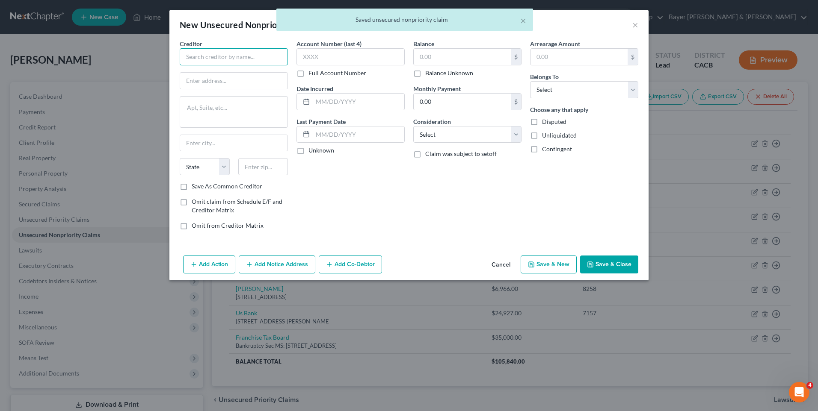
click at [260, 61] on input "text" at bounding box center [234, 56] width 108 height 17
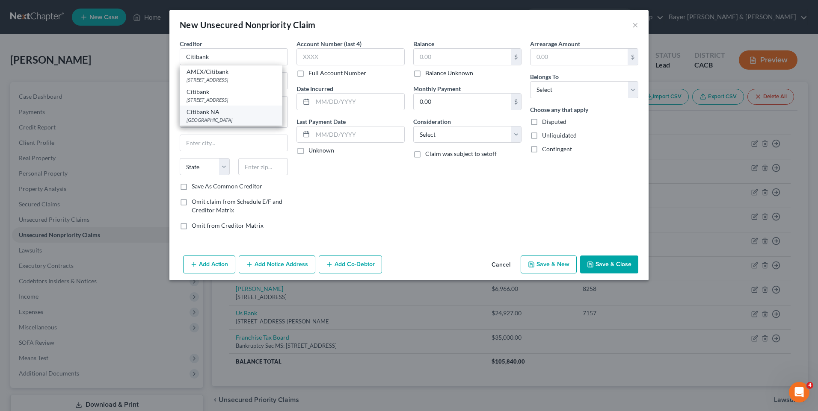
click at [229, 118] on div "[GEOGRAPHIC_DATA]" at bounding box center [230, 119] width 89 height 7
type input "Citibank NA"
type input "PO Box 790441"
type input "Saint Louis"
select select "26"
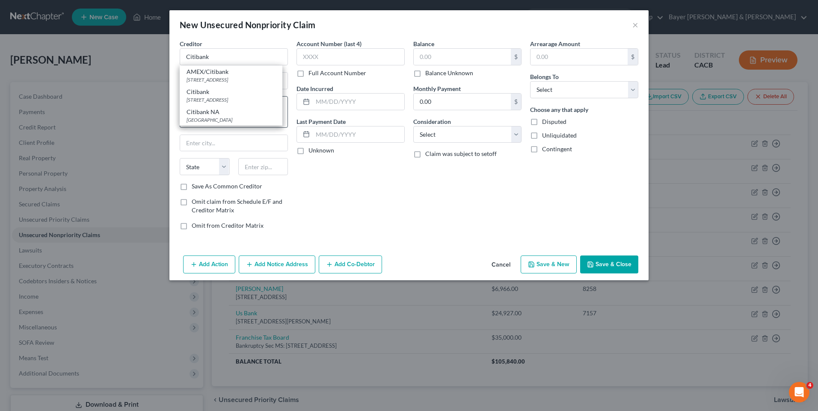
type input "63179"
click at [434, 59] on input "text" at bounding box center [462, 57] width 97 height 16
type input "0"
drag, startPoint x: 434, startPoint y: 59, endPoint x: 430, endPoint y: 56, distance: 4.9
click at [431, 57] on input "0" at bounding box center [462, 57] width 97 height 16
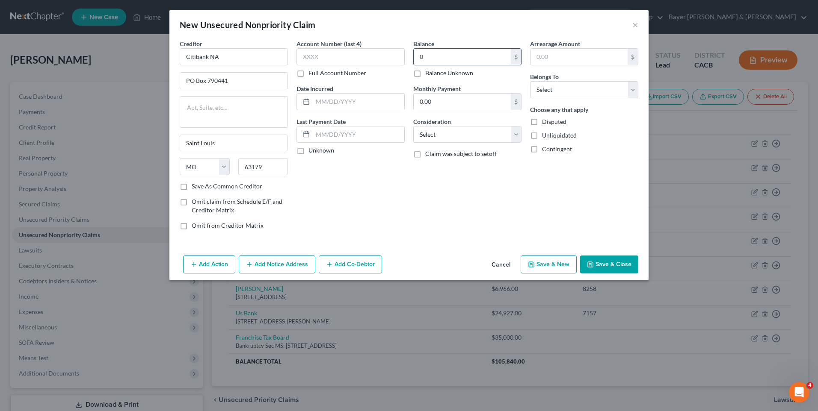
click at [428, 56] on input "0" at bounding box center [462, 57] width 97 height 16
click at [425, 74] on label "Balance Unknown" at bounding box center [449, 73] width 48 height 9
click at [428, 74] on input "Balance Unknown" at bounding box center [431, 72] width 6 height 6
checkbox input "true"
type input "0.00"
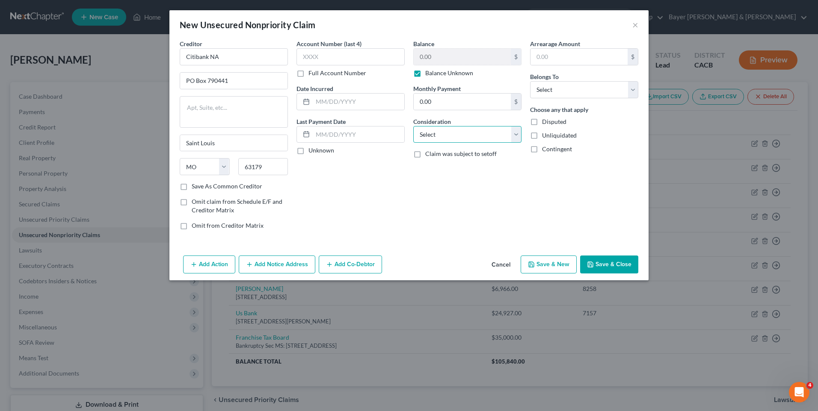
click at [424, 138] on select "Select Cable / Satellite Services Collection Agency Credit Card Debt Debt Couns…" at bounding box center [467, 134] width 108 height 17
select select "14"
click at [413, 126] on select "Select Cable / Satellite Services Collection Agency Credit Card Debt Debt Couns…" at bounding box center [467, 134] width 108 height 17
click at [438, 167] on input "text" at bounding box center [467, 167] width 107 height 16
type input "Judgment"
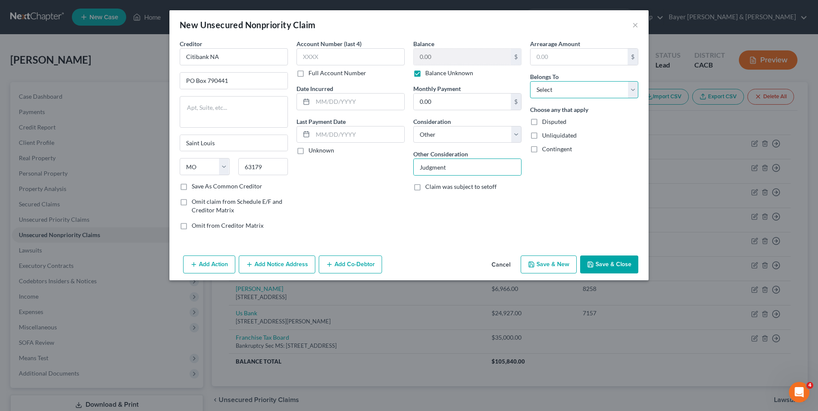
drag, startPoint x: 566, startPoint y: 86, endPoint x: 565, endPoint y: 99, distance: 12.9
click at [566, 86] on select "Select Debtor 1 Only Debtor 2 Only Debtor 1 And Debtor 2 Only At Least One Of T…" at bounding box center [584, 89] width 108 height 17
select select "0"
click at [530, 81] on select "Select Debtor 1 Only Debtor 2 Only Debtor 1 And Debtor 2 Only At Least One Of T…" at bounding box center [584, 89] width 108 height 17
click at [267, 260] on button "Add Notice Address" at bounding box center [277, 265] width 77 height 18
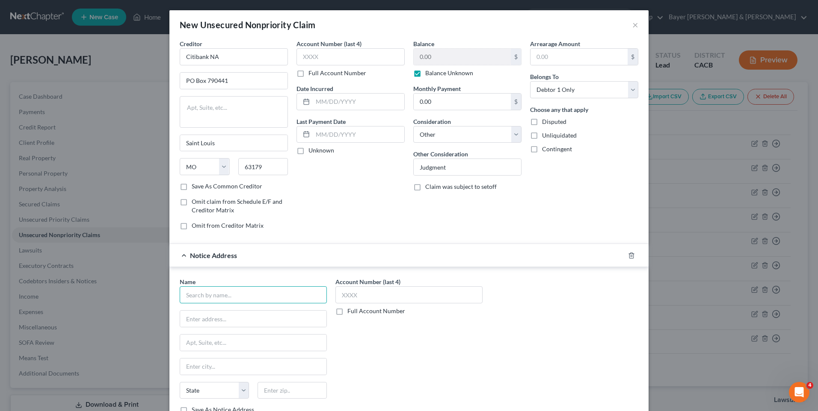
drag, startPoint x: 239, startPoint y: 298, endPoint x: 237, endPoint y: 292, distance: 5.7
click at [238, 296] on input "text" at bounding box center [253, 295] width 147 height 17
type input "The [PERSON_NAME] Law Group"
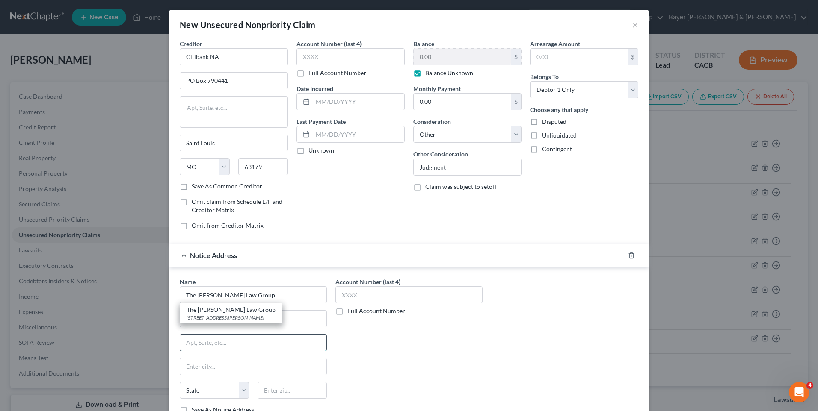
click at [223, 342] on input "text" at bounding box center [253, 343] width 146 height 16
drag, startPoint x: 170, startPoint y: 308, endPoint x: 176, endPoint y: 307, distance: 6.5
click at [170, 307] on div "Name * The [PERSON_NAME] Law Group State [US_STATE] AK AR AZ CA CO CT DE DC [GE…" at bounding box center [408, 347] width 479 height 161
click at [198, 321] on input "text" at bounding box center [253, 319] width 146 height 16
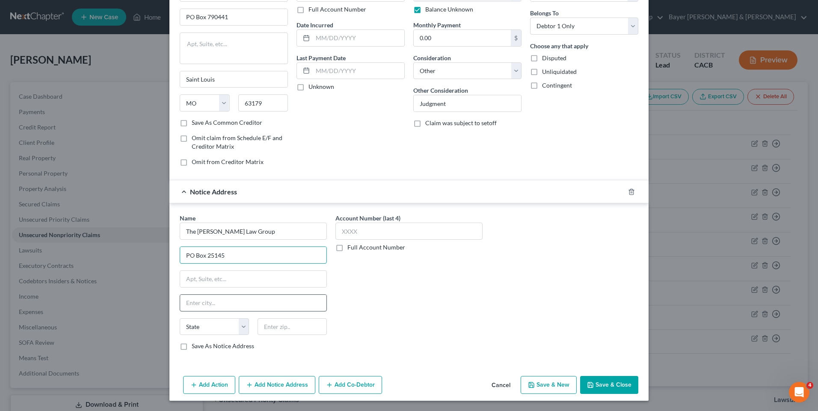
type input "PO Box 25145"
click at [202, 301] on input "text" at bounding box center [253, 303] width 146 height 16
type input "Santa [PERSON_NAME]"
type input "92701"
select select "4"
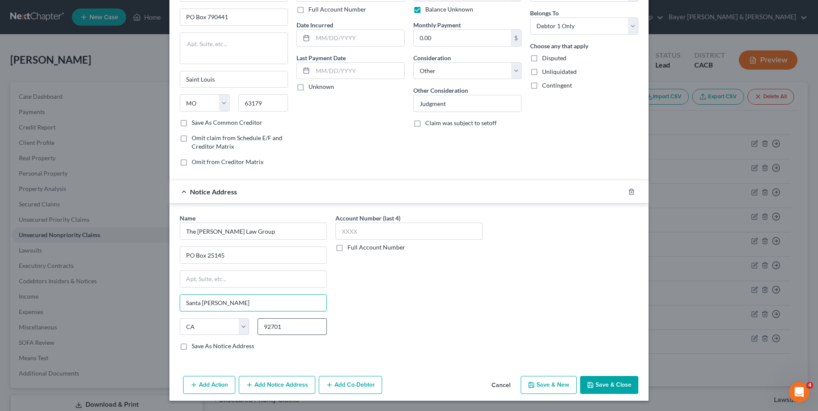
type input "Santa [PERSON_NAME]"
click at [283, 325] on input "92701" at bounding box center [291, 327] width 69 height 17
type input "92799"
drag, startPoint x: 351, startPoint y: 293, endPoint x: 333, endPoint y: 301, distance: 19.3
click at [349, 291] on div "Account Number (last 4) Full Account Number" at bounding box center [409, 286] width 156 height 144
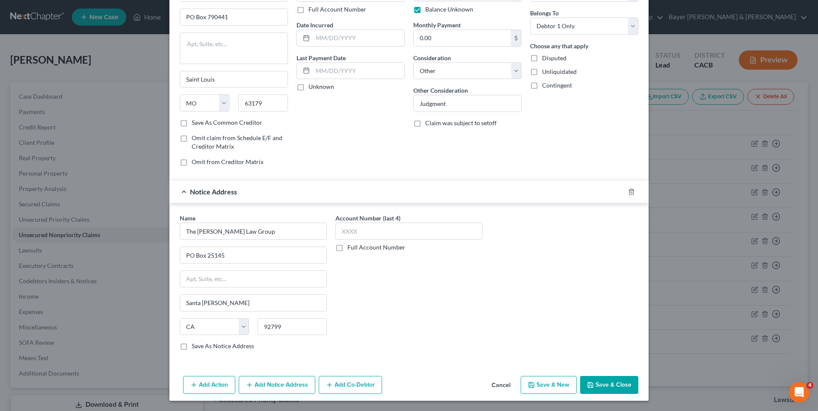
click at [606, 386] on button "Save & Close" at bounding box center [609, 385] width 58 height 18
click at [270, 232] on input "The [PERSON_NAME] Law Group" at bounding box center [253, 231] width 147 height 17
click at [200, 382] on button "Add Action" at bounding box center [209, 385] width 52 height 18
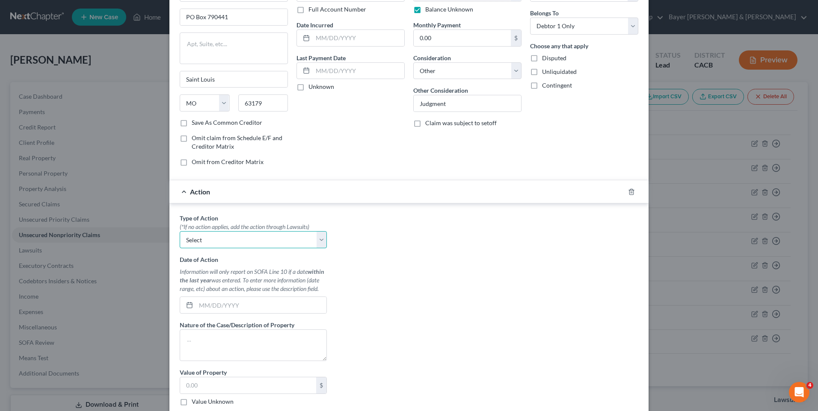
click at [316, 239] on select "Select Repossession Garnishment Foreclosure Personal Injury Attached, Seized, O…" at bounding box center [253, 239] width 147 height 17
click at [318, 237] on select "Select Repossession Garnishment Foreclosure Personal Injury Attached, Seized, O…" at bounding box center [253, 239] width 147 height 17
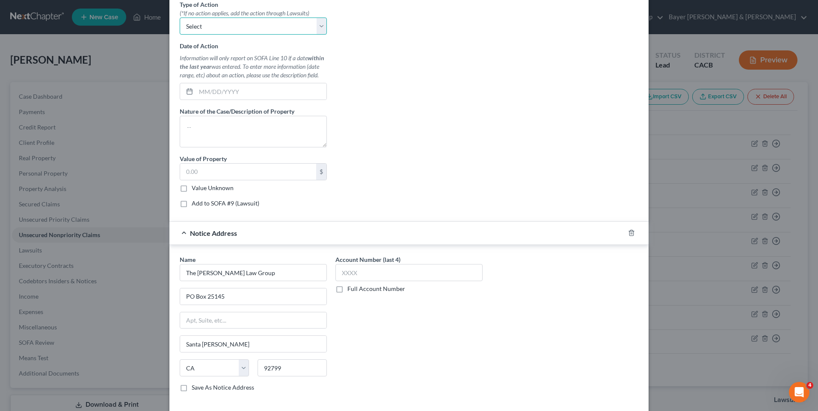
scroll to position [319, 0]
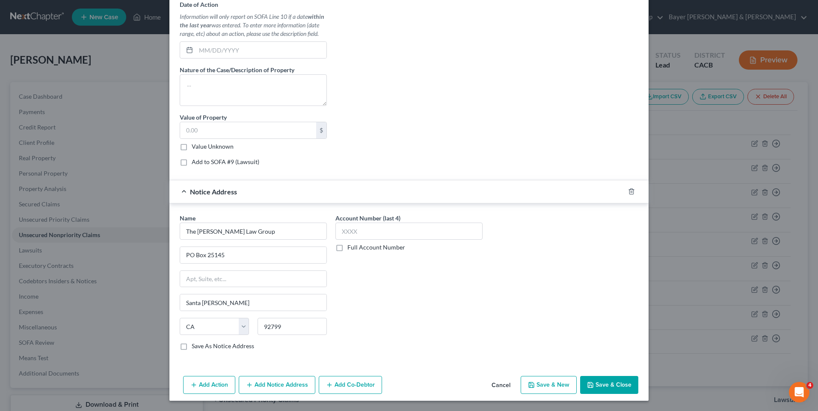
drag, startPoint x: 604, startPoint y: 384, endPoint x: 560, endPoint y: 364, distance: 48.1
click at [603, 384] on button "Save & Close" at bounding box center [609, 385] width 58 height 18
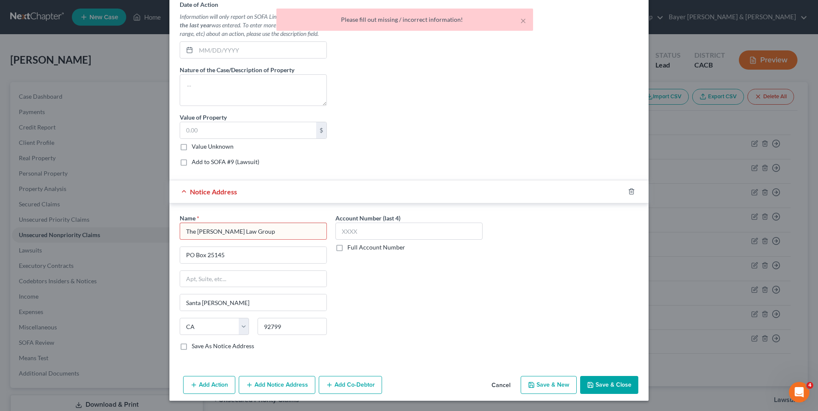
click at [247, 230] on input "The [PERSON_NAME] Law Group" at bounding box center [253, 231] width 147 height 17
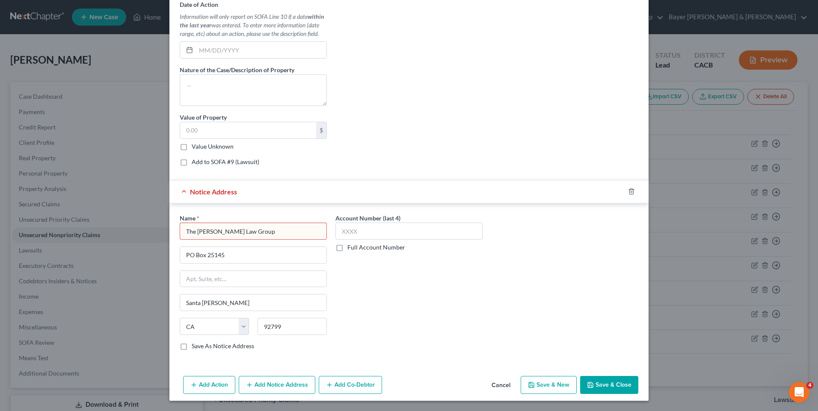
click at [251, 229] on input "The [PERSON_NAME] Law Group" at bounding box center [253, 231] width 147 height 17
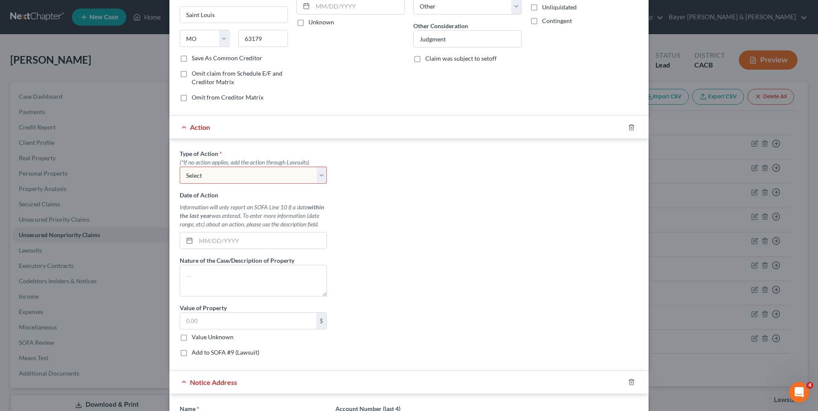
scroll to position [171, 0]
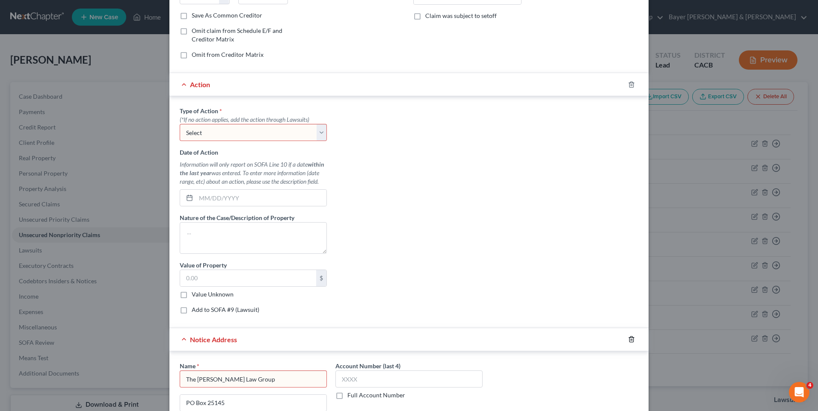
click at [628, 337] on icon "button" at bounding box center [631, 339] width 7 height 7
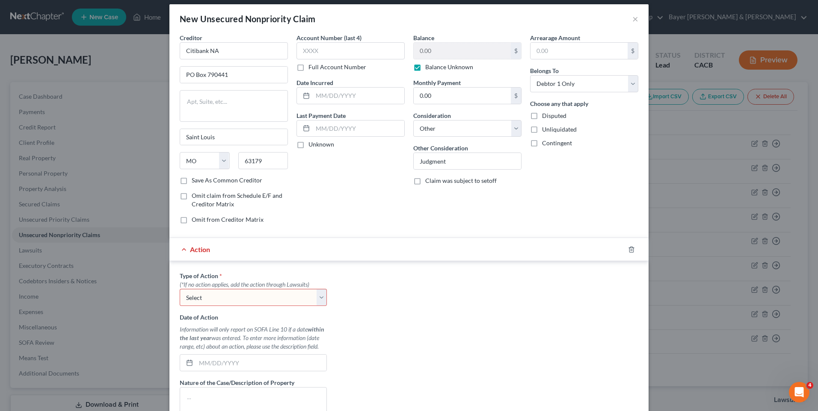
scroll to position [92, 0]
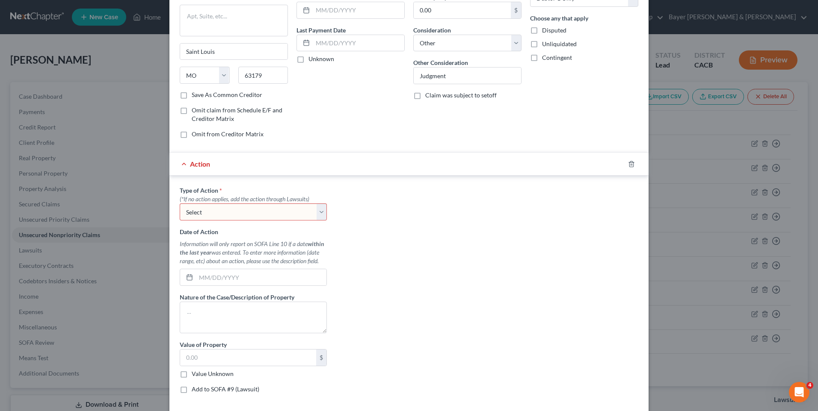
click at [315, 212] on select "Select Repossession Garnishment Foreclosure Personal Injury Attached, Seized, O…" at bounding box center [253, 212] width 147 height 17
drag, startPoint x: 390, startPoint y: 219, endPoint x: 374, endPoint y: 226, distance: 17.5
click at [390, 219] on div "Type of Action * (*If no action applies, add the action through Lawsuits) Selec…" at bounding box center [408, 293] width 467 height 214
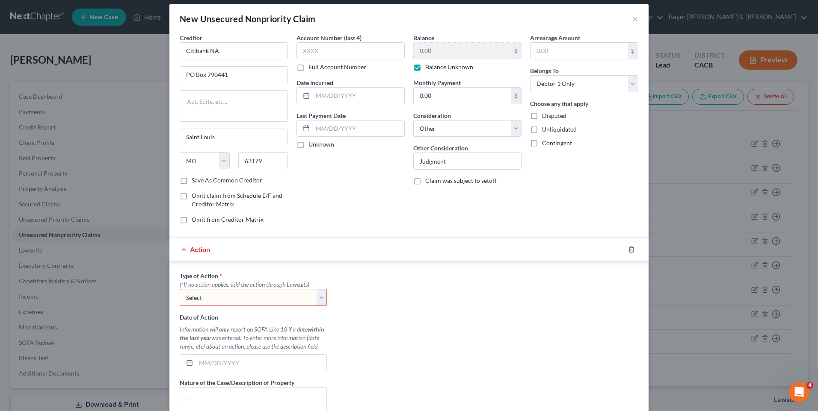
scroll to position [0, 0]
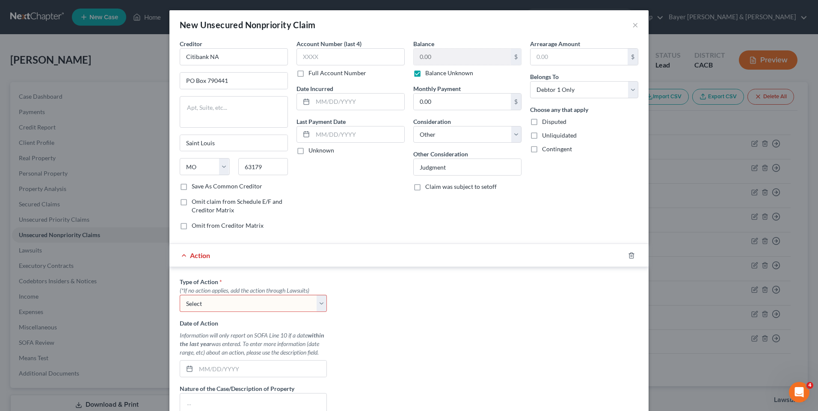
drag, startPoint x: 373, startPoint y: 223, endPoint x: 456, endPoint y: 219, distance: 82.6
click at [373, 222] on div "Account Number (last 4) Full Account Number Date Incurred Last Payment Date Unk…" at bounding box center [350, 138] width 117 height 198
click at [632, 26] on button "×" at bounding box center [635, 25] width 6 height 10
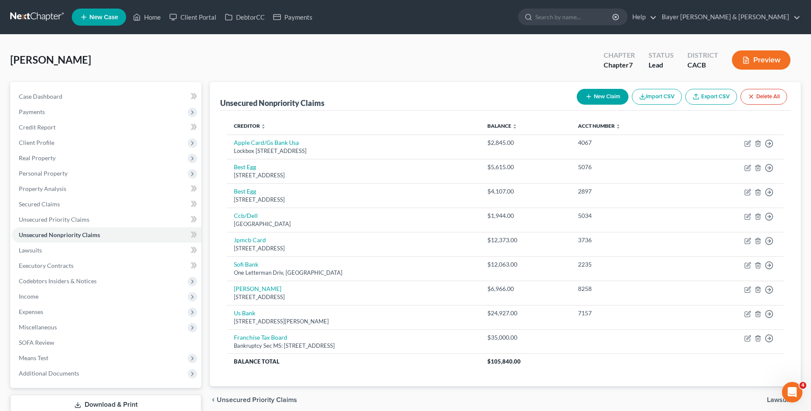
click at [611, 98] on button "New Claim" at bounding box center [603, 97] width 52 height 16
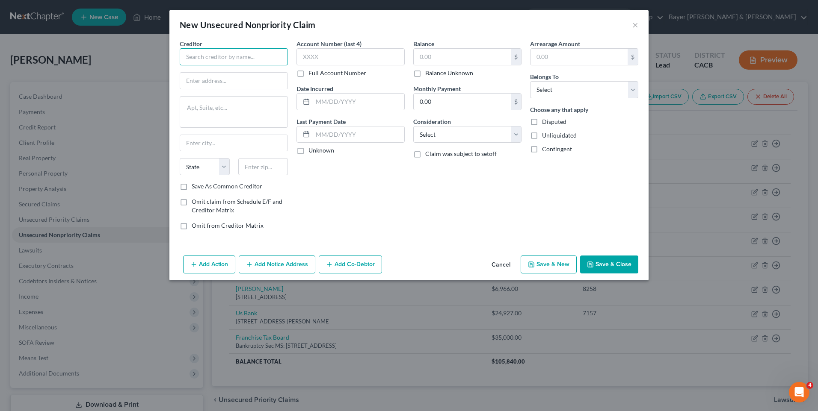
click at [231, 58] on input "text" at bounding box center [234, 56] width 108 height 17
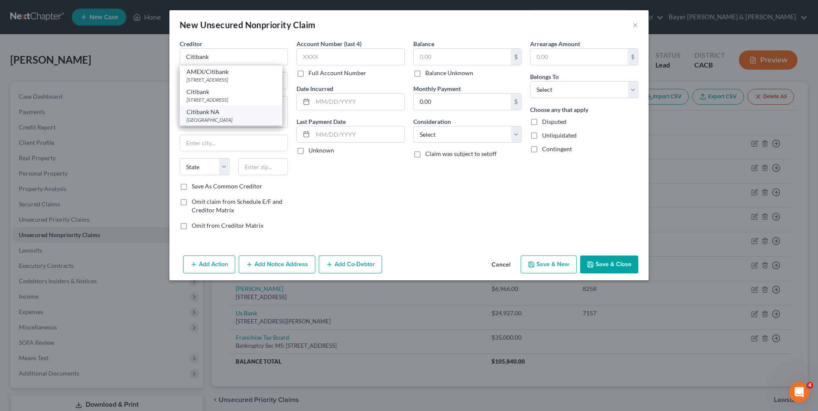
click at [219, 112] on div "Citibank NA" at bounding box center [230, 112] width 89 height 9
type input "Citibank NA"
type input "PO Box 790441"
type input "Saint Louis"
select select "26"
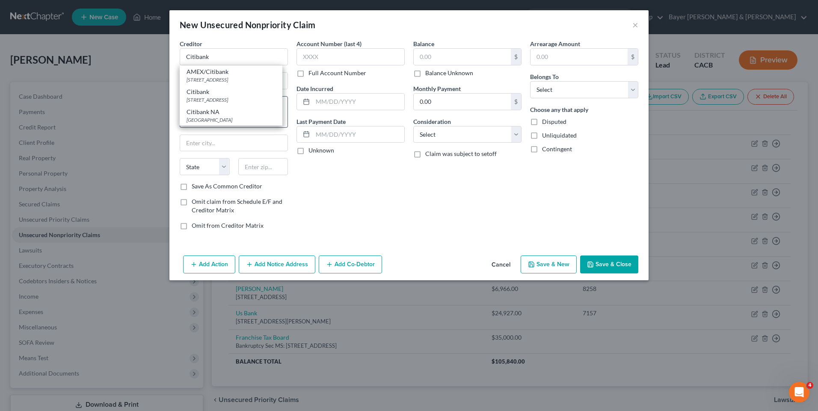
type input "63179"
click at [435, 57] on input "text" at bounding box center [462, 57] width 97 height 16
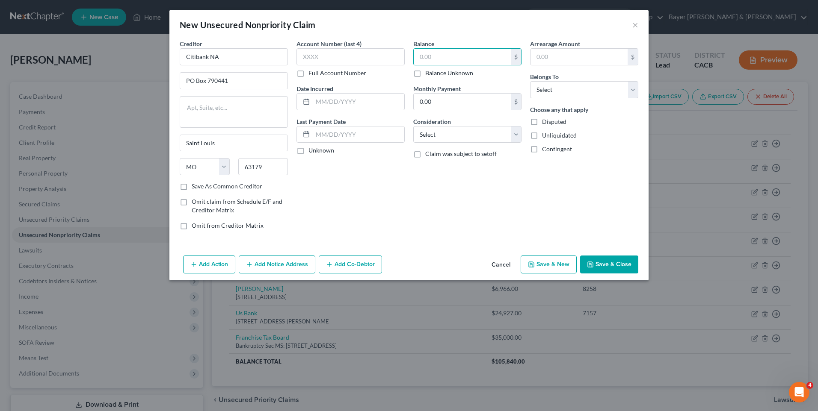
click at [425, 73] on label "Balance Unknown" at bounding box center [449, 73] width 48 height 9
click at [428, 73] on input "Balance Unknown" at bounding box center [431, 72] width 6 height 6
checkbox input "true"
type input "0.00"
drag, startPoint x: 562, startPoint y: 91, endPoint x: 555, endPoint y: 99, distance: 10.6
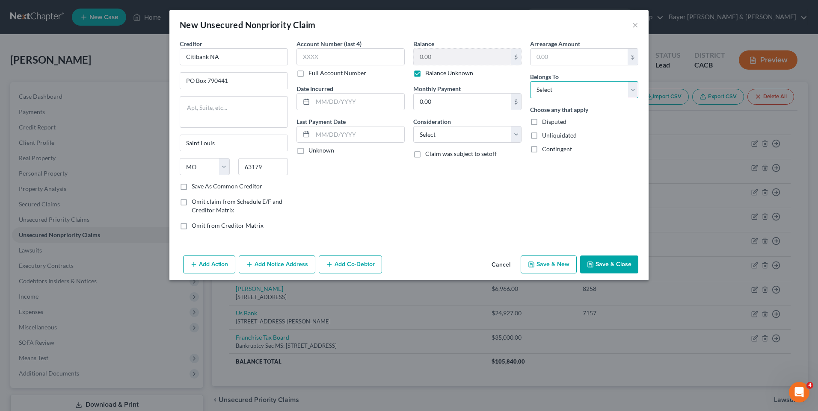
click at [562, 91] on select "Select Debtor 1 Only Debtor 2 Only Debtor 1 And Debtor 2 Only At Least One Of T…" at bounding box center [584, 89] width 108 height 17
select select "0"
click at [530, 81] on select "Select Debtor 1 Only Debtor 2 Only Debtor 1 And Debtor 2 Only At Least One Of T…" at bounding box center [584, 89] width 108 height 17
click at [453, 137] on select "Select Cable / Satellite Services Collection Agency Credit Card Debt Debt Couns…" at bounding box center [467, 134] width 108 height 17
select select "14"
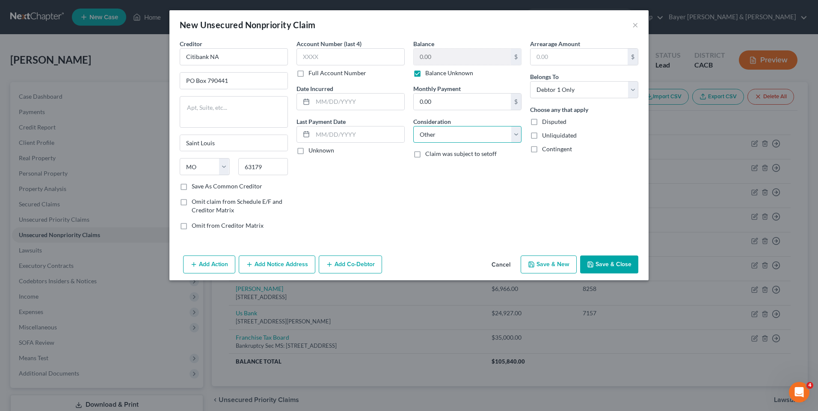
click at [413, 126] on select "Select Cable / Satellite Services Collection Agency Credit Card Debt Debt Couns…" at bounding box center [467, 134] width 108 height 17
click at [454, 168] on input "text" at bounding box center [467, 167] width 107 height 16
type input "Judgment"
click at [295, 267] on button "Add Notice Address" at bounding box center [277, 265] width 77 height 18
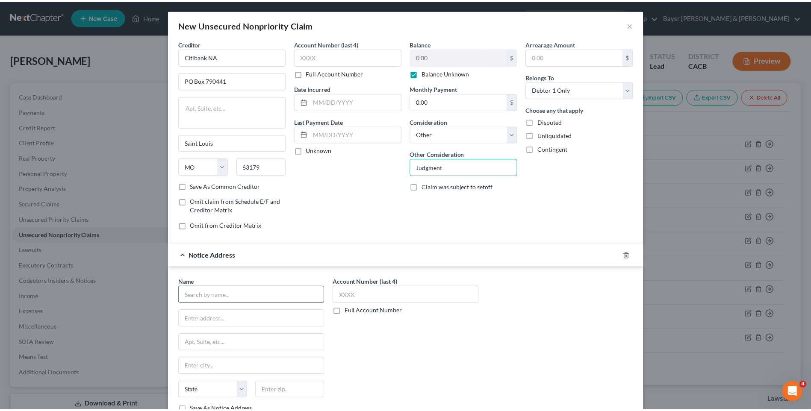
scroll to position [64, 0]
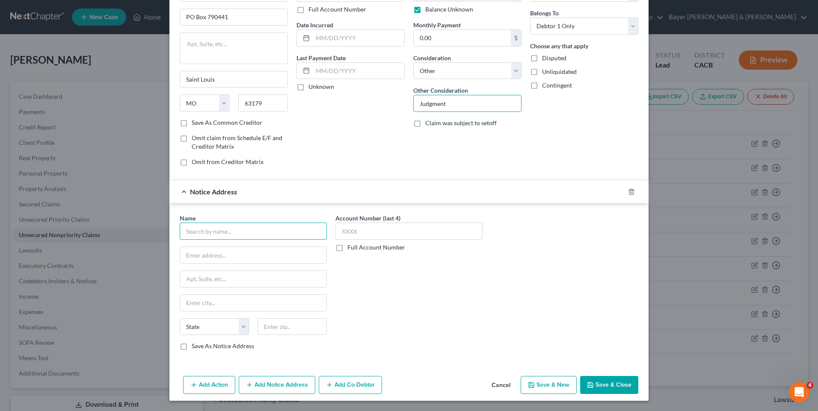
drag, startPoint x: 222, startPoint y: 231, endPoint x: 229, endPoint y: 231, distance: 7.3
click at [225, 230] on input "text" at bounding box center [253, 231] width 147 height 17
type input "The [PERSON_NAME] Law Group"
click at [228, 252] on div "[STREET_ADDRESS][PERSON_NAME]" at bounding box center [230, 254] width 89 height 7
type input "[STREET_ADDRESS][PERSON_NAME]"
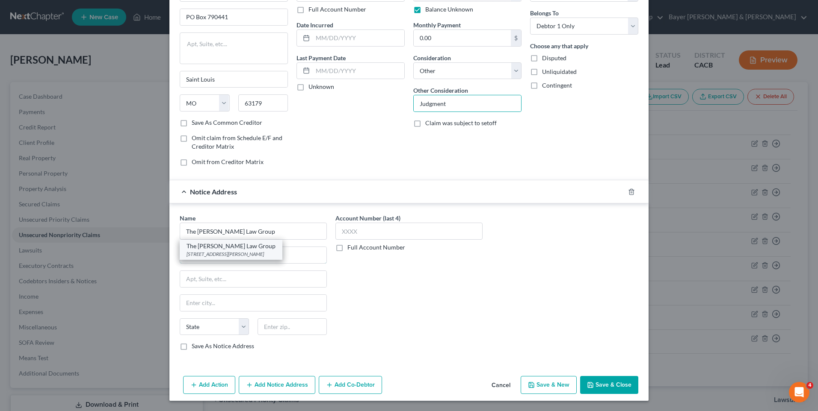
type input "Suite 210"
type input "Santa [PERSON_NAME]"
select select "4"
type input "92799"
click at [228, 252] on input "[STREET_ADDRESS][PERSON_NAME]" at bounding box center [253, 255] width 146 height 16
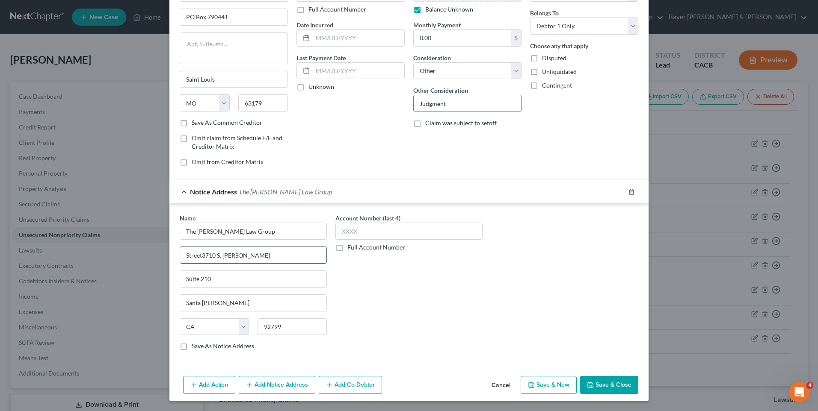
click at [243, 258] on input "Street3710 S. [PERSON_NAME]" at bounding box center [253, 255] width 146 height 16
type input "S"
click at [204, 255] on input "PO Box25145" at bounding box center [253, 255] width 146 height 16
type input "PO Box 25145"
drag, startPoint x: 219, startPoint y: 282, endPoint x: 168, endPoint y: 274, distance: 50.6
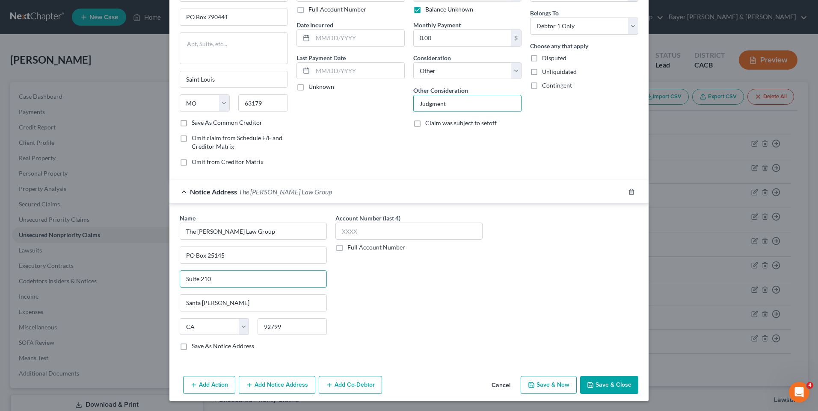
click at [169, 274] on div "Name * The [PERSON_NAME] Law Group [GEOGRAPHIC_DATA][PERSON_NAME][US_STATE] CO …" at bounding box center [408, 284] width 479 height 161
click at [369, 292] on div "Account Number (last 4) Full Account Number" at bounding box center [409, 286] width 156 height 144
click at [583, 381] on button "Save & Close" at bounding box center [609, 385] width 58 height 18
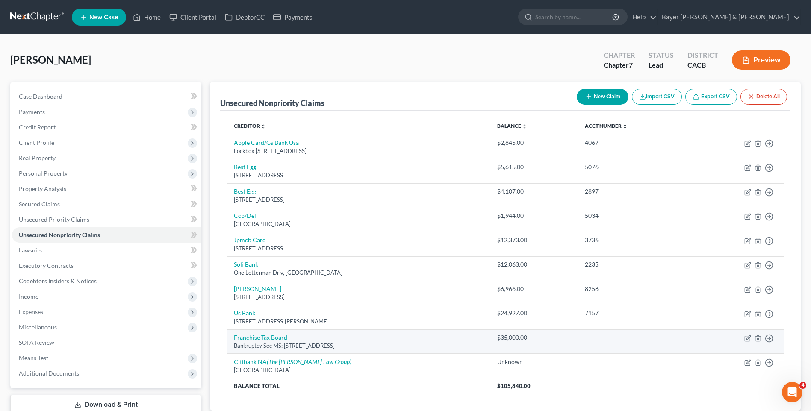
scroll to position [59, 0]
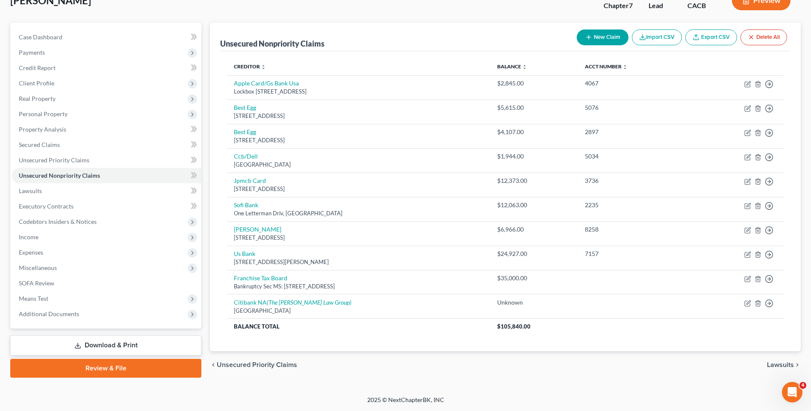
click at [771, 366] on span "Lawsuits" at bounding box center [780, 365] width 27 height 7
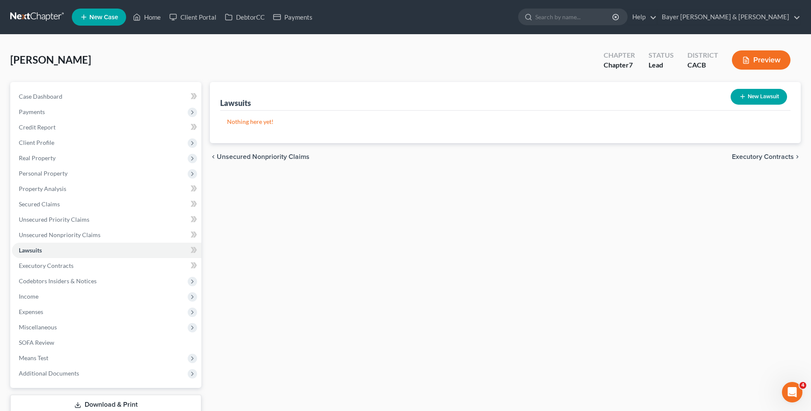
click at [762, 97] on button "New Lawsuit" at bounding box center [759, 97] width 56 height 16
select select "0"
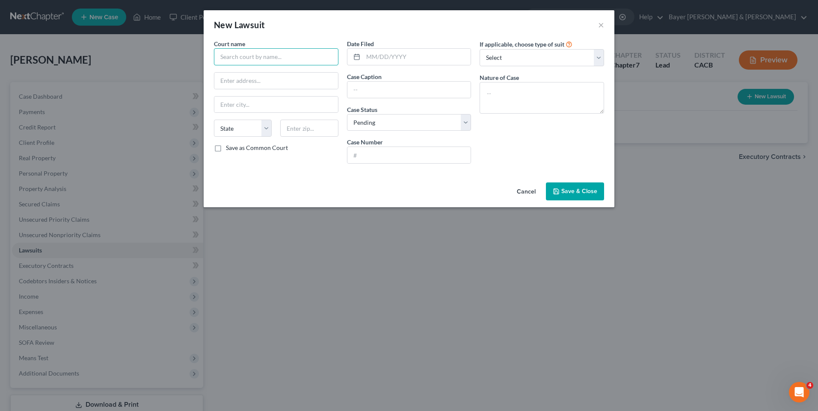
click at [274, 55] on input "text" at bounding box center [276, 56] width 124 height 17
type input "Superior Court of [US_STATE], County of [GEOGRAPHIC_DATA]"
click at [262, 86] on input "text" at bounding box center [276, 81] width 124 height 16
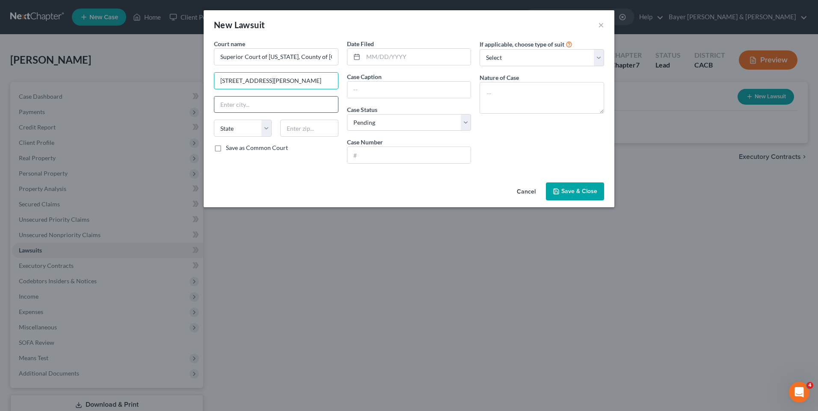
type input "[STREET_ADDRESS][PERSON_NAME]"
drag, startPoint x: 290, startPoint y: 106, endPoint x: 295, endPoint y: 109, distance: 5.7
click at [295, 109] on input "text" at bounding box center [276, 105] width 124 height 16
type input "Visalia"
drag, startPoint x: 268, startPoint y: 131, endPoint x: 259, endPoint y: 138, distance: 11.9
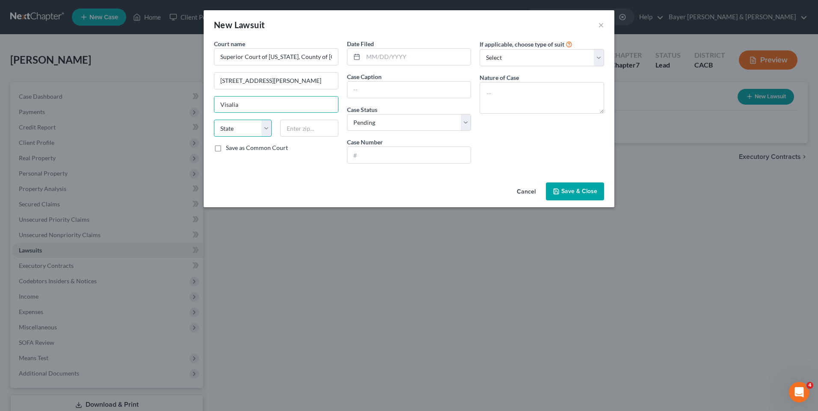
click at [268, 131] on select "State [US_STATE] AK AR AZ CA CO CT DE DC [GEOGRAPHIC_DATA] [GEOGRAPHIC_DATA] GU…" at bounding box center [243, 128] width 58 height 17
select select "4"
click at [214, 120] on select "State [US_STATE] AK AR AZ CA CO CT DE DC [GEOGRAPHIC_DATA] [GEOGRAPHIC_DATA] GU…" at bounding box center [243, 128] width 58 height 17
click at [299, 128] on input "text" at bounding box center [309, 128] width 58 height 17
type input "93291"
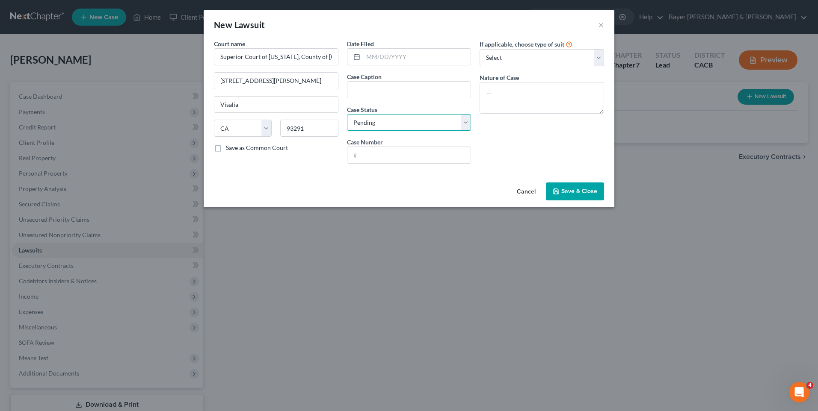
click at [467, 123] on select "Select Pending On Appeal Concluded" at bounding box center [409, 122] width 124 height 17
select select "2"
click at [347, 114] on select "Select Pending On Appeal Concluded" at bounding box center [409, 122] width 124 height 17
drag, startPoint x: 384, startPoint y: 85, endPoint x: 400, endPoint y: 95, distance: 18.6
click at [385, 85] on input "text" at bounding box center [409, 90] width 124 height 16
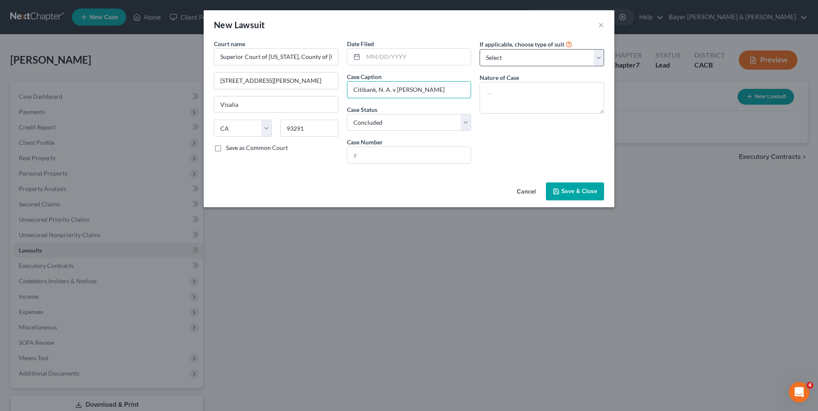
type input "Citibank, N. A. v [PERSON_NAME]"
click at [525, 62] on select "Select Repossession Garnishment Foreclosure Attached, Seized, Or Levied Other" at bounding box center [541, 57] width 124 height 17
select select "4"
click at [479, 49] on select "Select Repossession Garnishment Foreclosure Attached, Seized, Or Levied Other" at bounding box center [541, 57] width 124 height 17
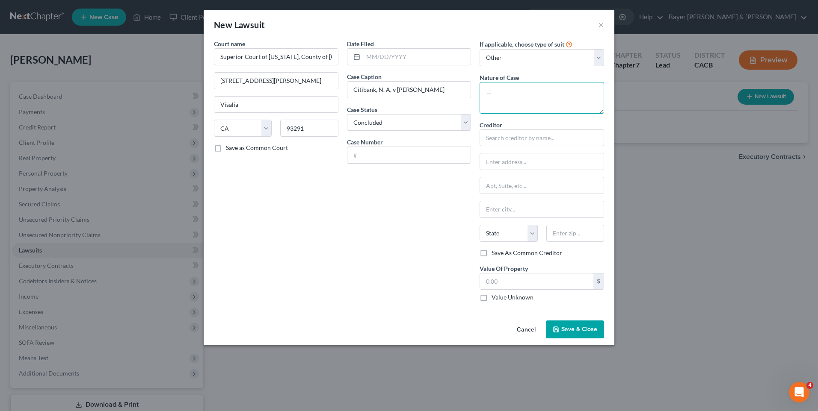
click at [499, 96] on textarea at bounding box center [541, 98] width 124 height 32
type textarea "Breach of Contract"
click at [547, 142] on input "text" at bounding box center [541, 138] width 124 height 17
click at [377, 157] on input "text" at bounding box center [409, 155] width 124 height 16
type input "VCL144428"
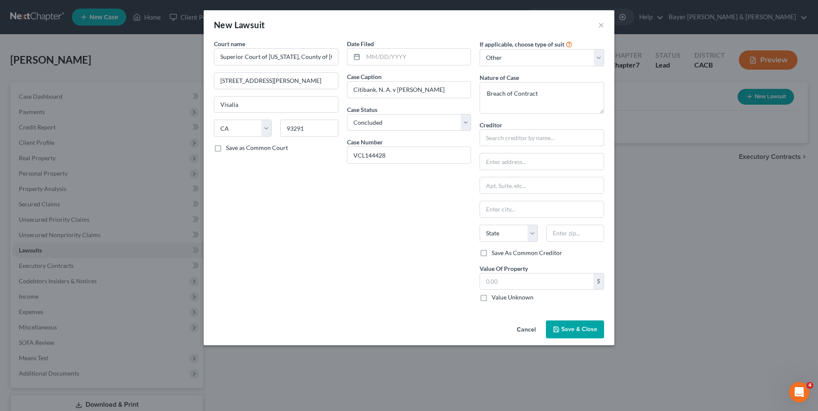
click at [581, 332] on span "Save & Close" at bounding box center [579, 329] width 36 height 7
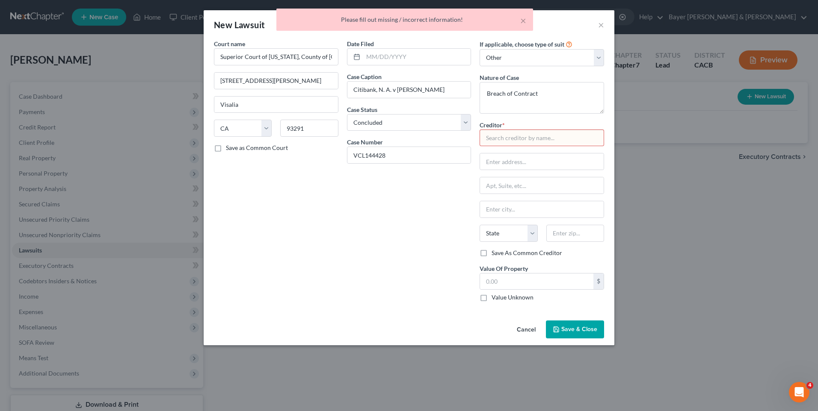
click at [496, 140] on input "text" at bounding box center [541, 138] width 124 height 17
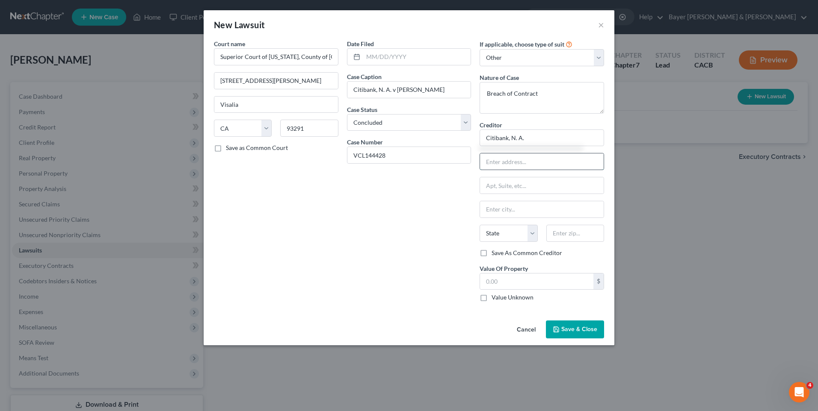
click at [515, 161] on input "text" at bounding box center [542, 162] width 124 height 16
click at [527, 142] on input "Citibank, N. A." at bounding box center [541, 138] width 124 height 17
type input "Citibank NA"
click at [512, 154] on div "Citibank NA" at bounding box center [530, 152] width 89 height 9
type input "PO Box 790441"
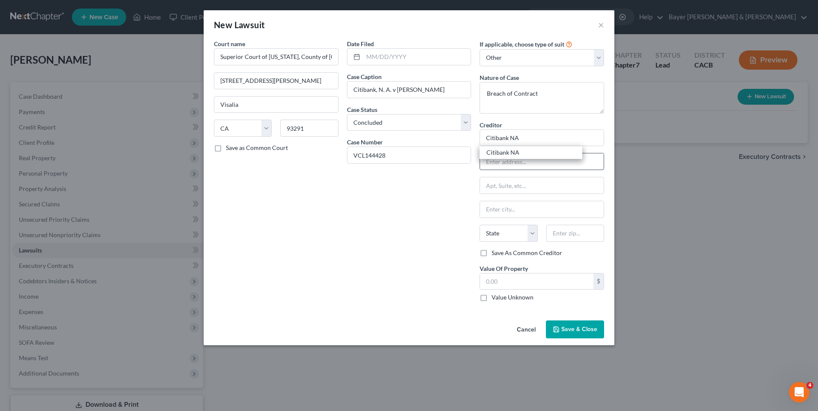
type input "Saint Louis"
select select "26"
type input "63179"
click at [578, 331] on span "Save & Close" at bounding box center [579, 329] width 36 height 7
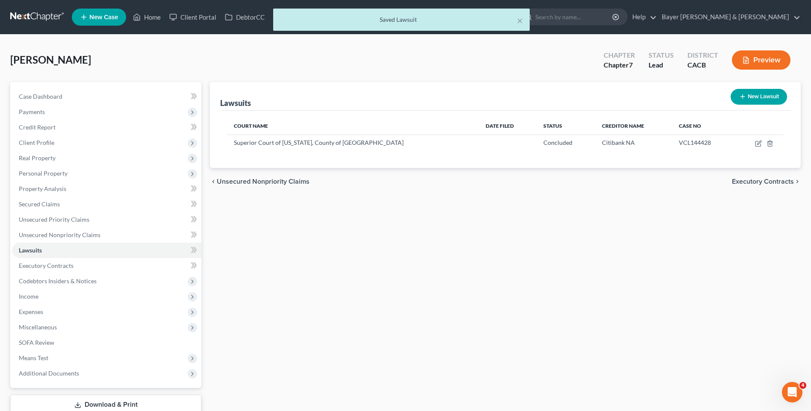
click at [750, 187] on div "chevron_left Unsecured Nonpriority Claims Executory Contracts chevron_right" at bounding box center [505, 181] width 591 height 27
click at [750, 183] on span "Executory Contracts" at bounding box center [763, 181] width 62 height 7
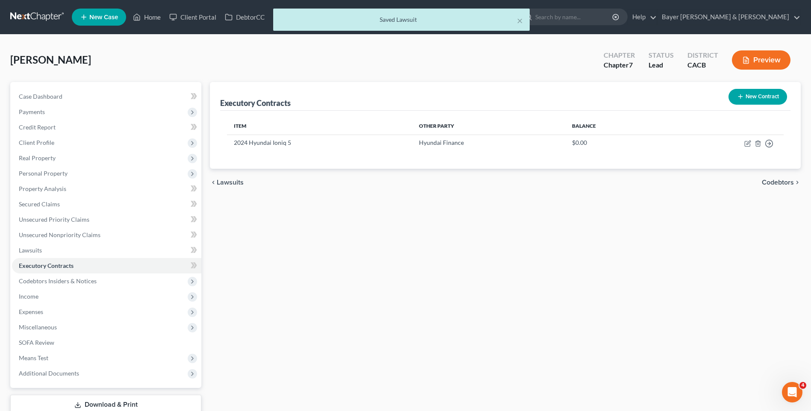
click at [781, 182] on span "Codebtors" at bounding box center [778, 182] width 32 height 7
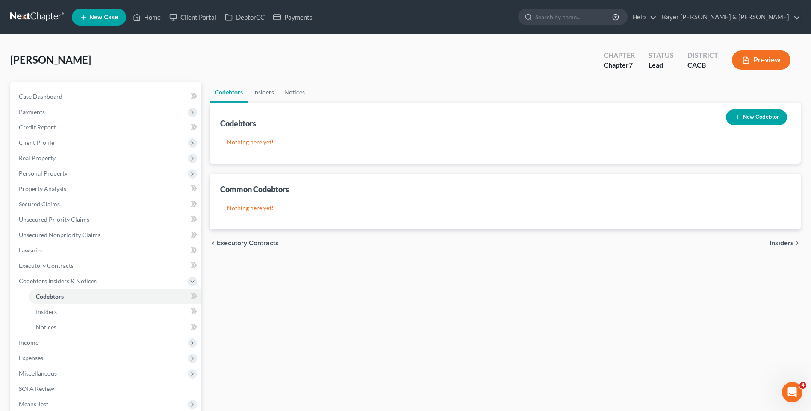
click at [783, 243] on span "Insiders" at bounding box center [782, 243] width 24 height 7
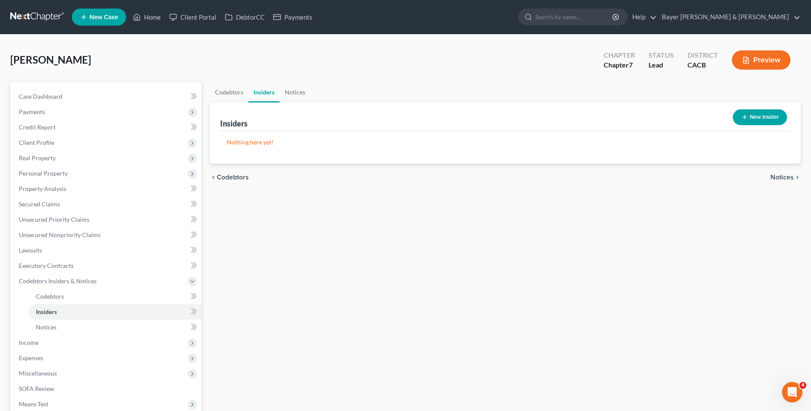
click at [784, 176] on span "Notices" at bounding box center [783, 177] width 24 height 7
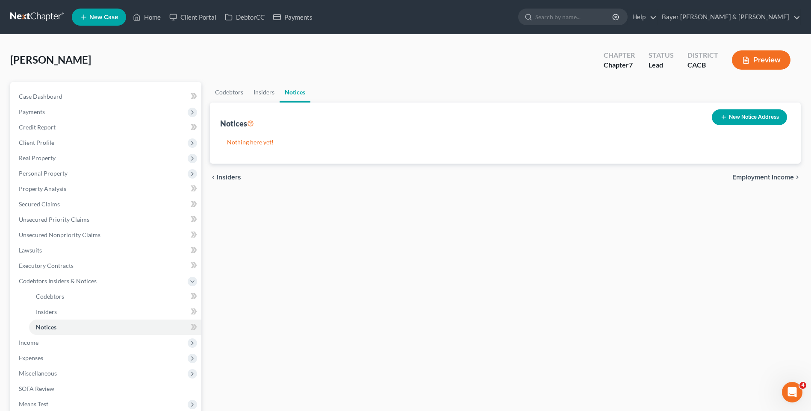
click at [769, 176] on span "Employment Income" at bounding box center [764, 177] width 62 height 7
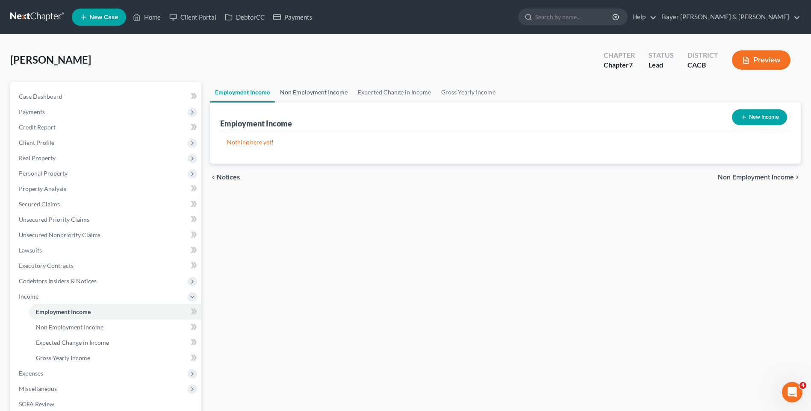
click at [314, 92] on link "Non Employment Income" at bounding box center [314, 92] width 78 height 21
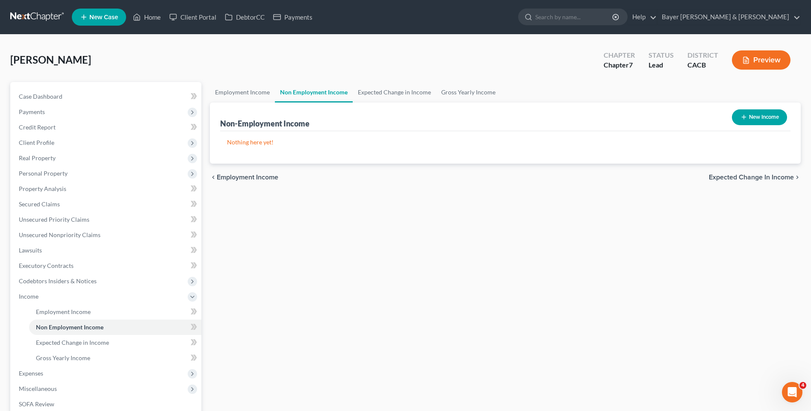
click at [752, 114] on button "New Income" at bounding box center [759, 117] width 55 height 16
select select "0"
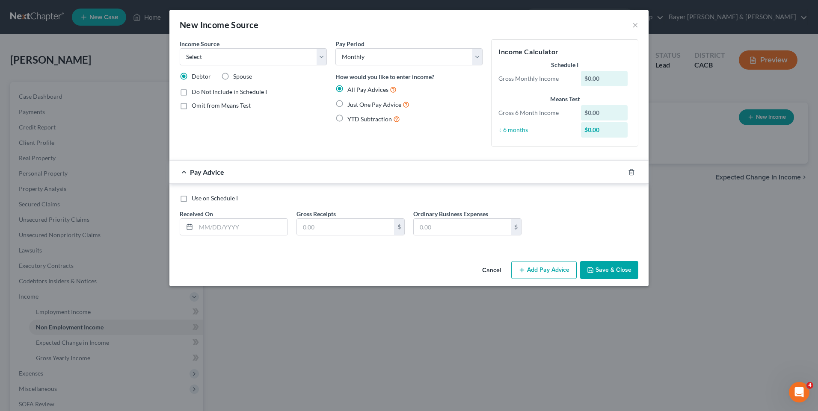
click at [347, 103] on label "Just One Pay Advice" at bounding box center [378, 105] width 62 height 10
click at [351, 103] on input "Just One Pay Advice" at bounding box center [354, 103] width 6 height 6
radio input "true"
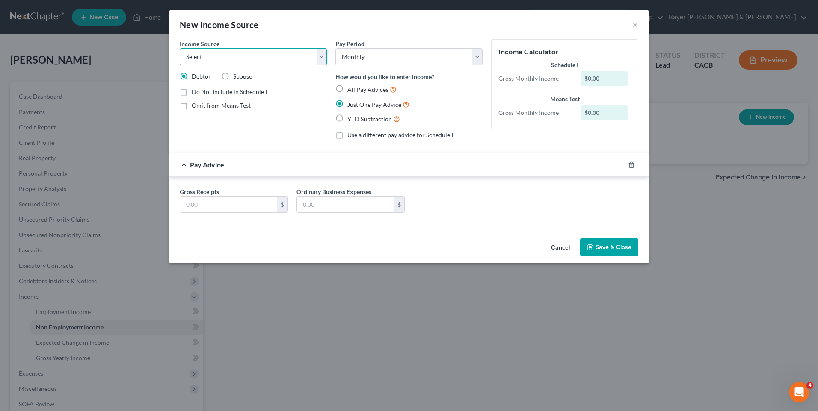
click at [308, 53] on select "Select Unemployment Disability (from employer) Pension Retirement Social Securi…" at bounding box center [253, 56] width 147 height 17
select select "13"
click at [180, 48] on select "Select Unemployment Disability (from employer) Pension Retirement Social Securi…" at bounding box center [253, 56] width 147 height 17
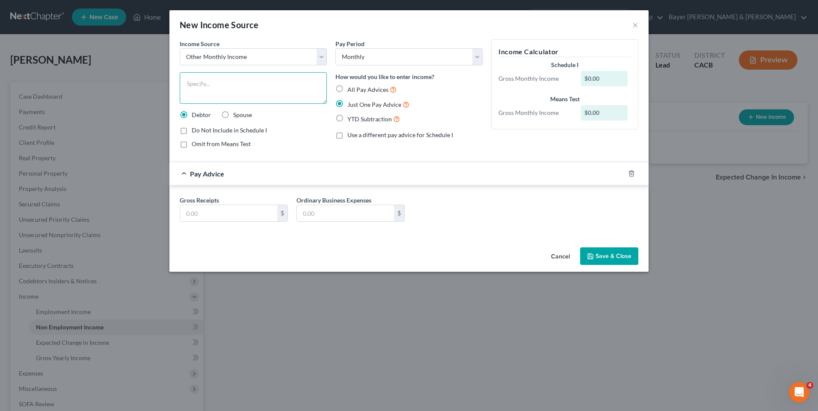
click at [223, 80] on textarea at bounding box center [253, 88] width 147 height 32
type textarea "VA Disability"
click at [240, 214] on input "text" at bounding box center [228, 213] width 97 height 16
type input "3,831"
drag, startPoint x: 260, startPoint y: 256, endPoint x: 256, endPoint y: 252, distance: 5.4
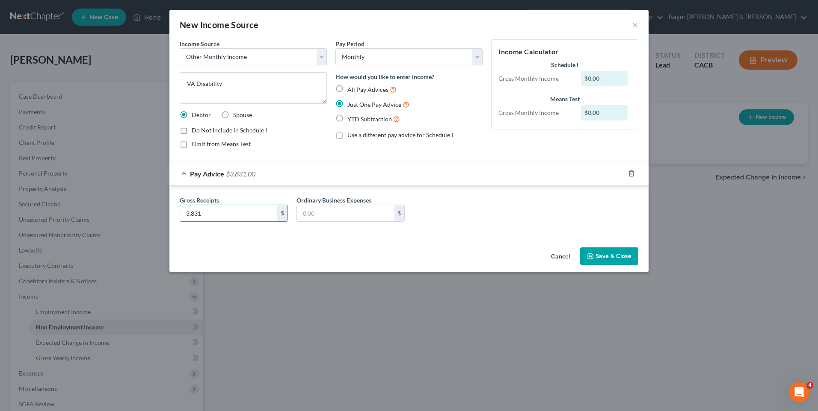
click at [259, 254] on div "Cancel Save & Close" at bounding box center [408, 258] width 479 height 28
click at [620, 263] on button "Save & Close" at bounding box center [609, 257] width 58 height 18
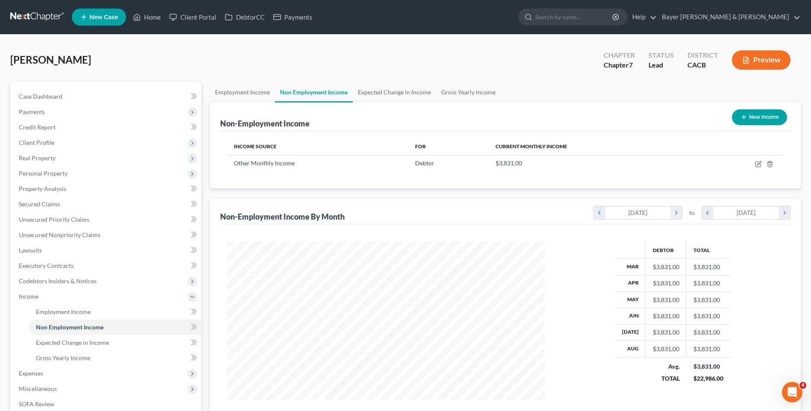
scroll to position [120, 0]
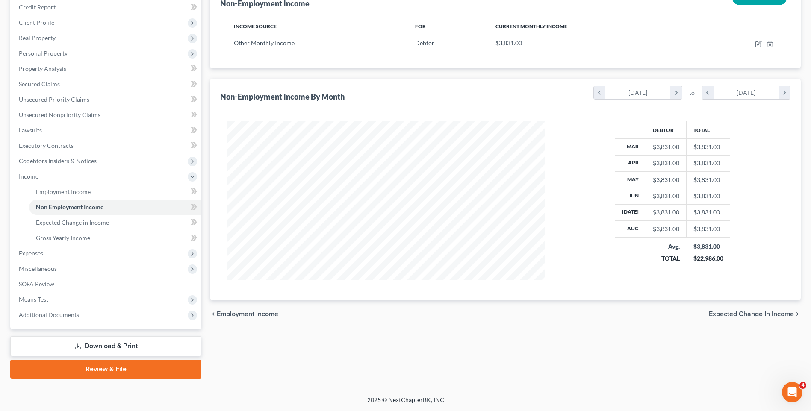
click at [752, 313] on span "Expected Change in Income" at bounding box center [751, 314] width 85 height 7
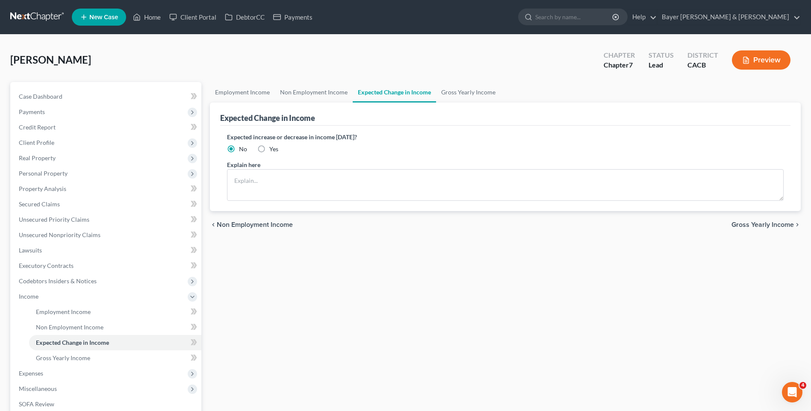
click at [269, 224] on span "Non Employment Income" at bounding box center [255, 225] width 76 height 7
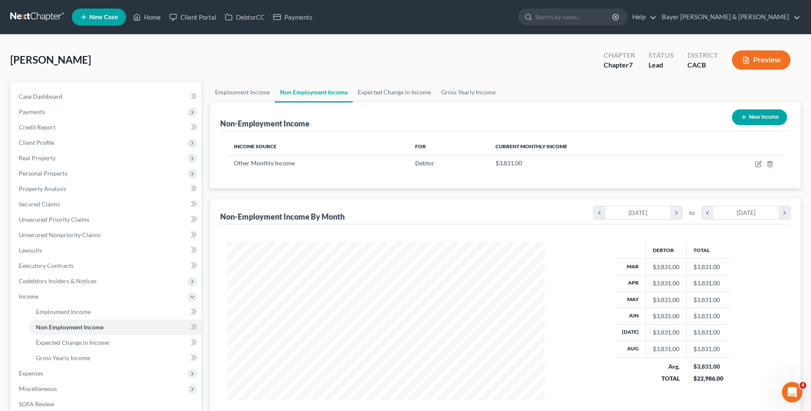
scroll to position [159, 334]
click at [254, 92] on link "Employment Income" at bounding box center [242, 92] width 65 height 21
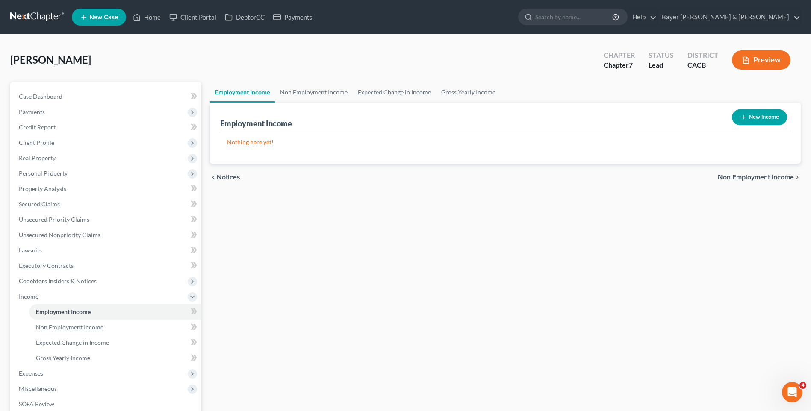
click at [745, 117] on icon "button" at bounding box center [744, 117] width 7 height 7
select select "0"
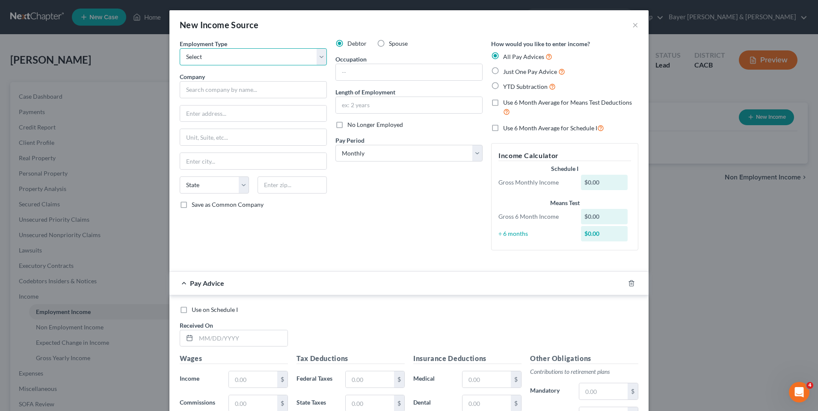
click at [317, 53] on select "Select Full or [DEMOGRAPHIC_DATA] Employment Self Employment" at bounding box center [253, 56] width 147 height 17
select select "0"
click at [180, 48] on select "Select Full or [DEMOGRAPHIC_DATA] Employment Self Employment" at bounding box center [253, 56] width 147 height 17
click at [224, 89] on input "text" at bounding box center [253, 89] width 147 height 17
click at [632, 24] on button "×" at bounding box center [635, 25] width 6 height 10
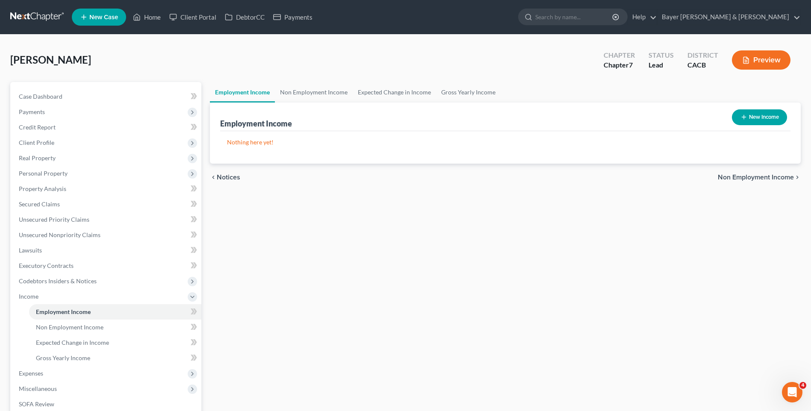
scroll to position [120, 0]
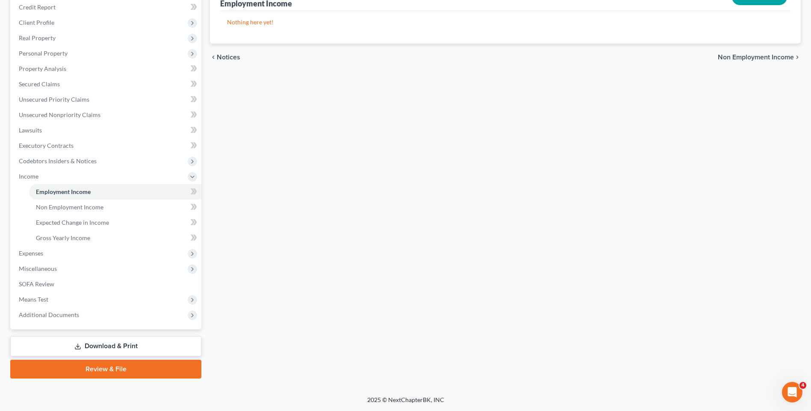
click at [756, 57] on span "Non Employment Income" at bounding box center [756, 57] width 76 height 7
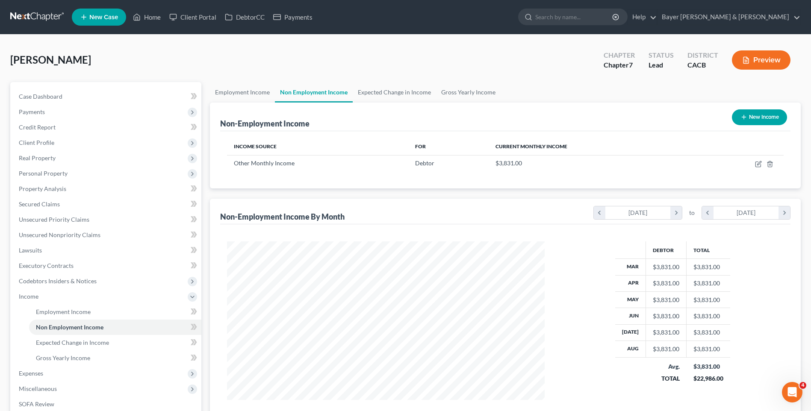
scroll to position [120, 0]
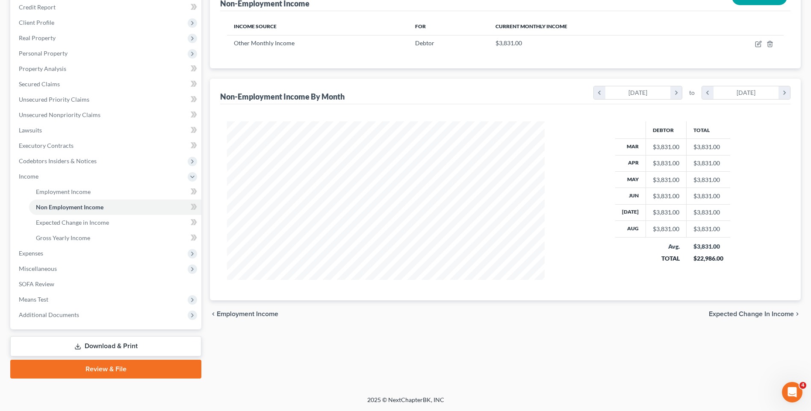
click at [744, 316] on span "Expected Change in Income" at bounding box center [751, 314] width 85 height 7
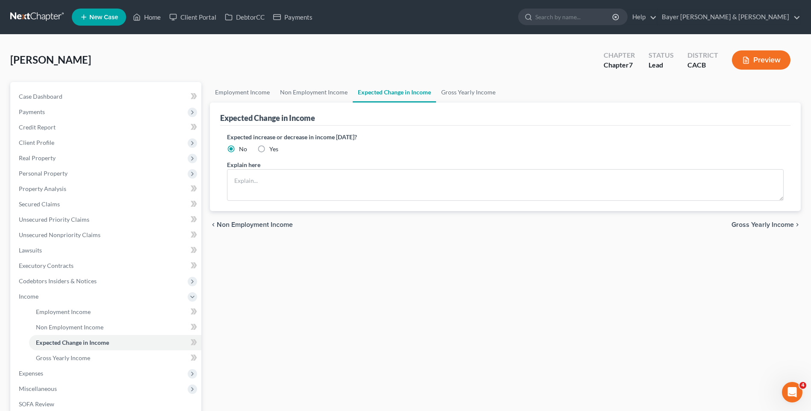
click at [269, 148] on label "Yes" at bounding box center [273, 149] width 9 height 9
click at [273, 148] on input "Yes" at bounding box center [276, 148] width 6 height 6
radio input "true"
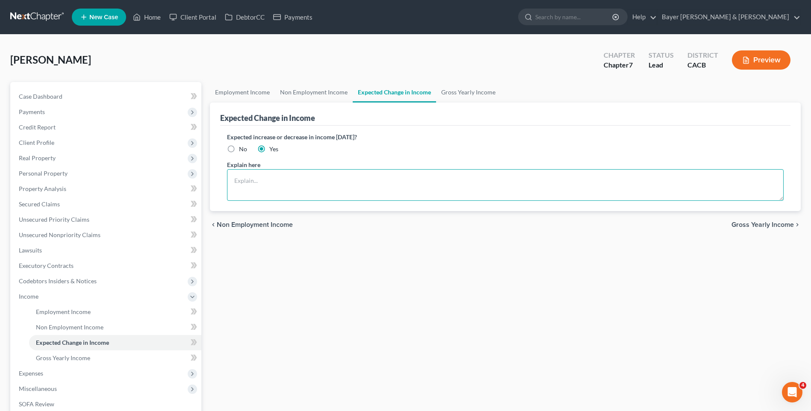
click at [248, 177] on textarea at bounding box center [505, 185] width 557 height 32
type textarea "B"
type textarea "Debtor is seeking employment"
click at [741, 224] on span "Gross Yearly Income" at bounding box center [763, 225] width 62 height 7
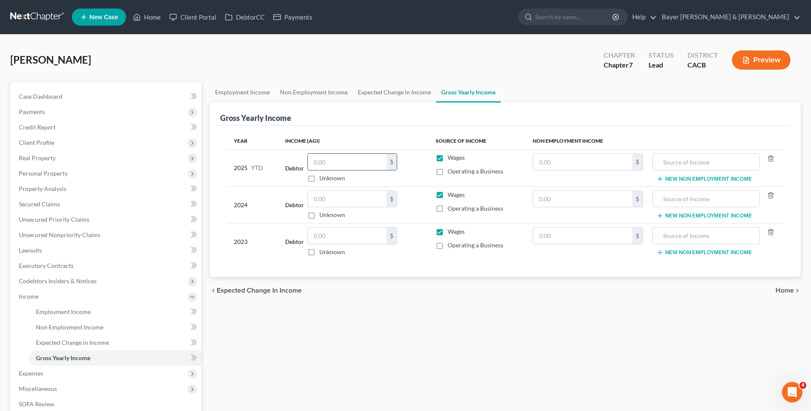
drag, startPoint x: 375, startPoint y: 157, endPoint x: 385, endPoint y: 169, distance: 15.2
click at [377, 161] on input "text" at bounding box center [347, 162] width 79 height 16
click at [337, 200] on input "text" at bounding box center [347, 199] width 79 height 16
type input "53,017"
click at [331, 236] on input "text" at bounding box center [347, 236] width 79 height 16
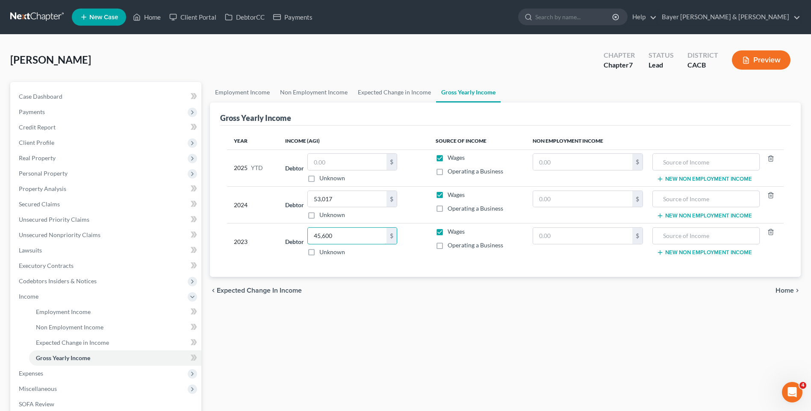
type input "45,600"
click at [697, 180] on button "New Non Employment Income" at bounding box center [704, 179] width 95 height 7
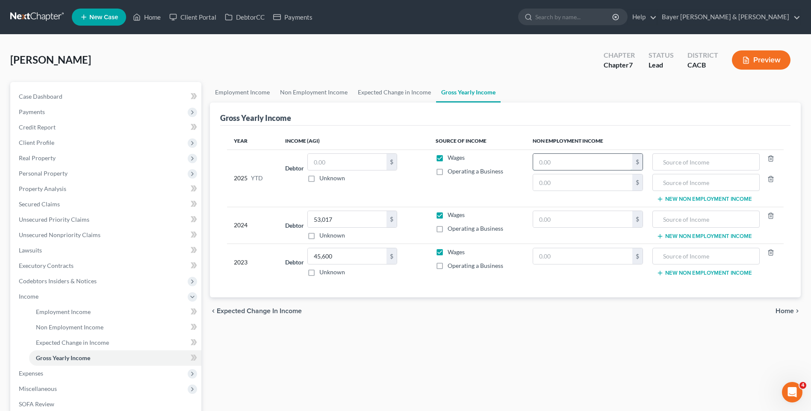
click at [569, 162] on input "text" at bounding box center [582, 162] width 99 height 16
click at [705, 183] on input "text" at bounding box center [706, 182] width 98 height 16
type input "VA Disability"
click at [583, 164] on input "text" at bounding box center [582, 162] width 99 height 16
type input "34,479"
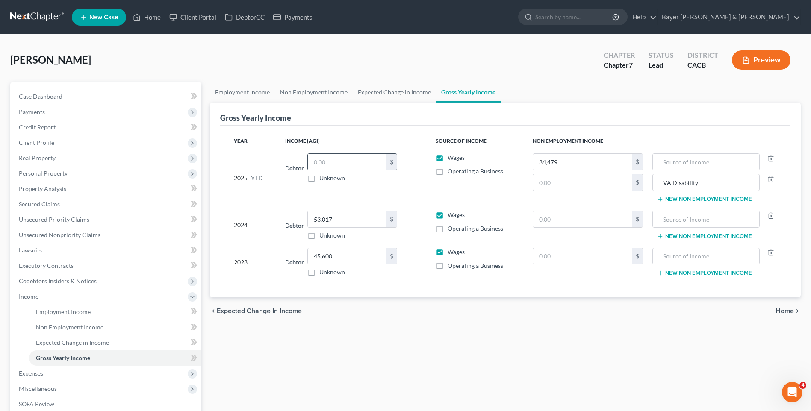
drag, startPoint x: 358, startPoint y: 163, endPoint x: 394, endPoint y: 171, distance: 36.2
click at [368, 162] on input "text" at bounding box center [347, 162] width 79 height 16
type input "51,775"
click at [785, 313] on span "Home" at bounding box center [785, 311] width 18 height 7
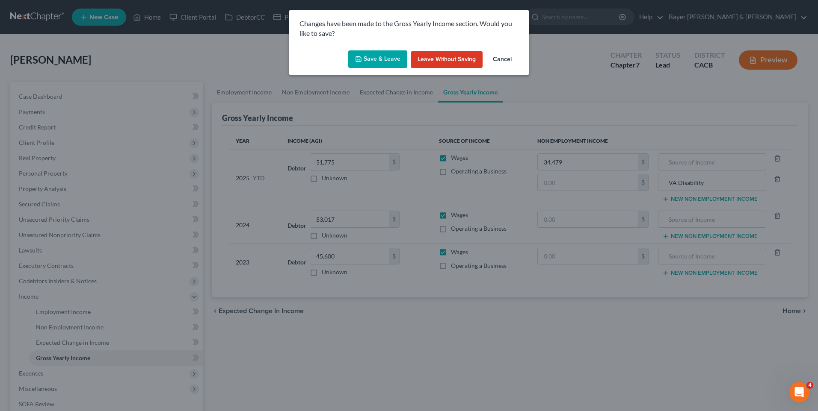
click at [372, 61] on button "Save & Leave" at bounding box center [377, 59] width 59 height 18
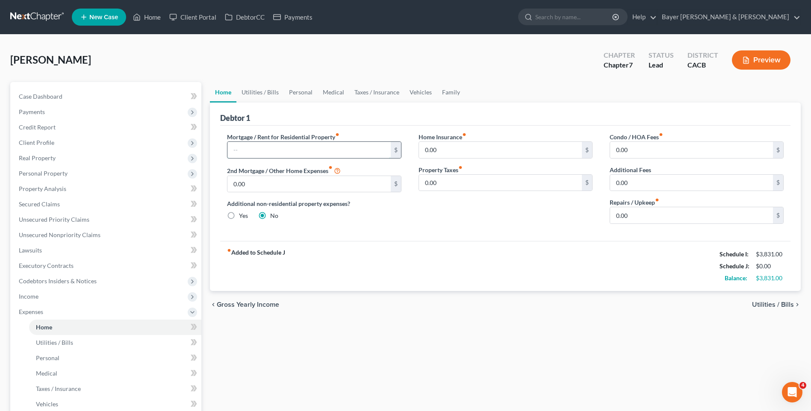
drag, startPoint x: 252, startPoint y: 148, endPoint x: 248, endPoint y: 148, distance: 4.3
click at [252, 148] on input "text" at bounding box center [308, 150] width 163 height 16
click at [752, 307] on div "chevron_left Gross Yearly Income Utilities / Bills chevron_right" at bounding box center [505, 304] width 591 height 27
click at [754, 304] on span "Utilities / Bills" at bounding box center [773, 304] width 42 height 7
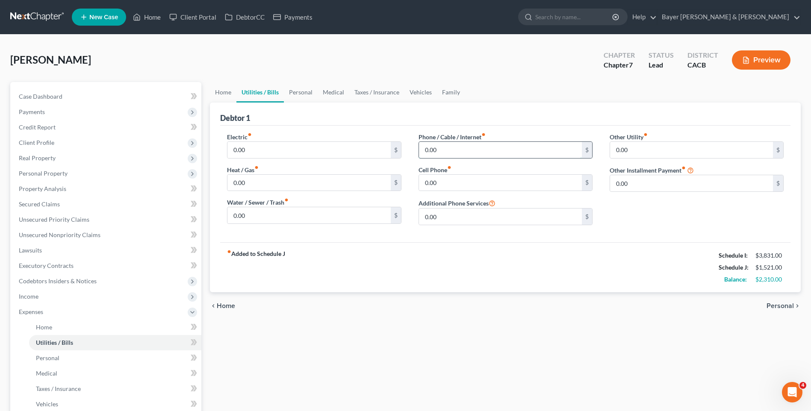
click at [444, 151] on input "0.00" at bounding box center [500, 150] width 163 height 16
click at [781, 307] on span "Personal" at bounding box center [780, 306] width 27 height 7
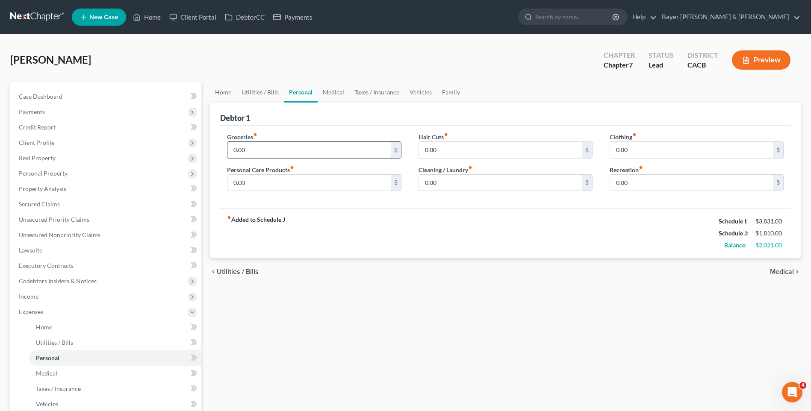
click at [284, 154] on input "0.00" at bounding box center [308, 150] width 163 height 16
click at [633, 150] on input "0.00" at bounding box center [691, 150] width 163 height 16
click at [262, 183] on input "0.00" at bounding box center [308, 183] width 163 height 16
click at [635, 185] on input "0.00" at bounding box center [691, 183] width 163 height 16
click at [782, 271] on span "Medical" at bounding box center [782, 272] width 24 height 7
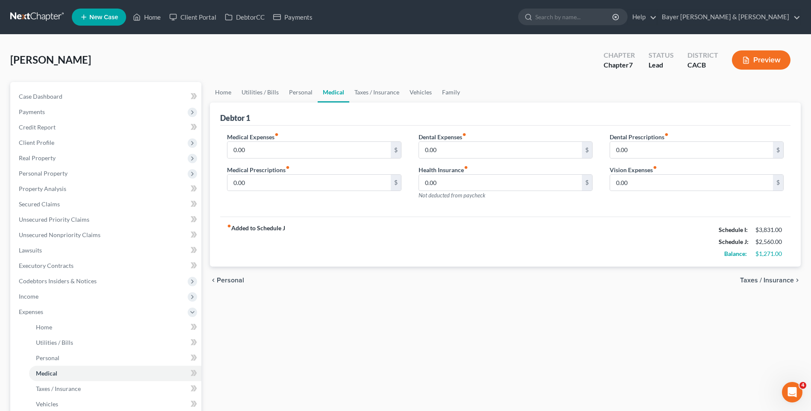
click at [756, 281] on span "Taxes / Insurance" at bounding box center [767, 280] width 54 height 7
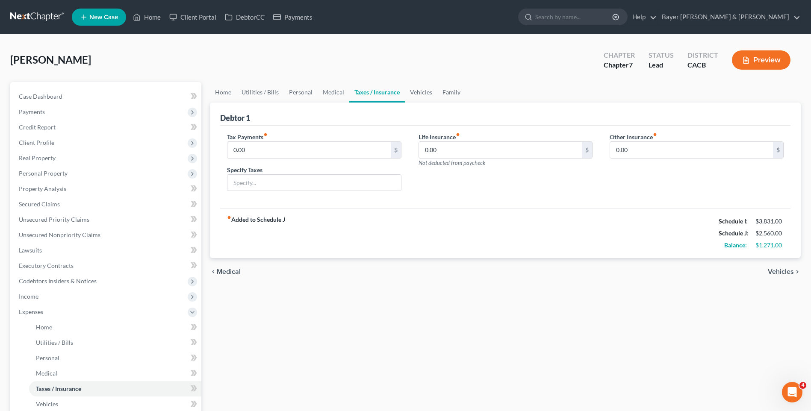
click at [780, 272] on span "Vehicles" at bounding box center [781, 272] width 26 height 7
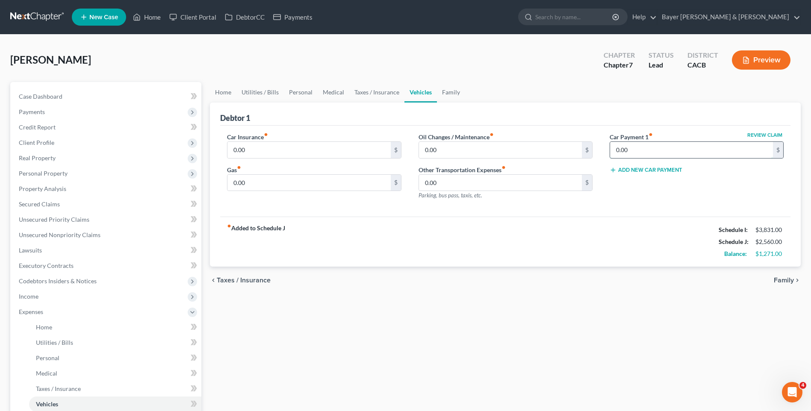
click at [644, 148] on input "0.00" at bounding box center [691, 150] width 163 height 16
click at [250, 152] on input "0.00" at bounding box center [308, 150] width 163 height 16
click at [263, 181] on input "0.00" at bounding box center [308, 183] width 163 height 16
click at [785, 280] on span "Family" at bounding box center [784, 280] width 20 height 7
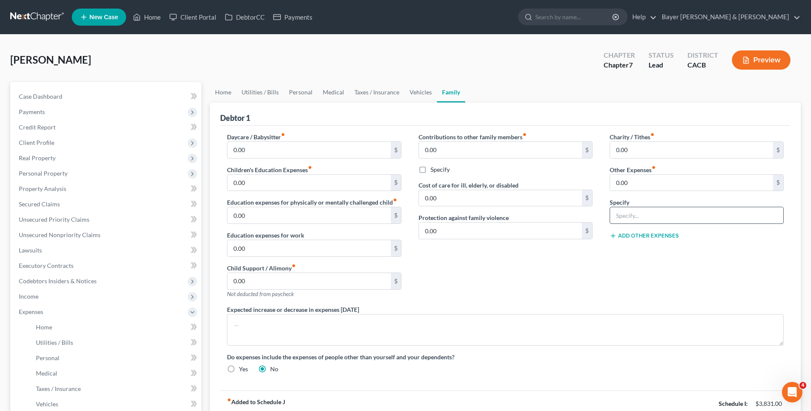
click at [627, 216] on input "text" at bounding box center [696, 215] width 173 height 16
click at [629, 183] on input "0.00" at bounding box center [691, 183] width 163 height 16
click at [679, 372] on div "Do expenses include the expenses of people other than yourself and your depende…" at bounding box center [506, 363] width 574 height 21
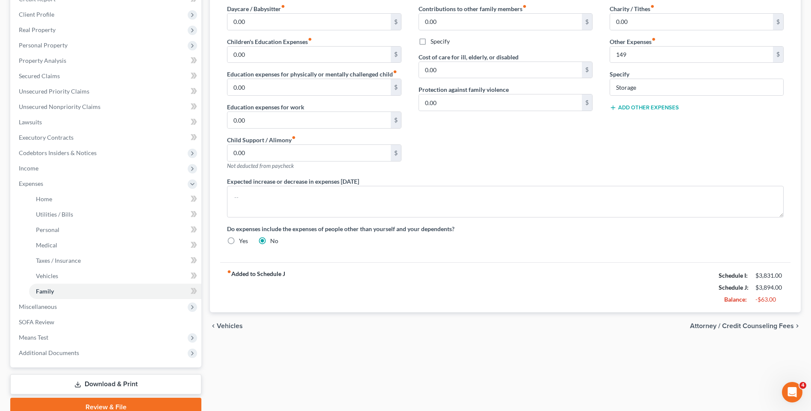
scroll to position [86, 0]
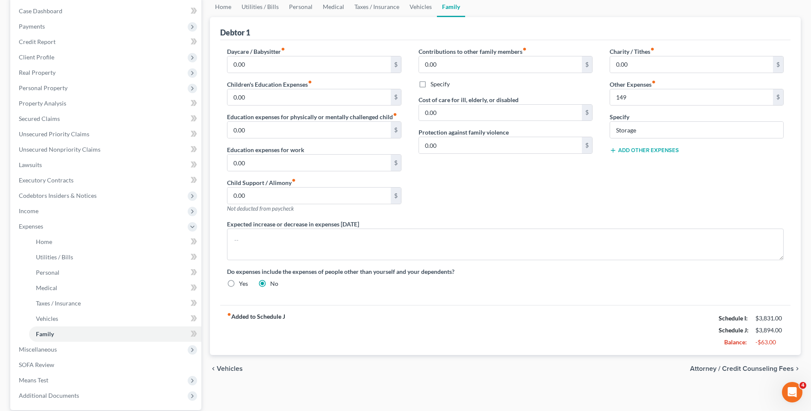
click at [231, 368] on span "Vehicles" at bounding box center [230, 369] width 26 height 7
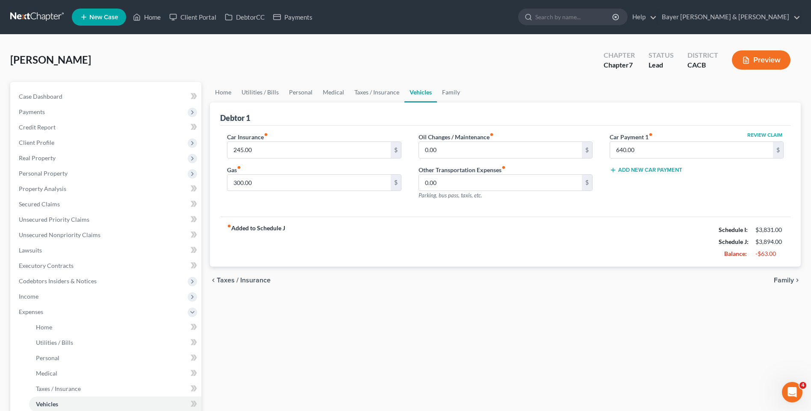
click at [267, 281] on span "Taxes / Insurance" at bounding box center [244, 280] width 54 height 7
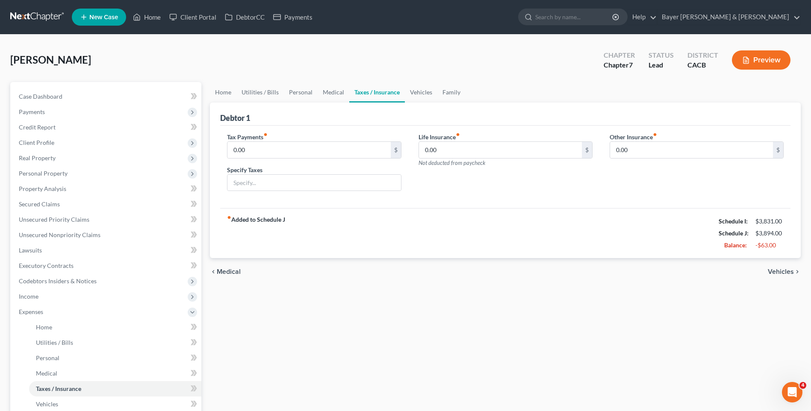
click at [238, 273] on span "Medical" at bounding box center [229, 272] width 24 height 7
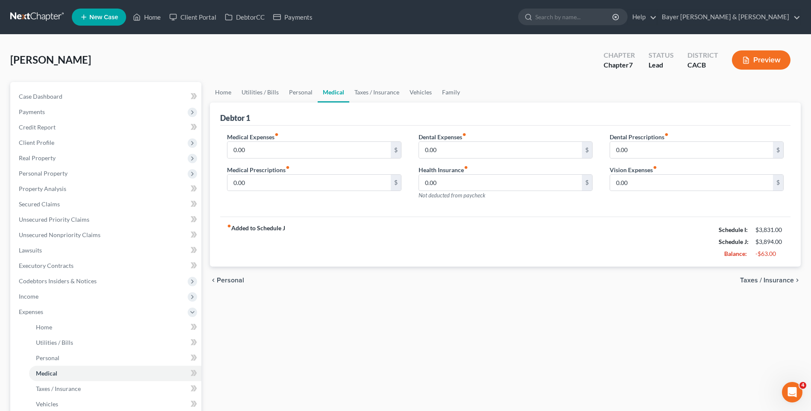
click at [235, 281] on span "Personal" at bounding box center [230, 280] width 27 height 7
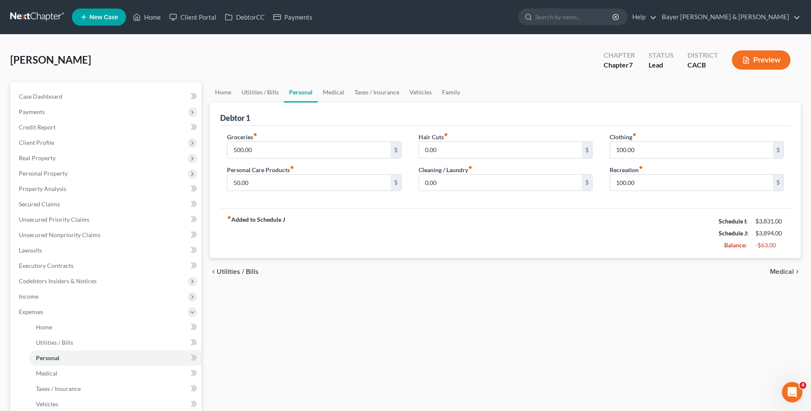
click at [779, 272] on span "Medical" at bounding box center [782, 272] width 24 height 7
click at [779, 272] on div "chevron_left Utilities / Bills Medical chevron_right" at bounding box center [505, 271] width 591 height 27
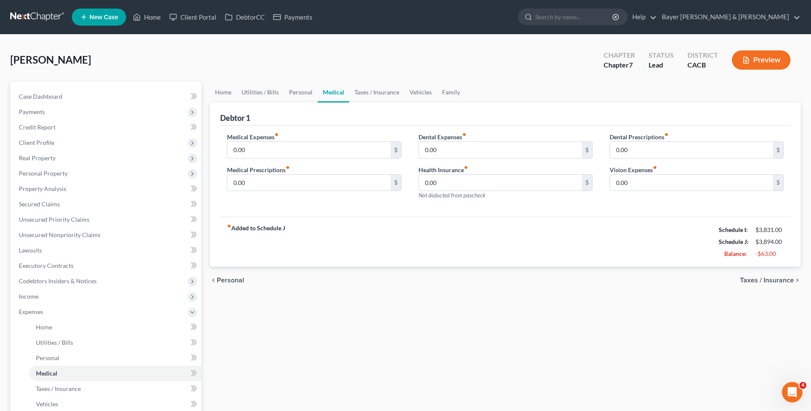
drag, startPoint x: 779, startPoint y: 272, endPoint x: 759, endPoint y: 282, distance: 22.8
click at [759, 282] on span "Taxes / Insurance" at bounding box center [767, 280] width 54 height 7
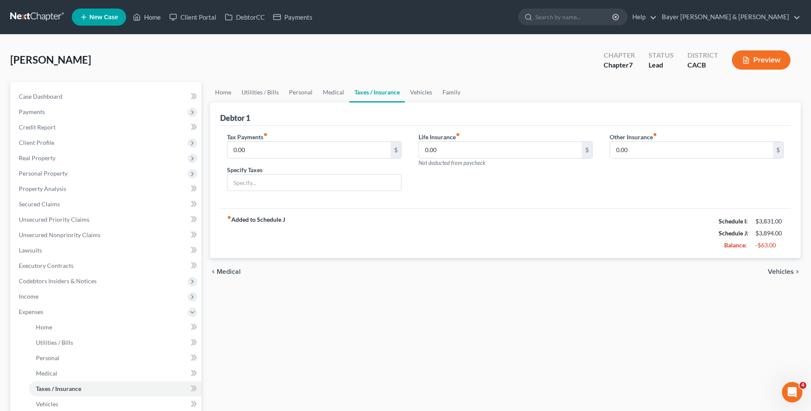
click at [776, 272] on span "Vehicles" at bounding box center [781, 272] width 26 height 7
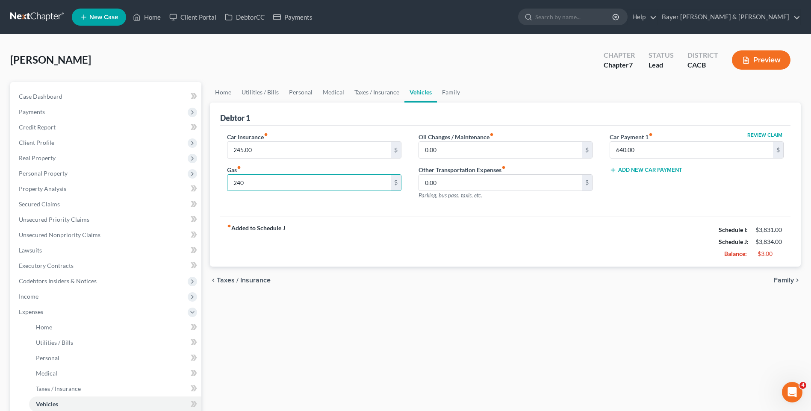
click at [240, 281] on span "Taxes / Insurance" at bounding box center [244, 280] width 54 height 7
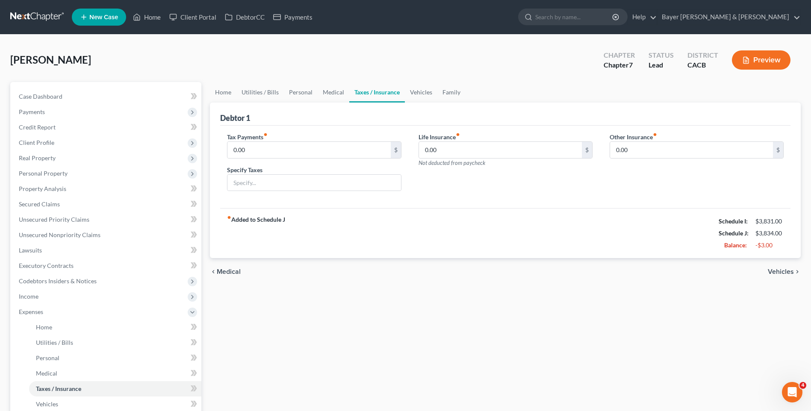
click at [227, 272] on span "Medical" at bounding box center [229, 272] width 24 height 7
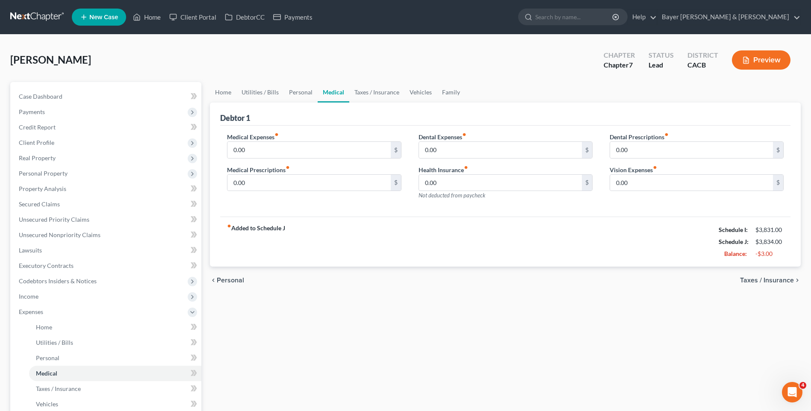
click at [226, 281] on span "Personal" at bounding box center [230, 280] width 27 height 7
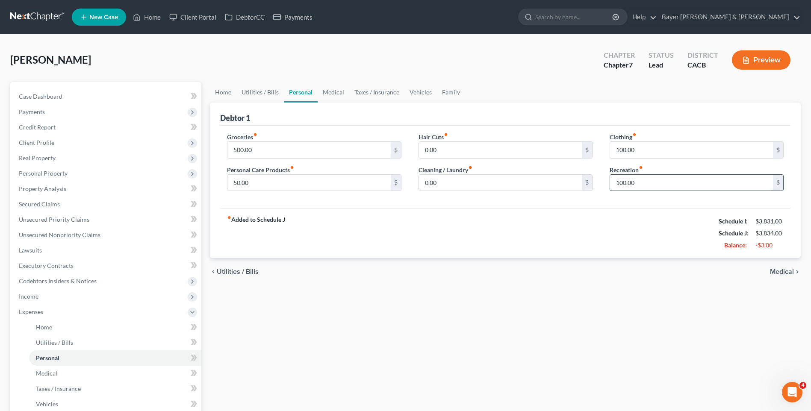
click at [654, 184] on input "100.00" at bounding box center [691, 183] width 163 height 16
click at [650, 147] on input "100.00" at bounding box center [691, 150] width 163 height 16
click at [641, 181] on input "100.00" at bounding box center [691, 183] width 163 height 16
click at [786, 272] on span "Medical" at bounding box center [782, 272] width 24 height 7
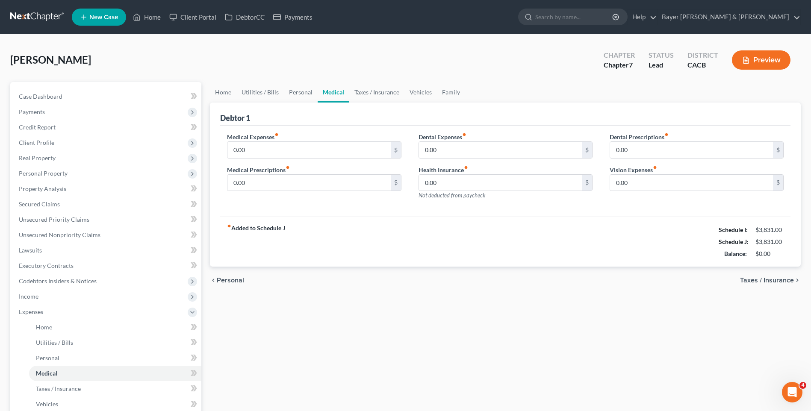
click at [777, 281] on span "Taxes / Insurance" at bounding box center [767, 280] width 54 height 7
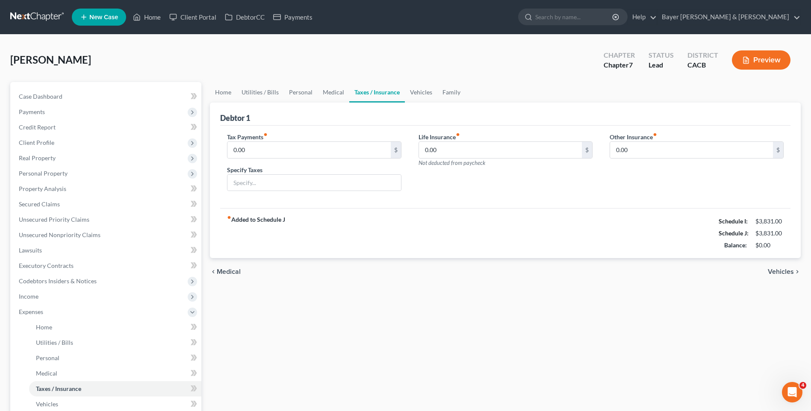
click at [775, 270] on span "Vehicles" at bounding box center [781, 272] width 26 height 7
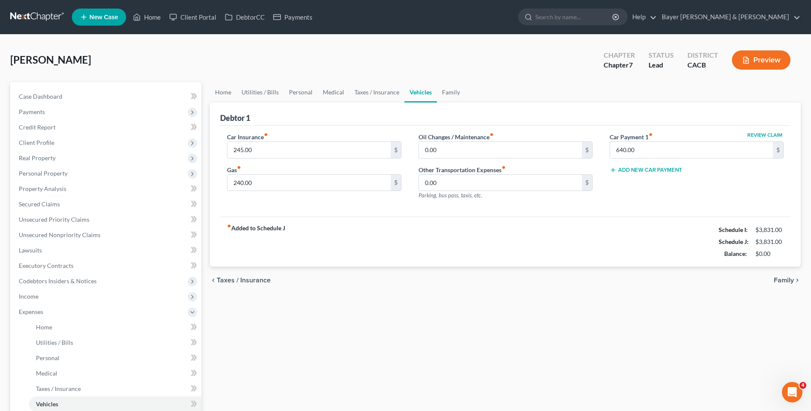
click at [787, 280] on span "Family" at bounding box center [784, 280] width 20 height 7
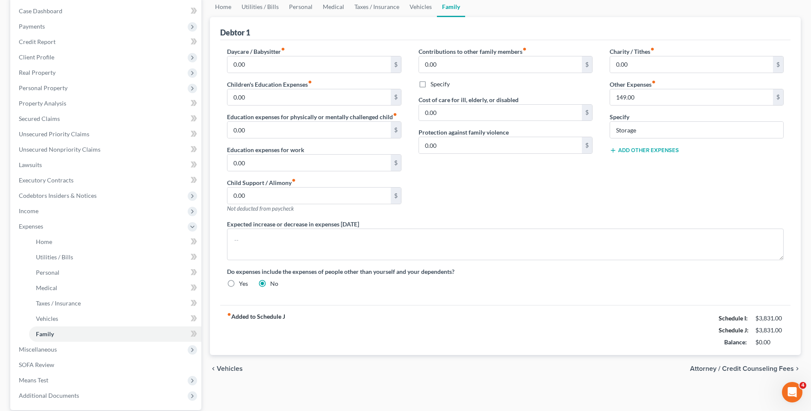
scroll to position [166, 0]
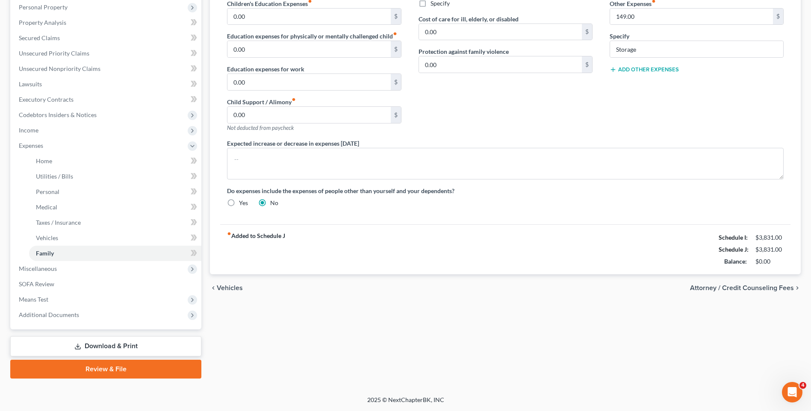
click at [769, 289] on span "Attorney / Credit Counseling Fees" at bounding box center [742, 288] width 104 height 7
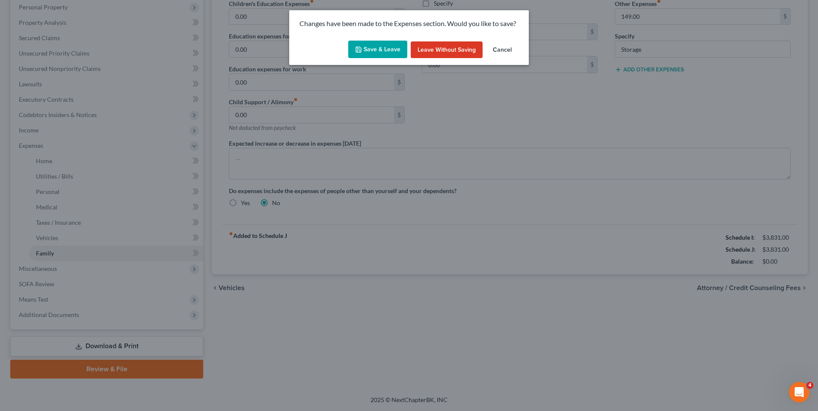
click at [375, 54] on button "Save & Leave" at bounding box center [377, 50] width 59 height 18
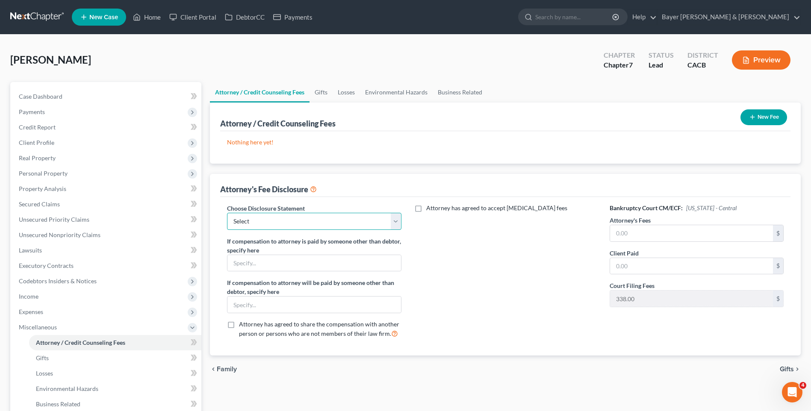
drag, startPoint x: 258, startPoint y: 222, endPoint x: 255, endPoint y: 231, distance: 9.9
click at [257, 222] on select "Select Substitution in Ch 7 (when UST requests docs) Chapter 11 Standard Ch7 Fe…" at bounding box center [314, 221] width 174 height 17
click at [227, 213] on select "Select Substitution in Ch 7 (when UST requests docs) Chapter 11 Standard Ch7 Fe…" at bounding box center [314, 221] width 174 height 17
click at [641, 232] on input "text" at bounding box center [691, 233] width 163 height 16
click at [632, 265] on input "text" at bounding box center [691, 266] width 163 height 16
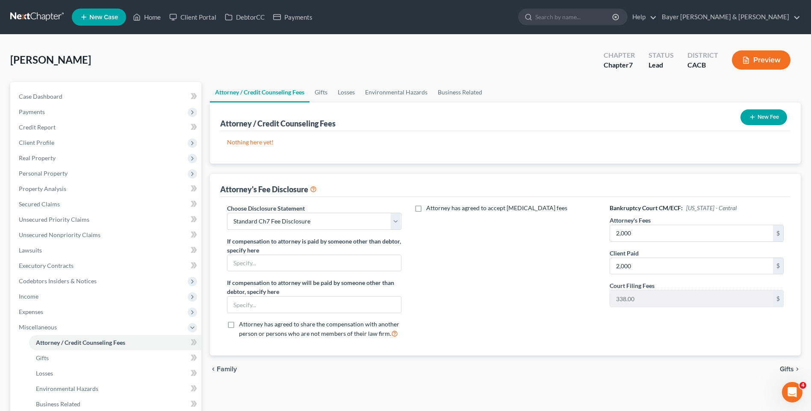
drag, startPoint x: 645, startPoint y: 333, endPoint x: 769, endPoint y: 364, distance: 128.2
click at [652, 332] on div "Bankruptcy Court CM/ECF: [US_STATE] - Central Attorney's Fees 2,000 $ Client Pa…" at bounding box center [696, 275] width 191 height 142
click at [786, 369] on span "Gifts" at bounding box center [787, 369] width 14 height 7
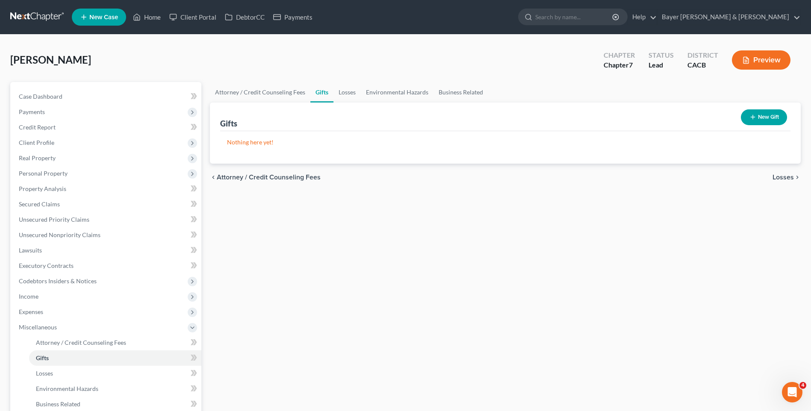
click at [779, 177] on span "Losses" at bounding box center [783, 177] width 21 height 7
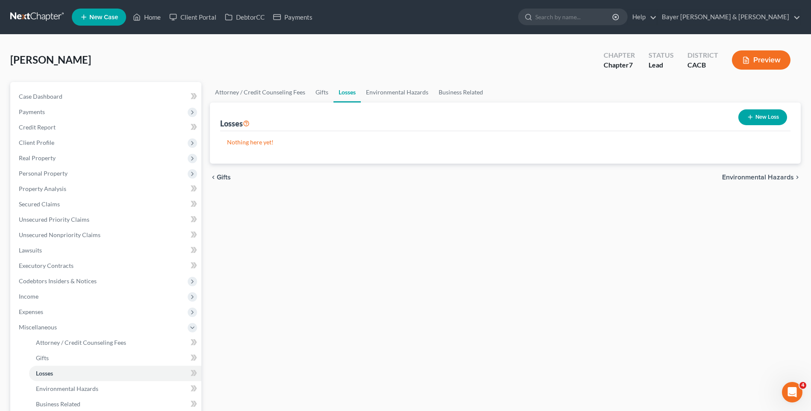
click at [775, 177] on span "Environmental Hazards" at bounding box center [758, 177] width 72 height 7
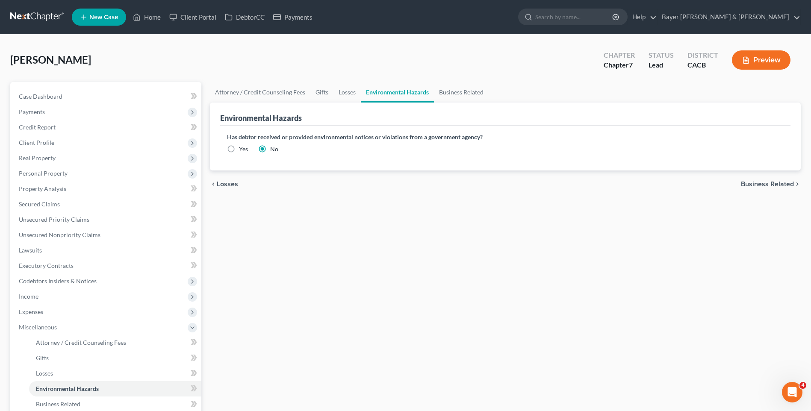
click at [235, 184] on span "Losses" at bounding box center [227, 184] width 21 height 7
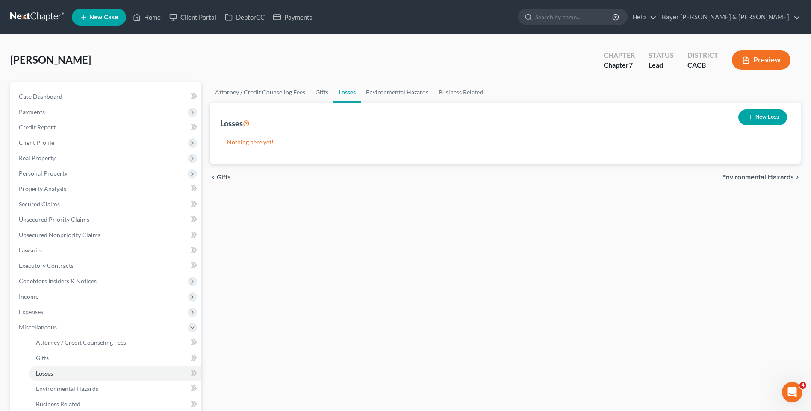
click at [751, 179] on span "Environmental Hazards" at bounding box center [758, 177] width 72 height 7
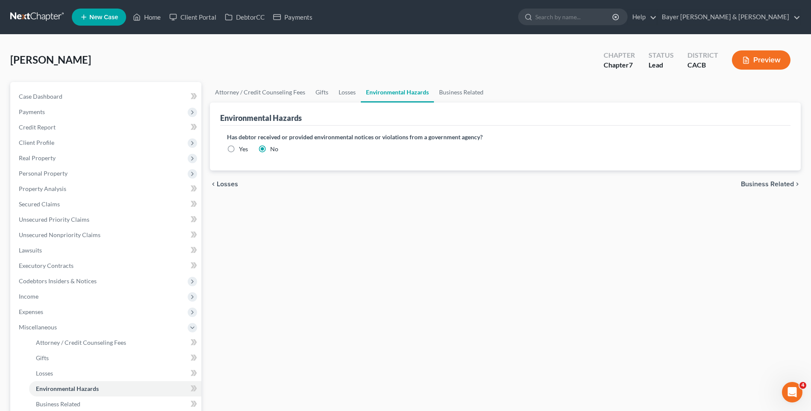
click at [751, 183] on span "Business Related" at bounding box center [767, 184] width 53 height 7
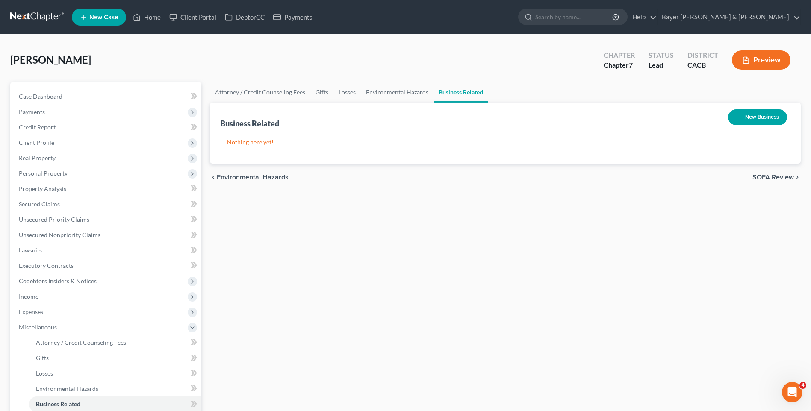
click at [762, 178] on span "SOFA Review" at bounding box center [773, 177] width 41 height 7
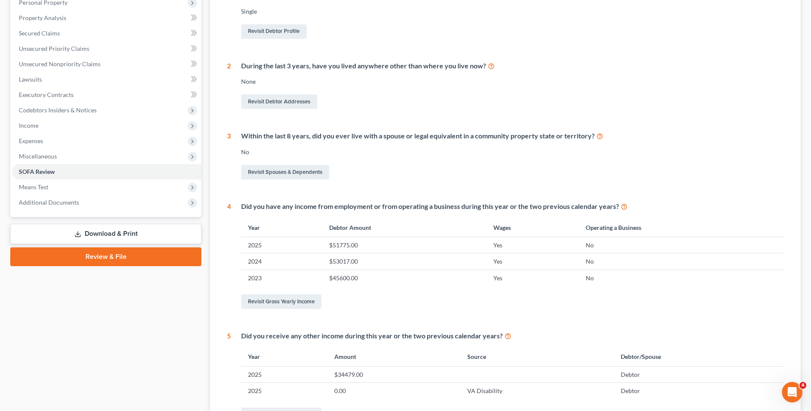
scroll to position [214, 0]
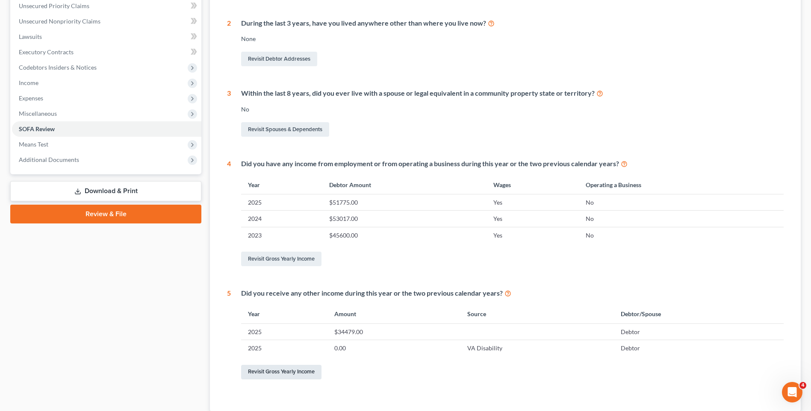
click at [293, 373] on link "Revisit Gross Yearly Income" at bounding box center [281, 372] width 80 height 15
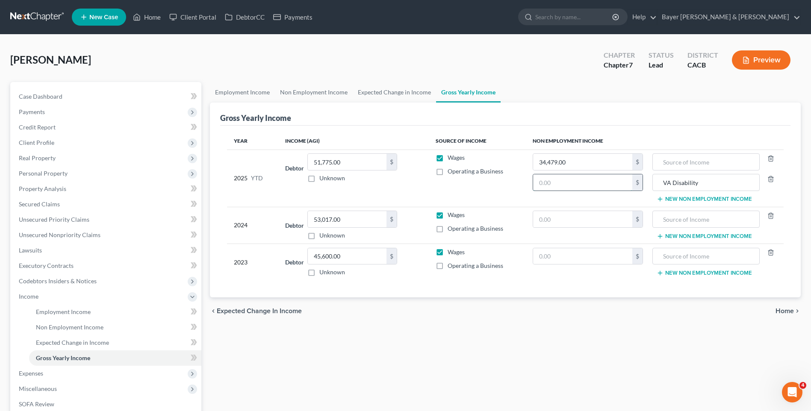
click at [558, 187] on input "text" at bounding box center [582, 182] width 99 height 16
click at [780, 310] on span "Home" at bounding box center [785, 311] width 18 height 7
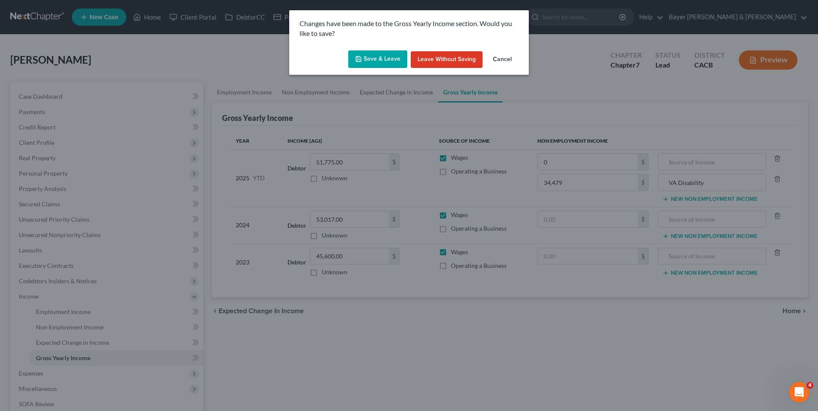
click at [362, 62] on icon "button" at bounding box center [358, 59] width 7 height 7
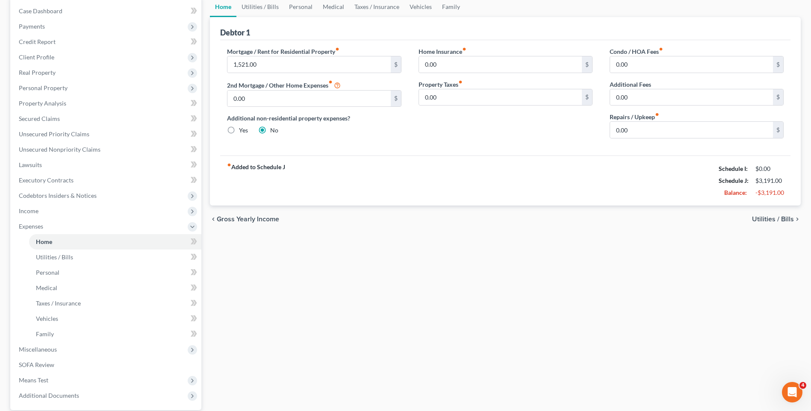
scroll to position [166, 0]
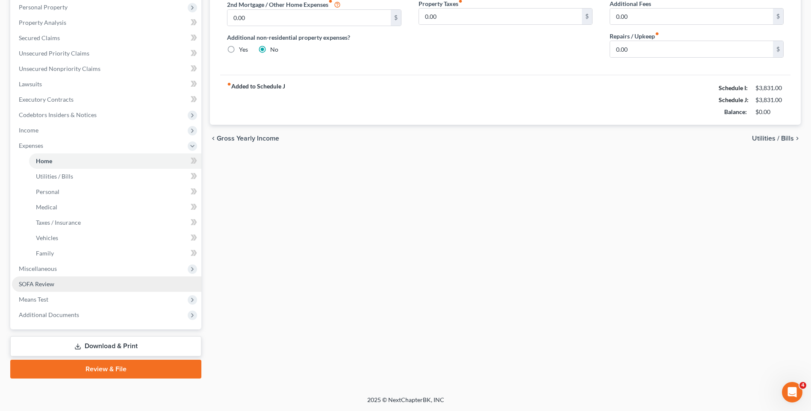
drag, startPoint x: 58, startPoint y: 284, endPoint x: 73, endPoint y: 277, distance: 16.6
click at [57, 284] on link "SOFA Review" at bounding box center [106, 284] width 189 height 15
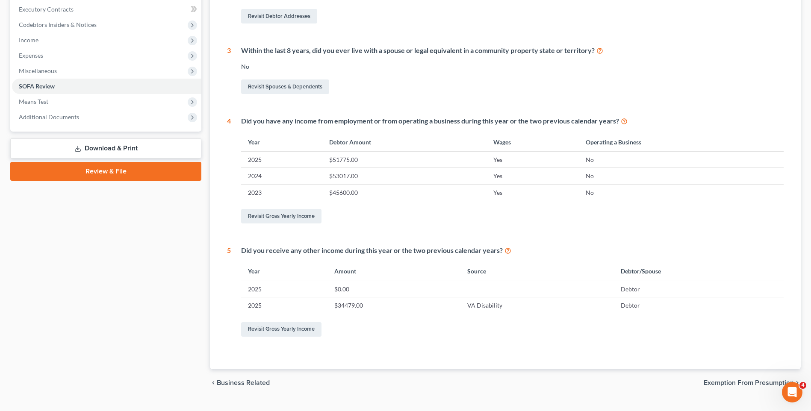
scroll to position [275, 0]
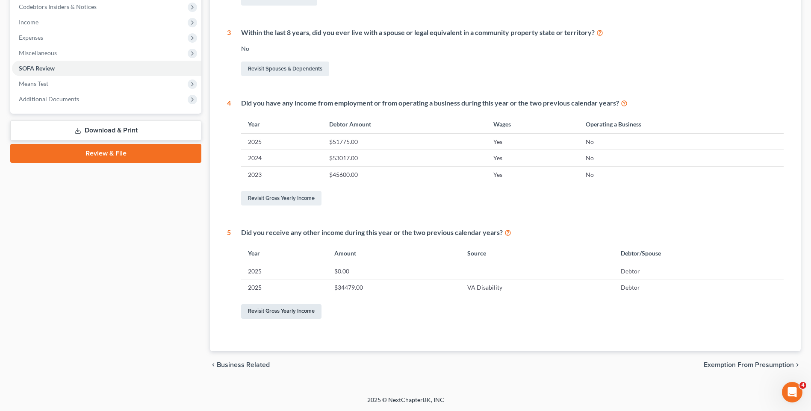
click at [296, 310] on link "Revisit Gross Yearly Income" at bounding box center [281, 311] width 80 height 15
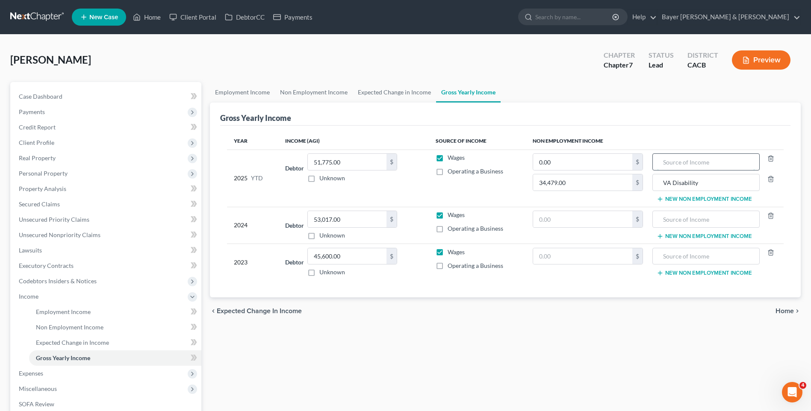
click at [686, 167] on input "text" at bounding box center [706, 162] width 98 height 16
drag, startPoint x: 713, startPoint y: 184, endPoint x: 722, endPoint y: 181, distance: 8.9
click at [713, 184] on input "VA Disability" at bounding box center [706, 182] width 98 height 16
click at [771, 180] on line "button" at bounding box center [771, 180] width 0 height 2
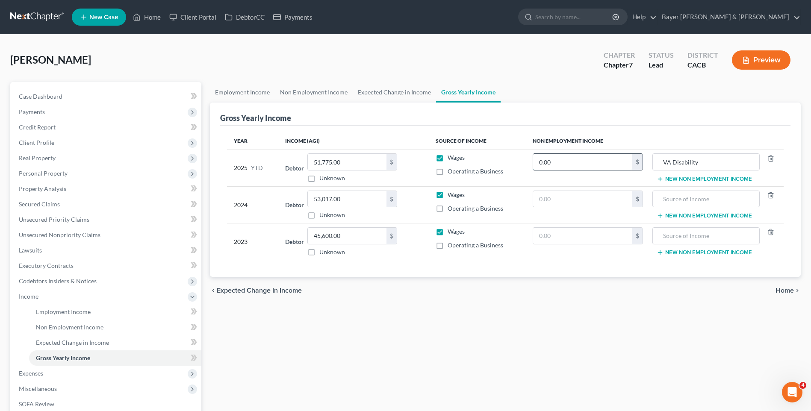
click at [563, 168] on input "0.00" at bounding box center [582, 162] width 99 height 16
click at [792, 292] on span "Home" at bounding box center [785, 290] width 18 height 7
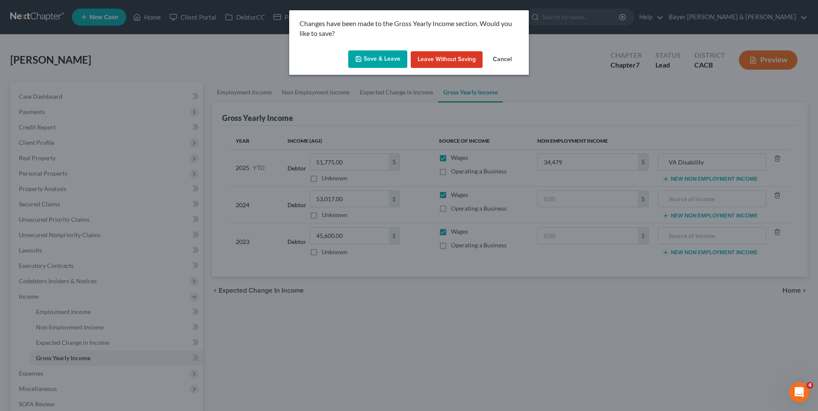
click at [360, 63] on button "Save & Leave" at bounding box center [377, 59] width 59 height 18
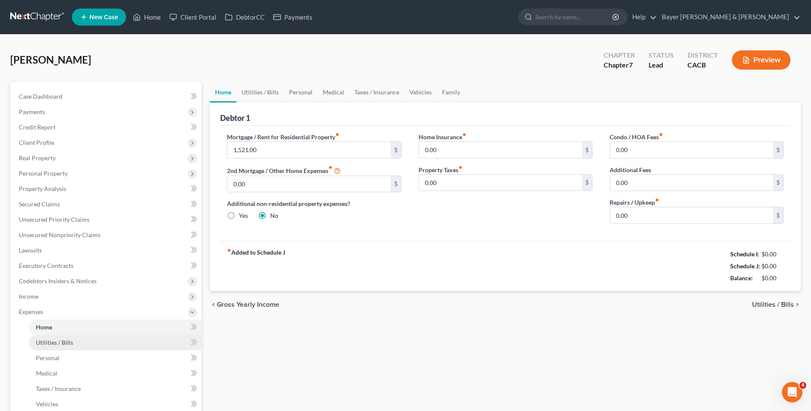
scroll to position [120, 0]
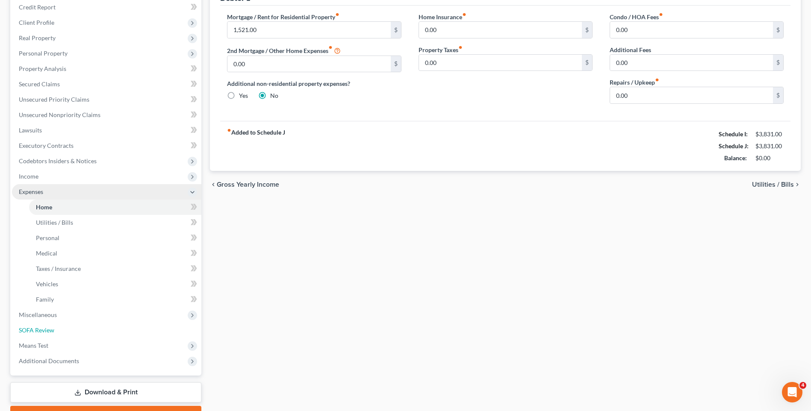
drag, startPoint x: 57, startPoint y: 330, endPoint x: 198, endPoint y: 311, distance: 142.4
click at [57, 330] on link "SOFA Review" at bounding box center [106, 330] width 189 height 15
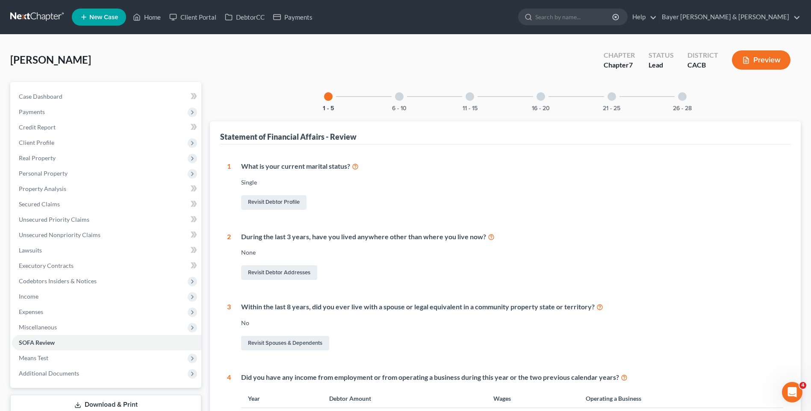
click at [397, 100] on div at bounding box center [399, 96] width 9 height 9
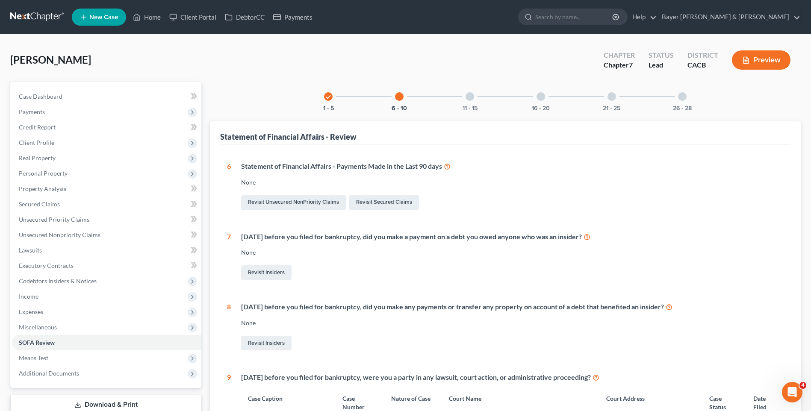
click at [471, 95] on div at bounding box center [470, 96] width 9 height 9
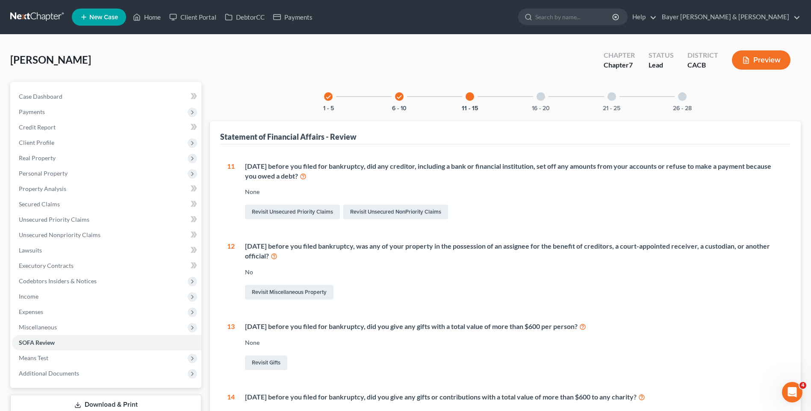
click at [542, 97] on div at bounding box center [541, 96] width 9 height 9
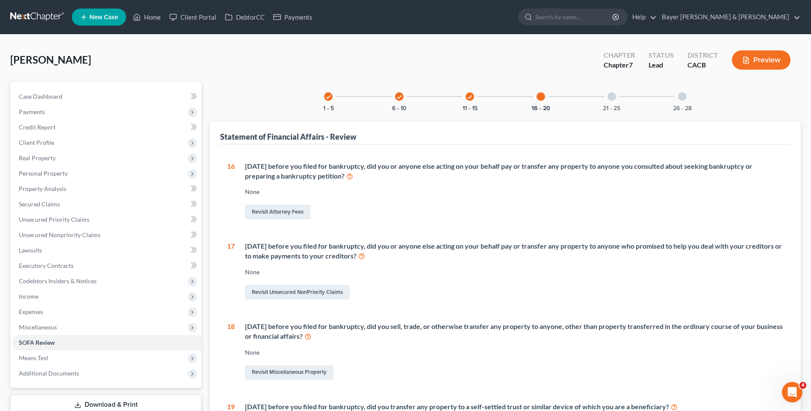
click at [612, 96] on div at bounding box center [612, 96] width 9 height 9
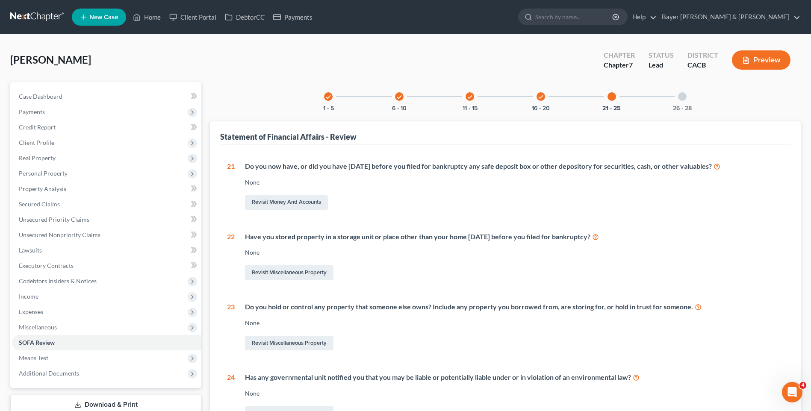
click at [683, 97] on div at bounding box center [682, 96] width 9 height 9
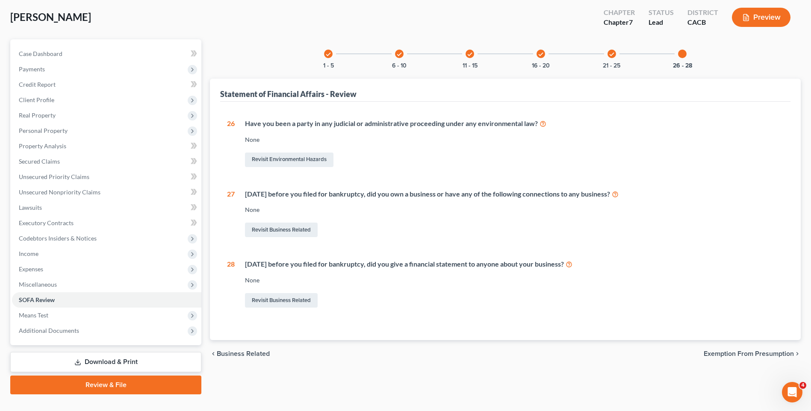
scroll to position [59, 0]
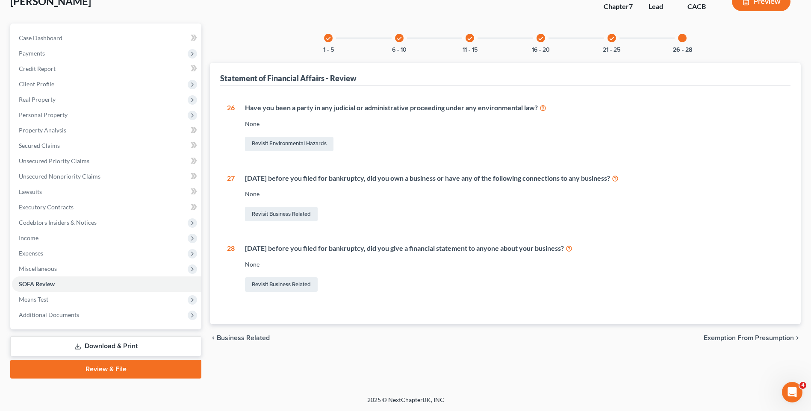
click at [755, 340] on span "Exemption from Presumption" at bounding box center [749, 338] width 90 height 7
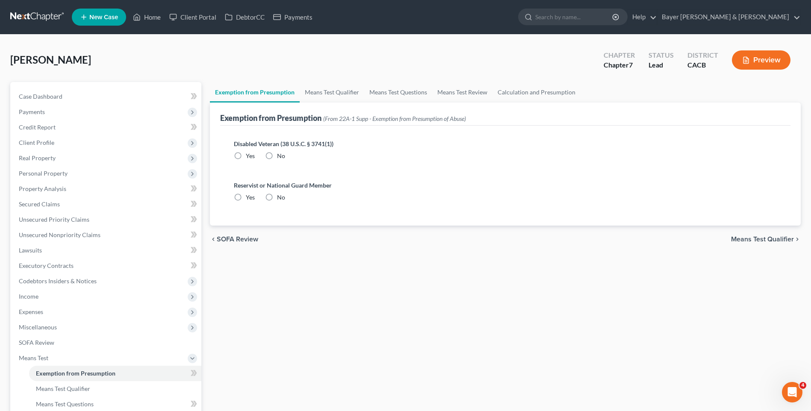
click at [277, 155] on label "No" at bounding box center [281, 156] width 8 height 9
click at [281, 155] on input "No" at bounding box center [284, 155] width 6 height 6
click at [277, 196] on label "No" at bounding box center [281, 197] width 8 height 9
click at [281, 196] on input "No" at bounding box center [284, 196] width 6 height 6
drag, startPoint x: 773, startPoint y: 241, endPoint x: 723, endPoint y: 239, distance: 50.1
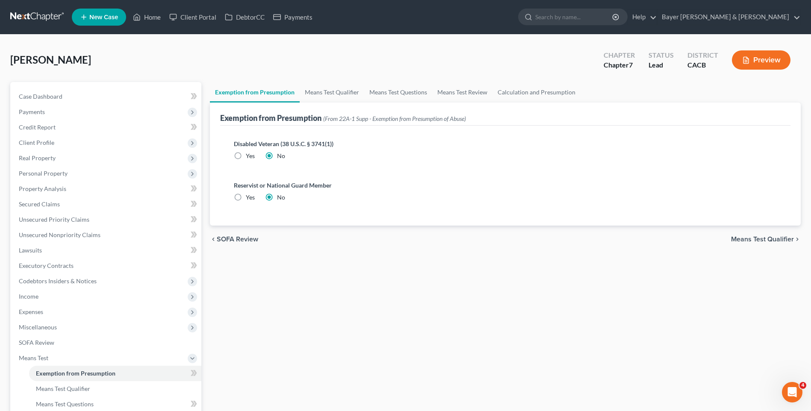
click at [772, 241] on span "Means Test Qualifier" at bounding box center [762, 239] width 63 height 7
